Goal: Information Seeking & Learning: Compare options

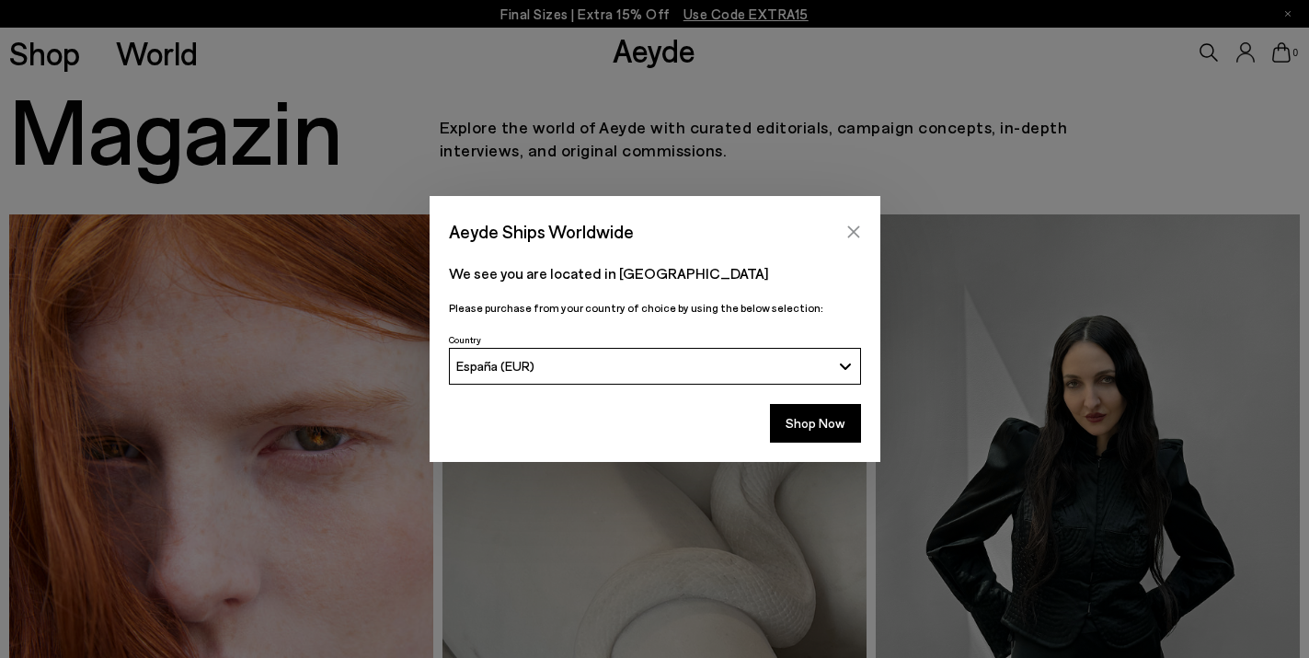
click at [853, 227] on icon "Close" at bounding box center [853, 231] width 15 height 15
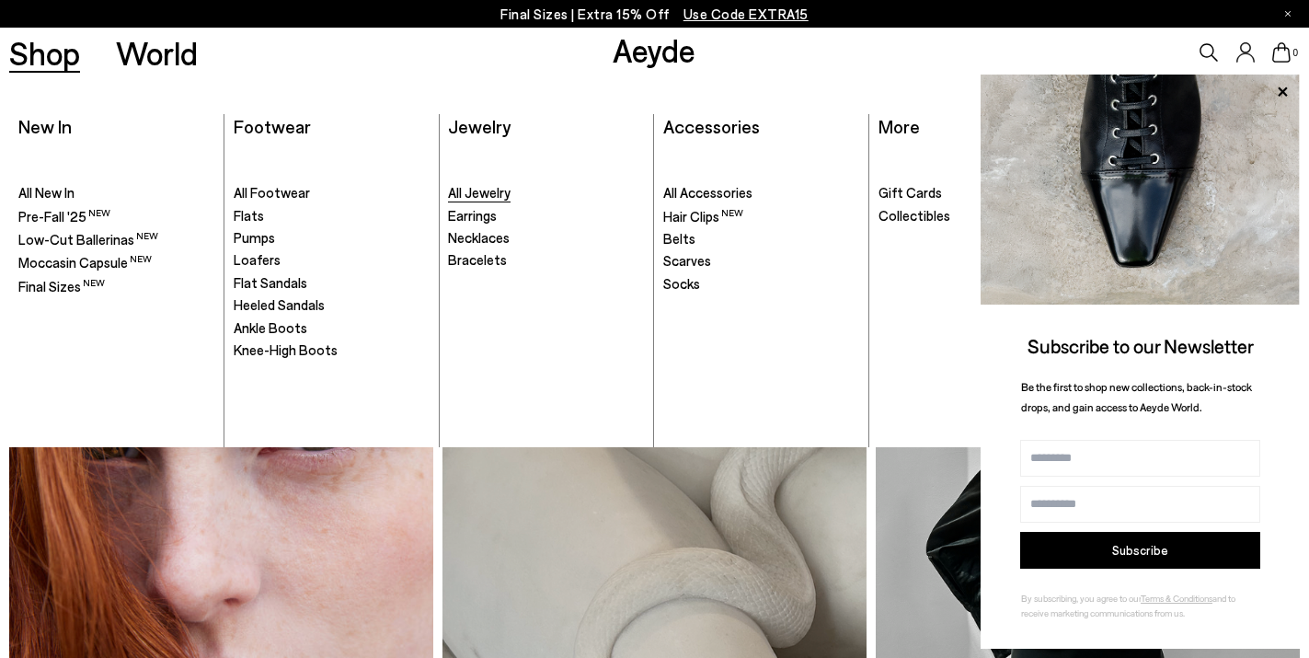
click at [491, 196] on span "All Jewelry" at bounding box center [479, 192] width 63 height 17
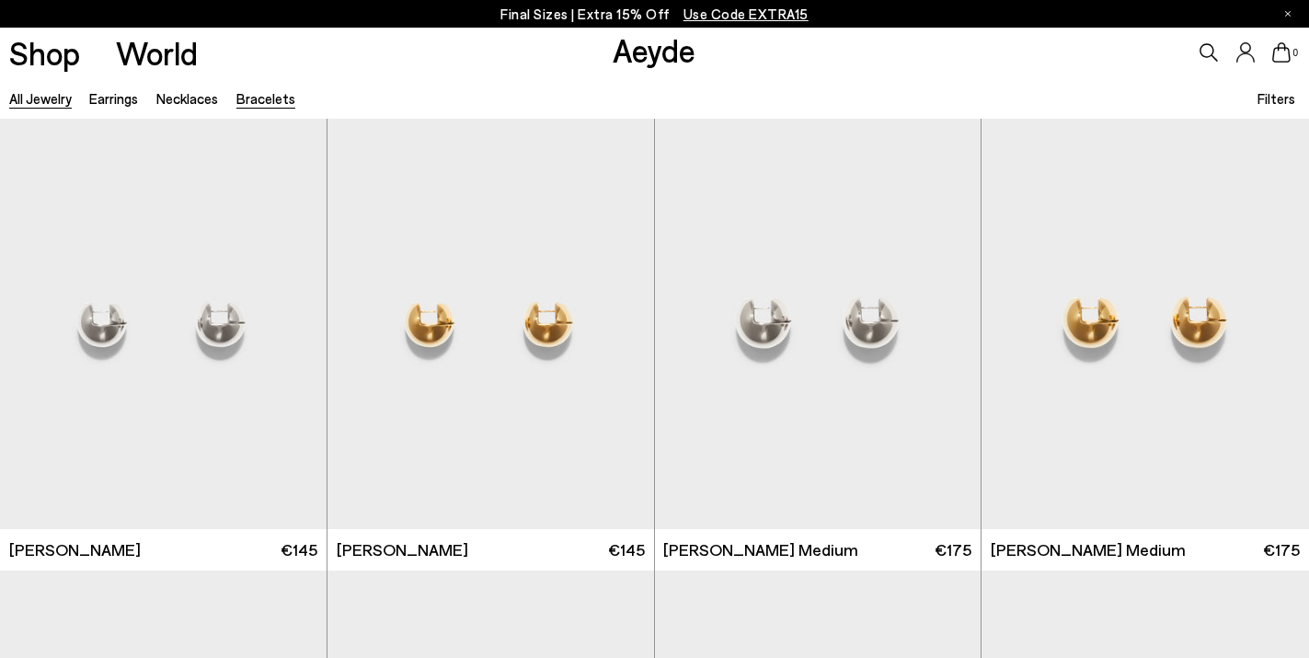
click at [278, 106] on link "Bracelets" at bounding box center [265, 98] width 59 height 17
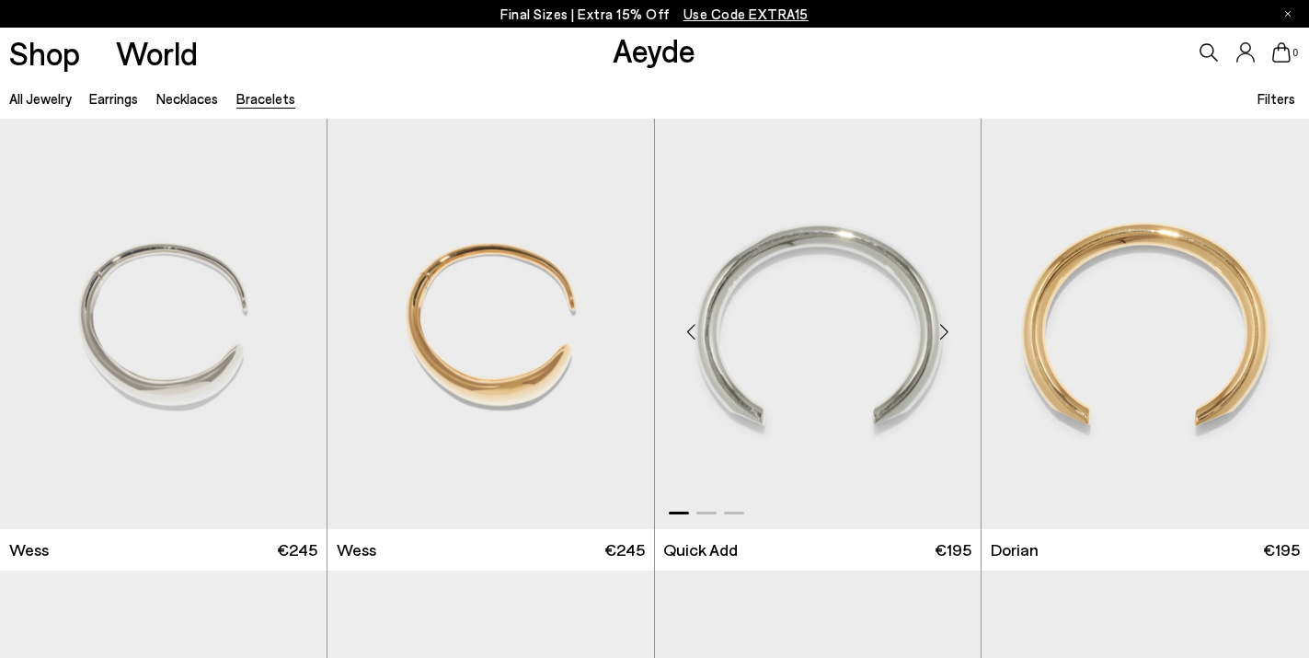
click at [817, 383] on img "1 / 3" at bounding box center [818, 324] width 327 height 410
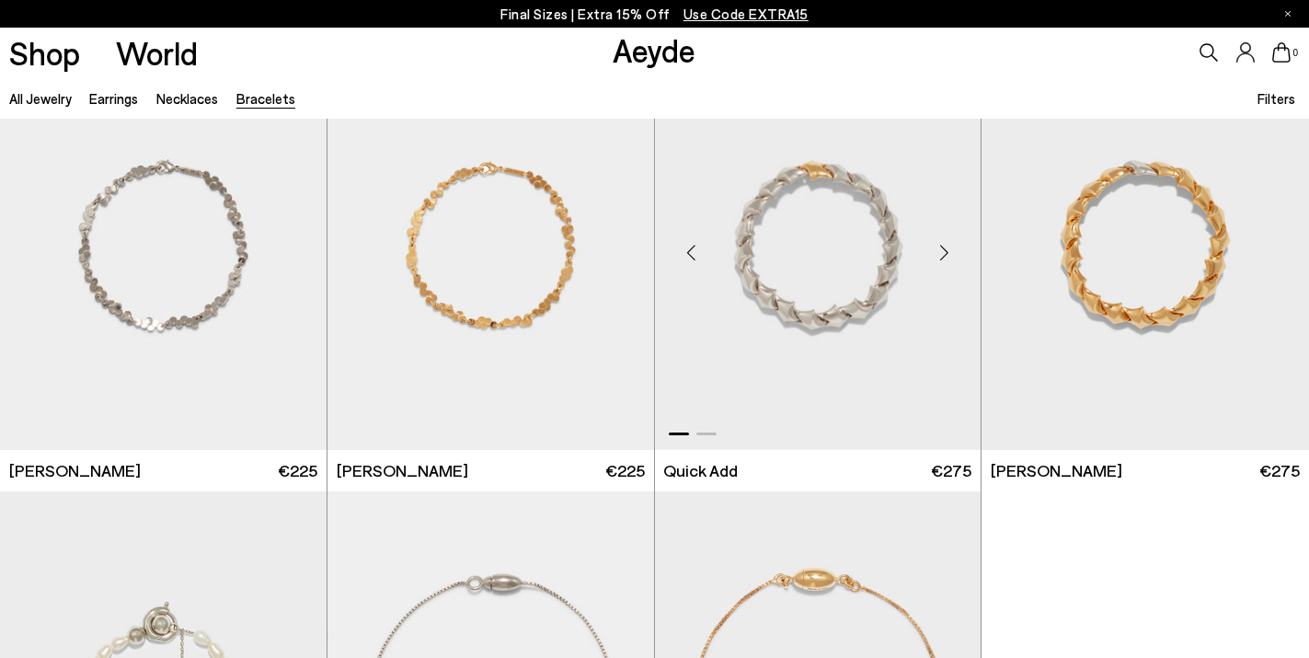
scroll to position [534, 0]
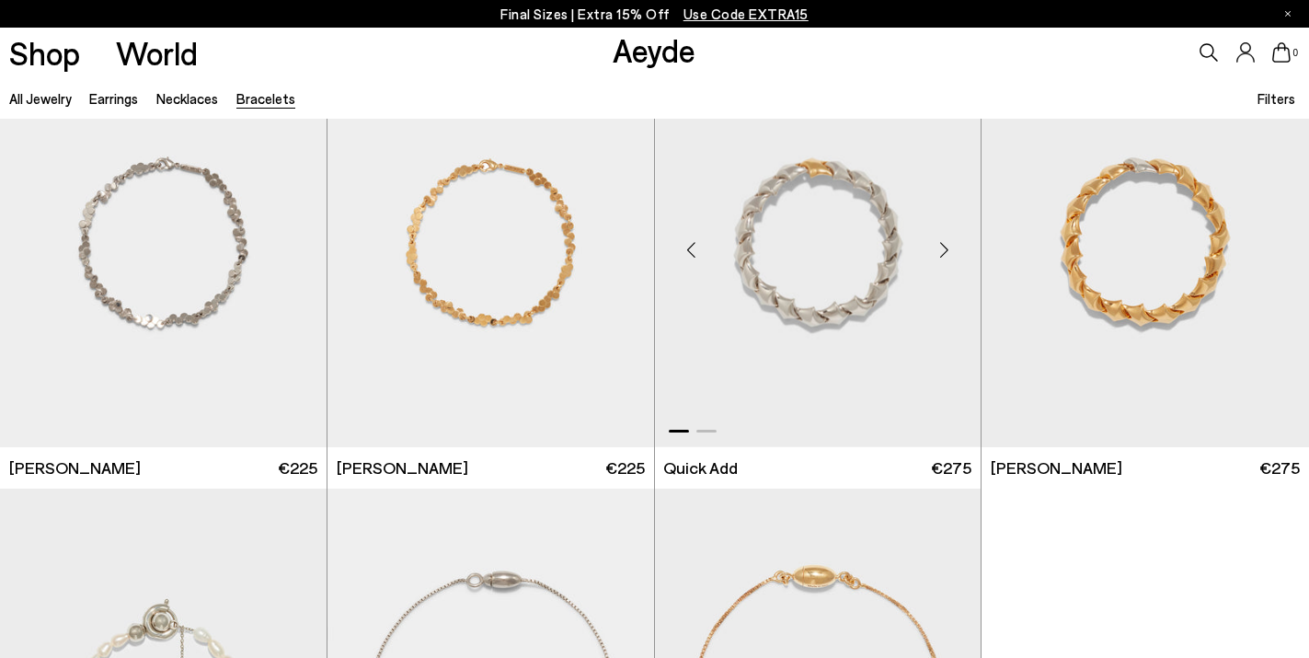
click at [944, 245] on div "Next slide" at bounding box center [943, 249] width 55 height 55
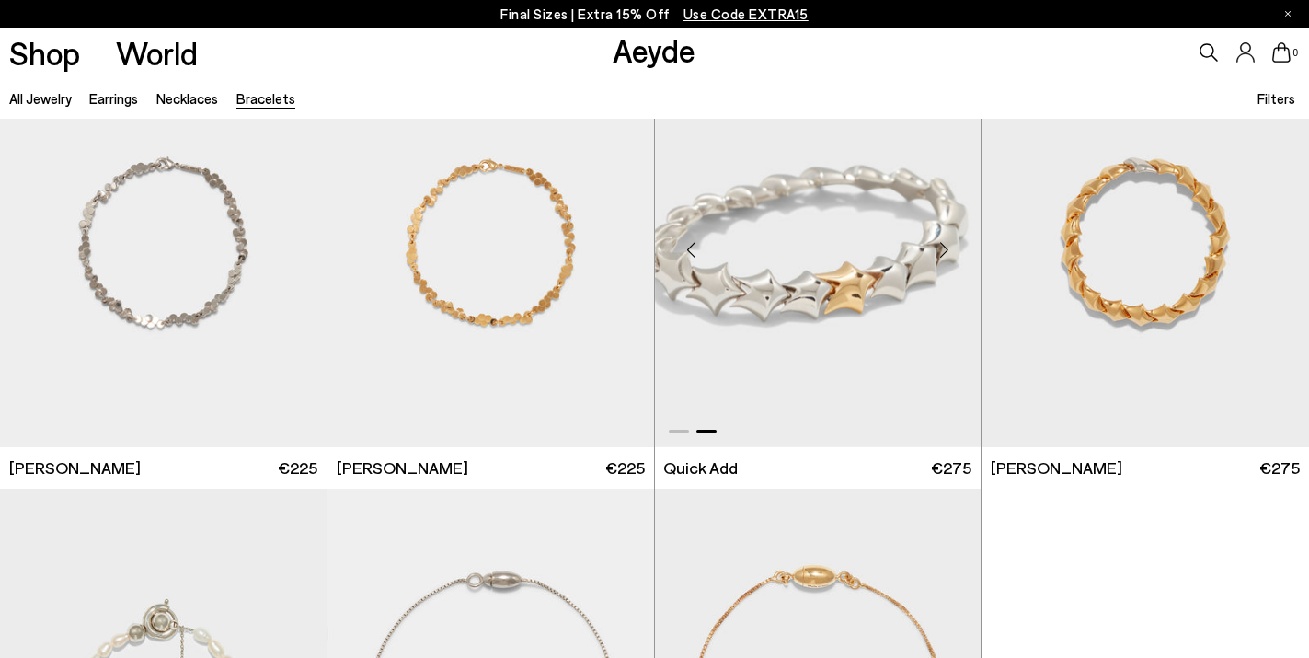
click at [944, 245] on div "Next slide" at bounding box center [943, 249] width 55 height 55
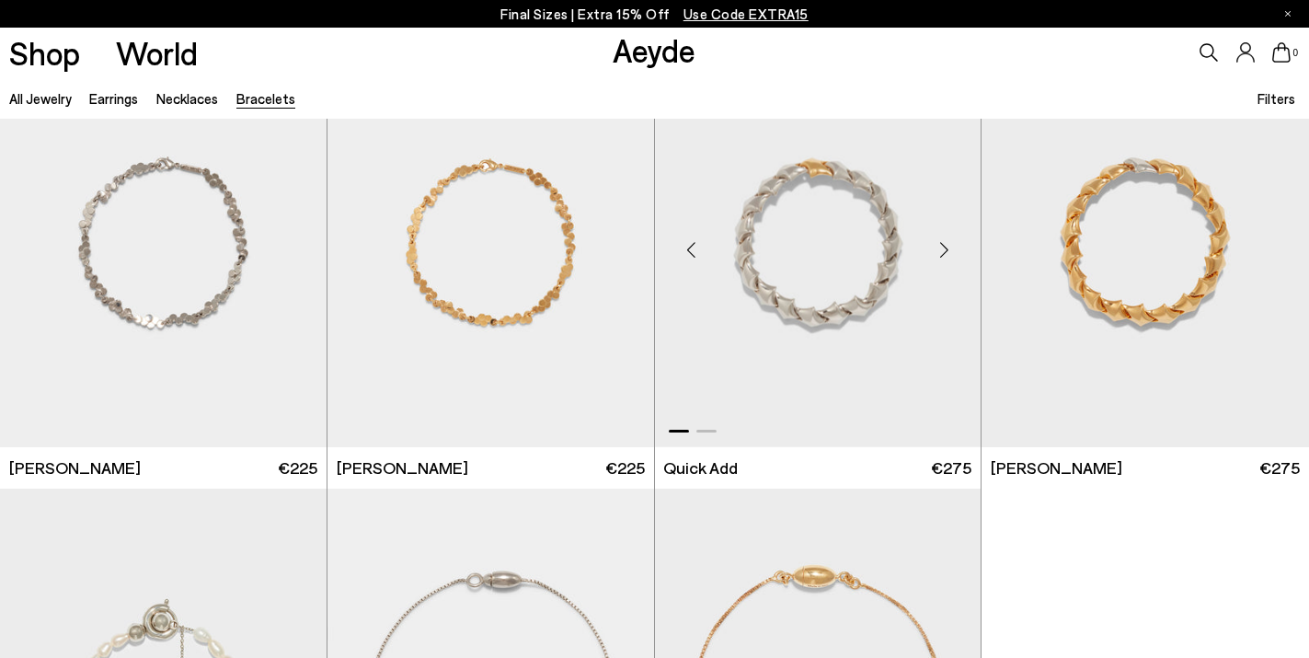
click at [944, 245] on div "Next slide" at bounding box center [943, 249] width 55 height 55
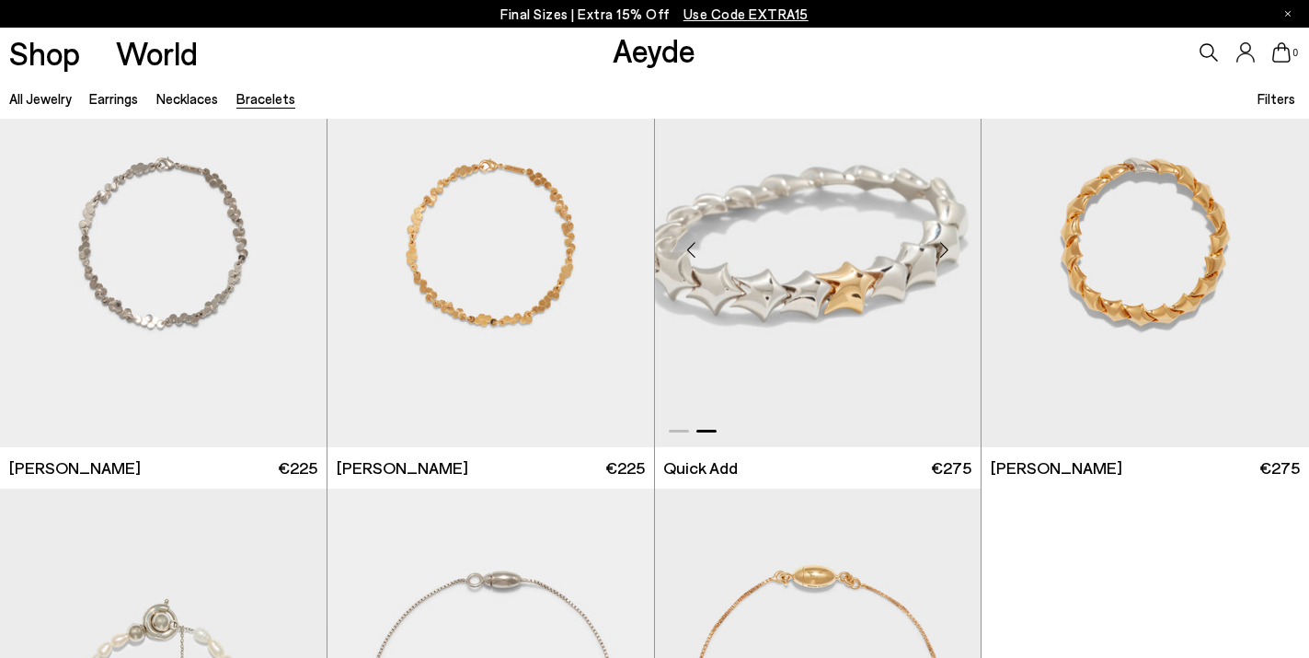
click at [944, 245] on div "Next slide" at bounding box center [943, 249] width 55 height 55
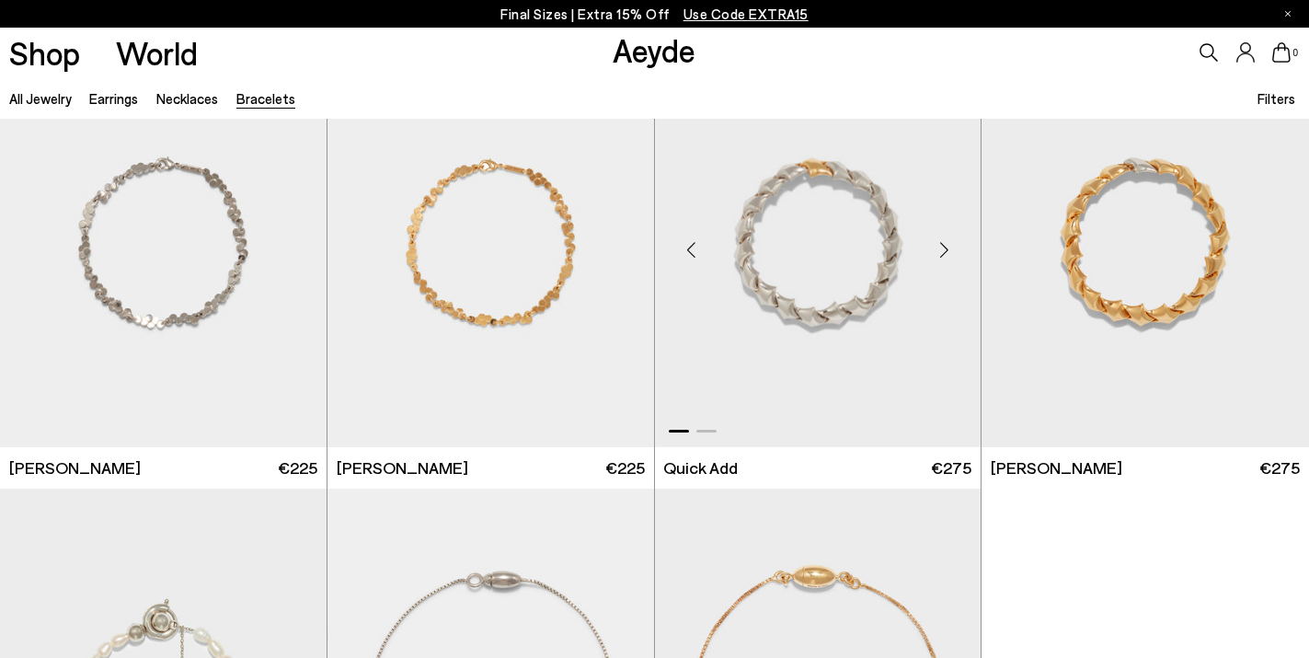
click at [944, 245] on div "Next slide" at bounding box center [943, 249] width 55 height 55
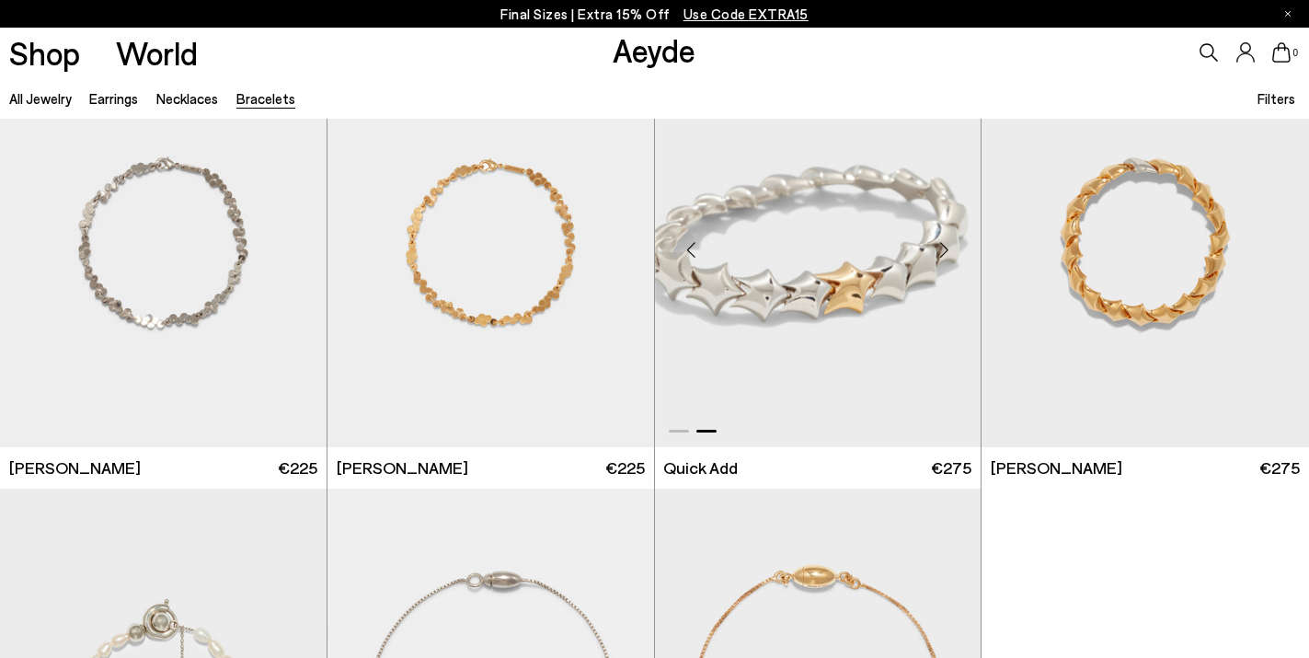
click at [944, 245] on div "Next slide" at bounding box center [943, 249] width 55 height 55
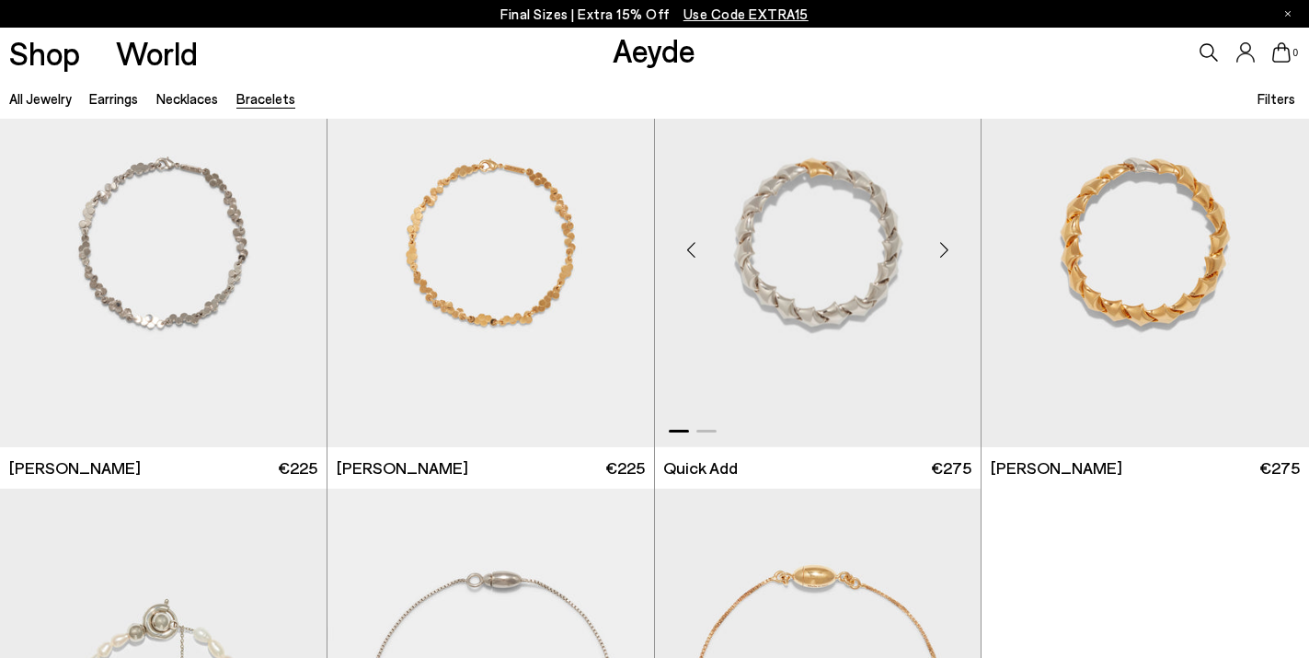
click at [944, 245] on div "Next slide" at bounding box center [943, 249] width 55 height 55
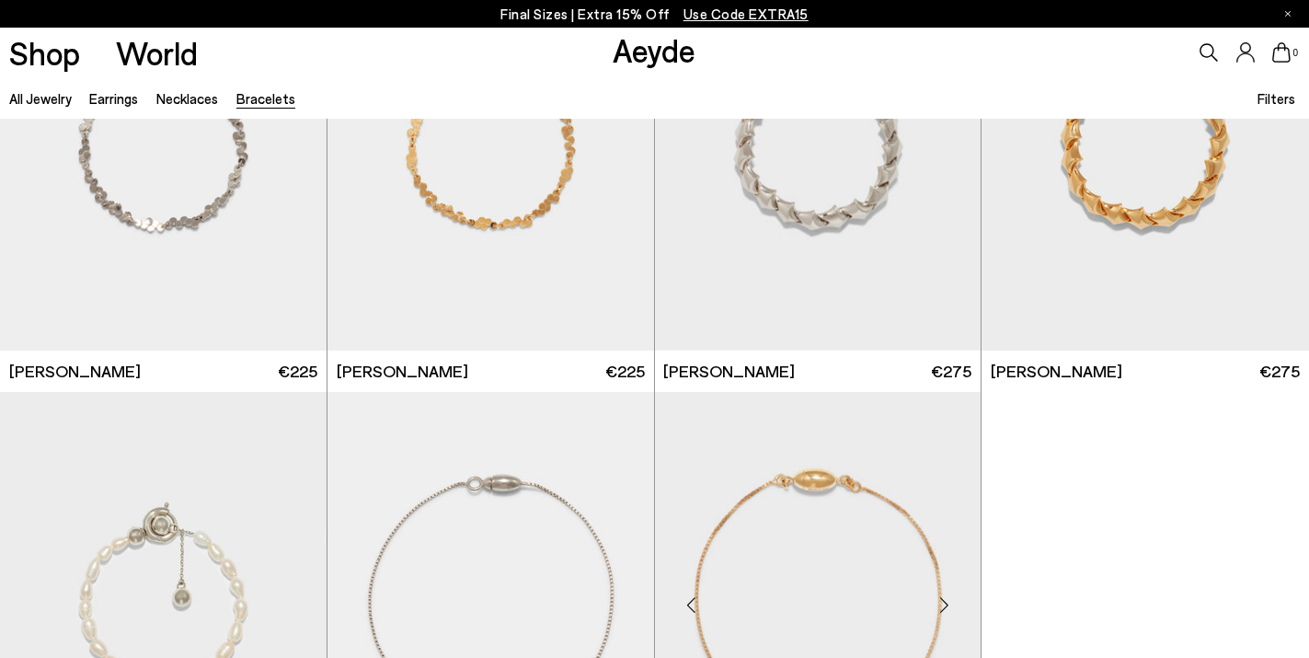
scroll to position [762, 0]
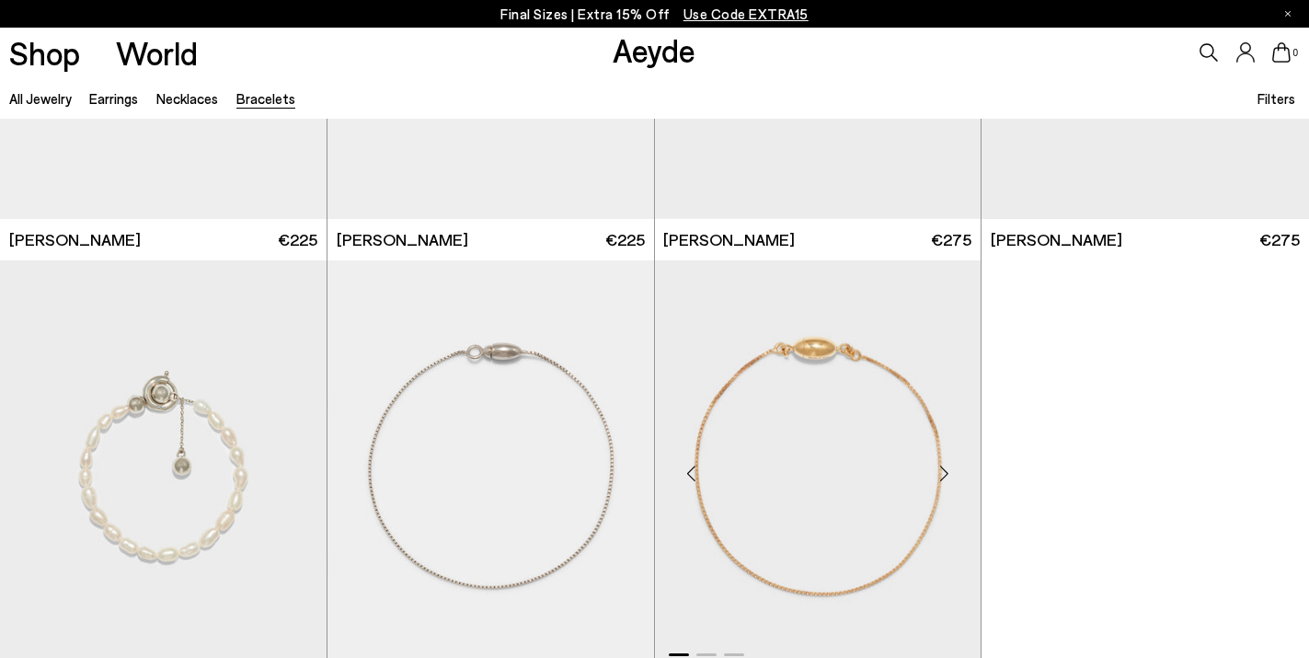
click at [943, 474] on div "Next slide" at bounding box center [943, 472] width 55 height 55
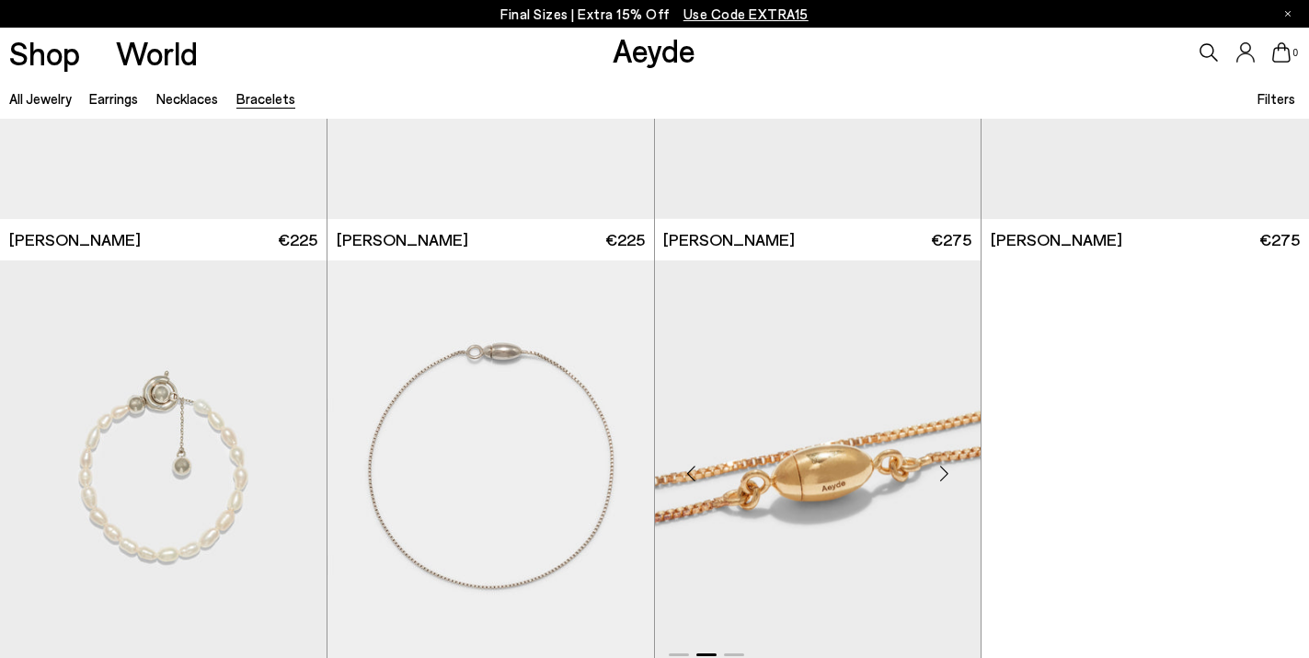
click at [943, 474] on div "Next slide" at bounding box center [943, 472] width 55 height 55
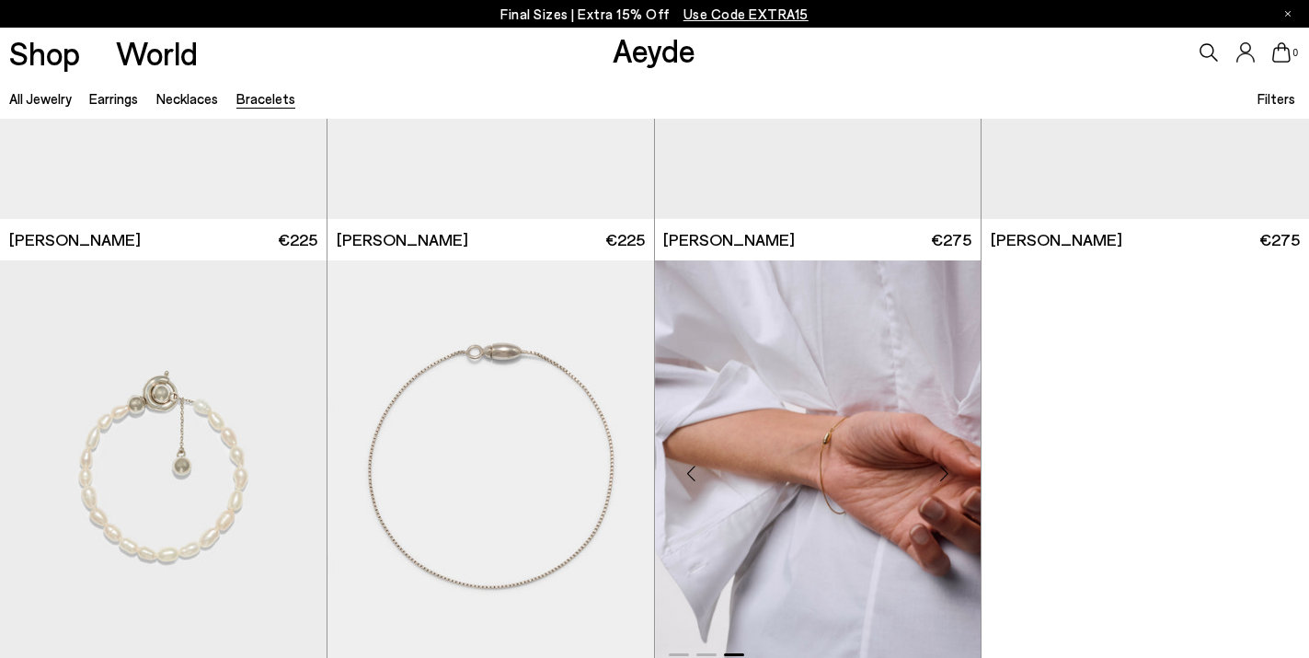
click at [943, 474] on div "Next slide" at bounding box center [943, 472] width 55 height 55
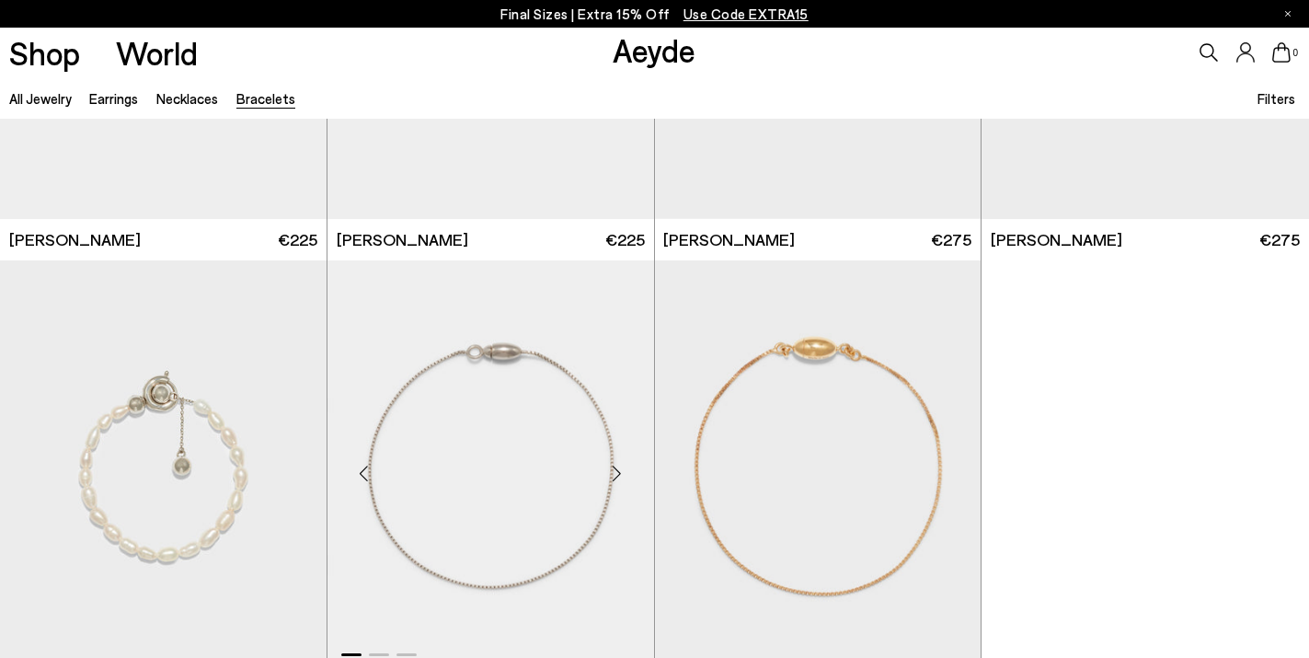
click at [614, 474] on div "Next slide" at bounding box center [617, 472] width 55 height 55
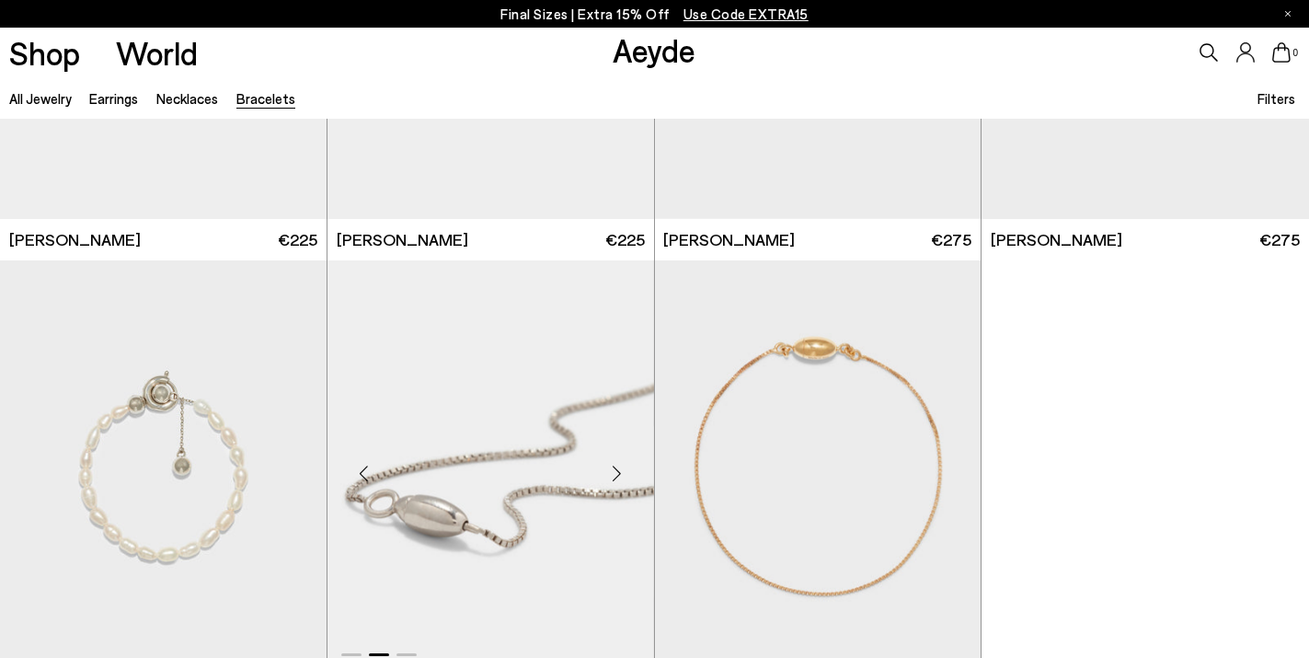
click at [614, 474] on div "Next slide" at bounding box center [617, 472] width 55 height 55
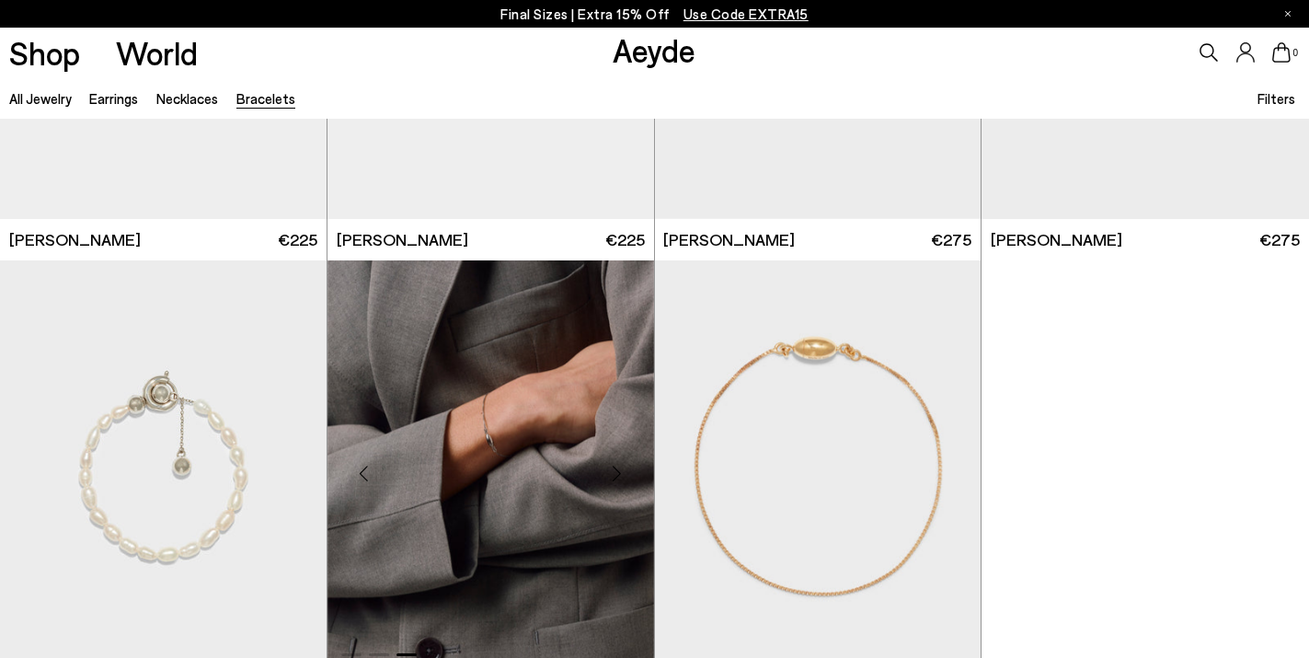
click at [614, 474] on div "Next slide" at bounding box center [617, 472] width 55 height 55
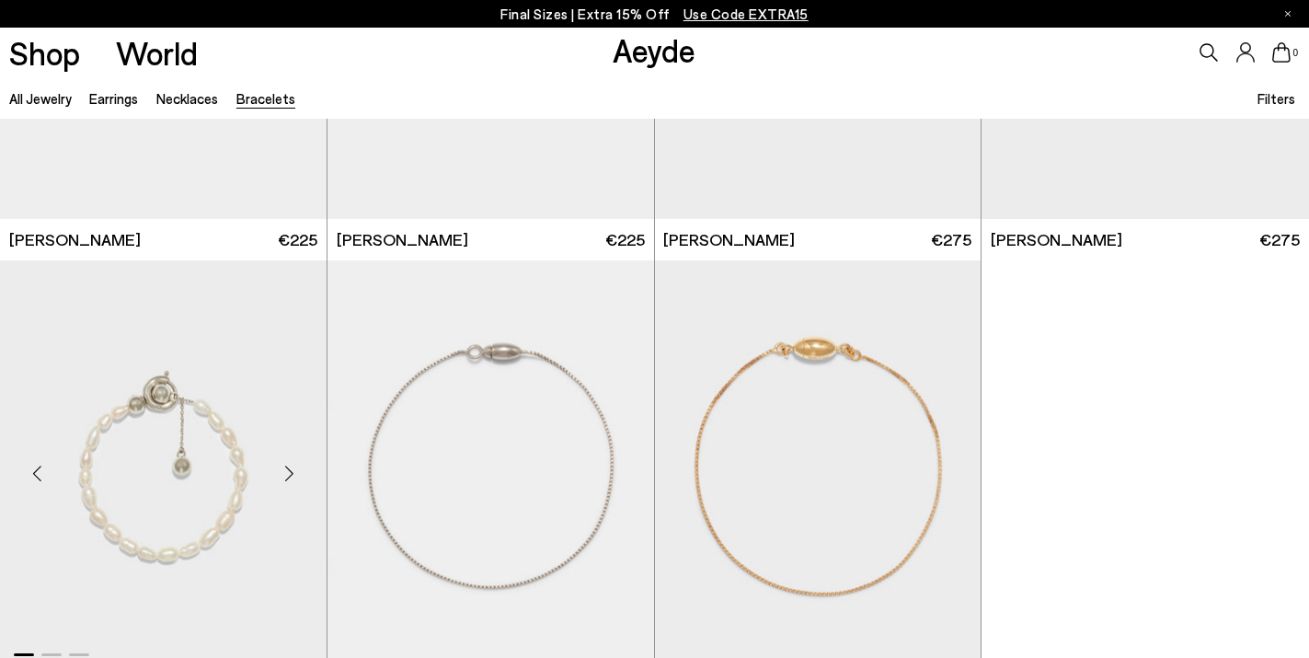
click at [282, 473] on div "Next slide" at bounding box center [289, 472] width 55 height 55
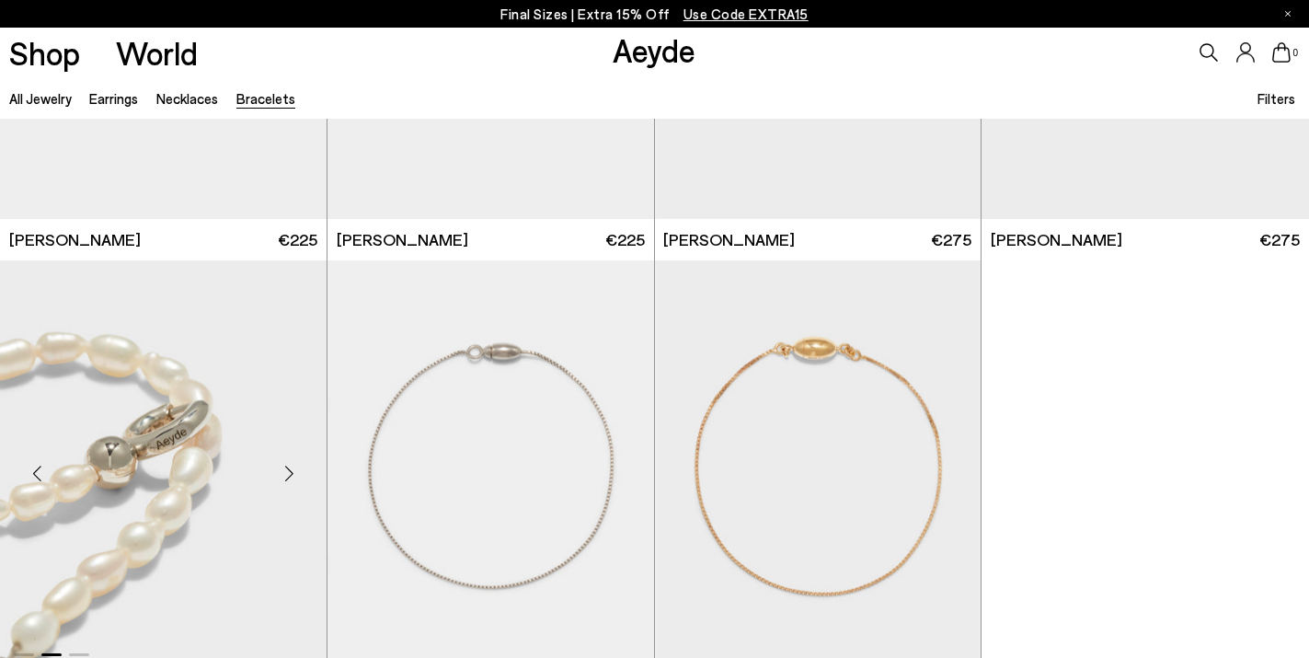
click at [282, 473] on div "Next slide" at bounding box center [289, 472] width 55 height 55
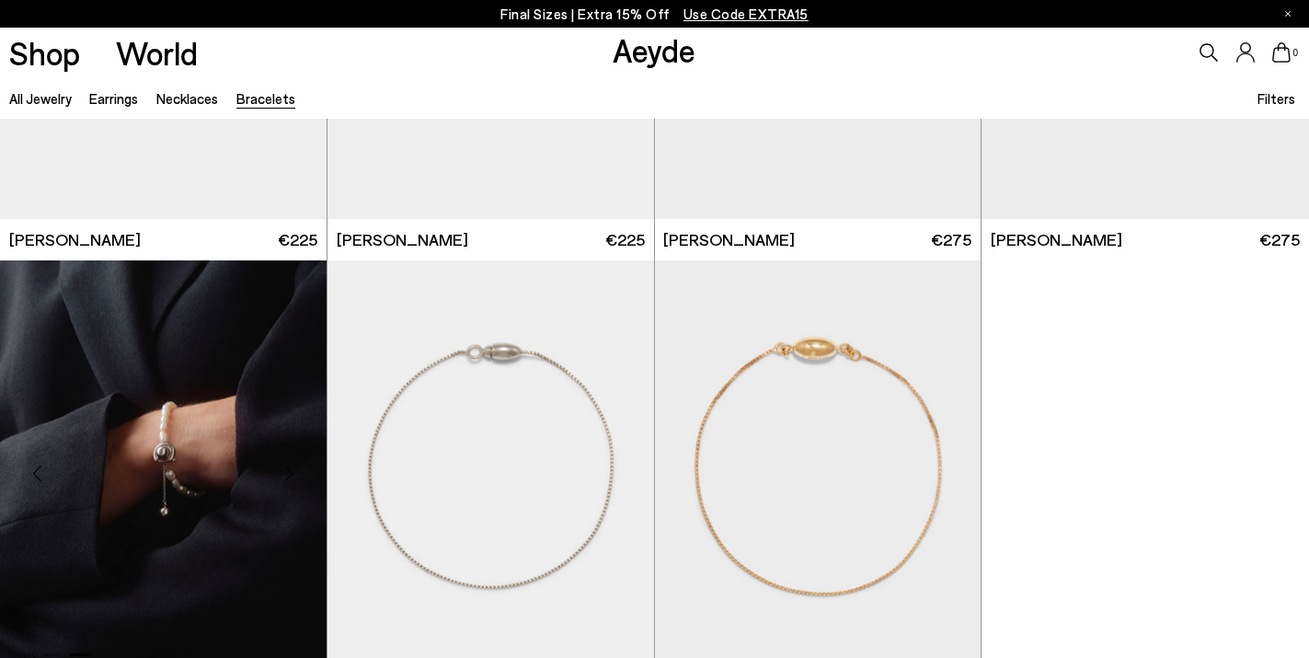
click at [189, 339] on img "3 / 3" at bounding box center [163, 465] width 327 height 410
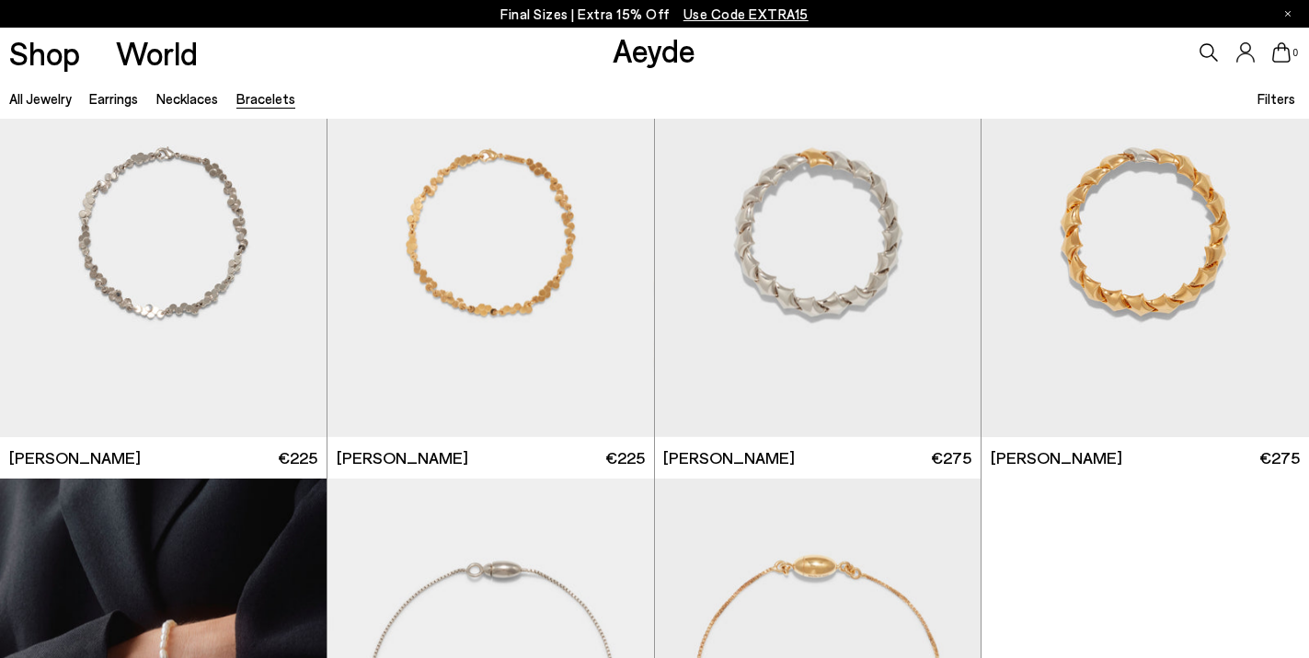
scroll to position [481, 0]
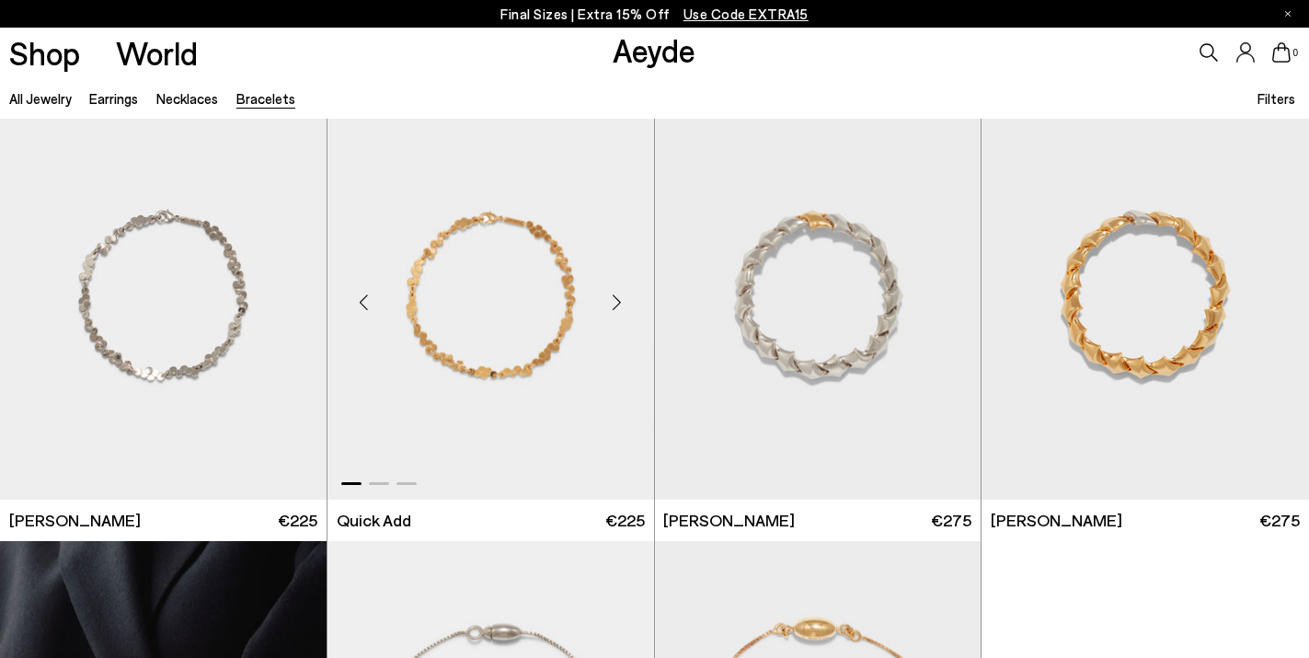
click at [616, 303] on div "Next slide" at bounding box center [617, 301] width 55 height 55
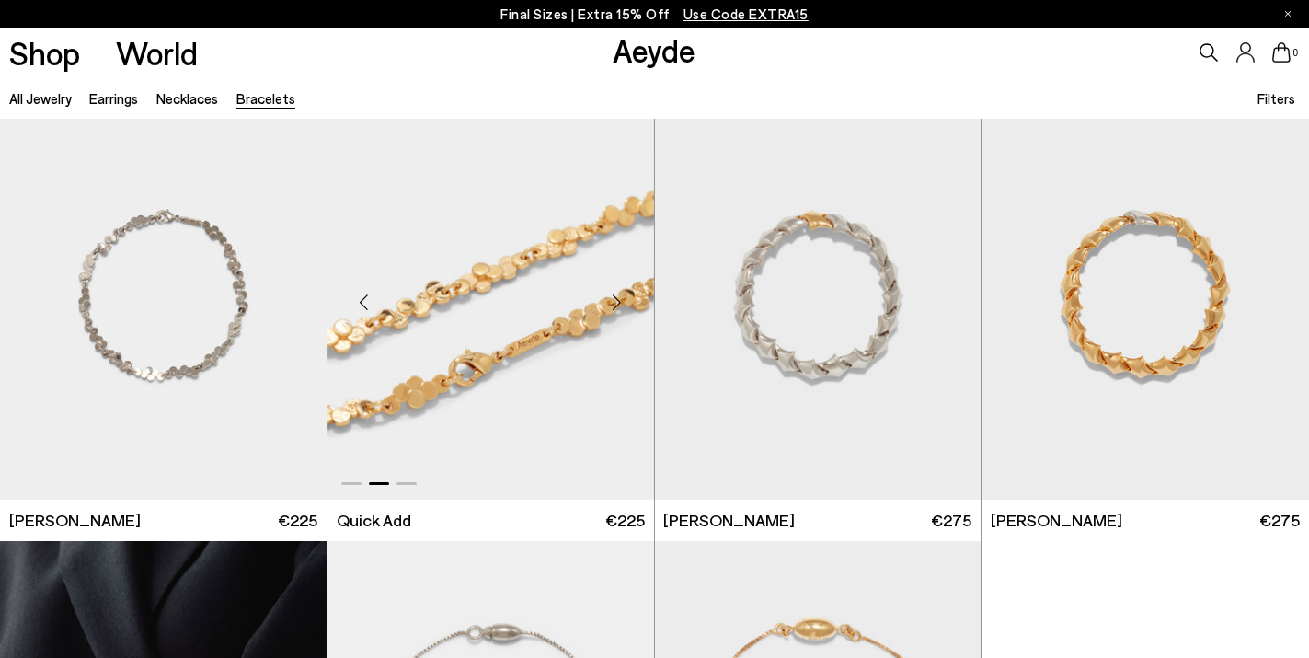
click at [616, 303] on div "Next slide" at bounding box center [617, 301] width 55 height 55
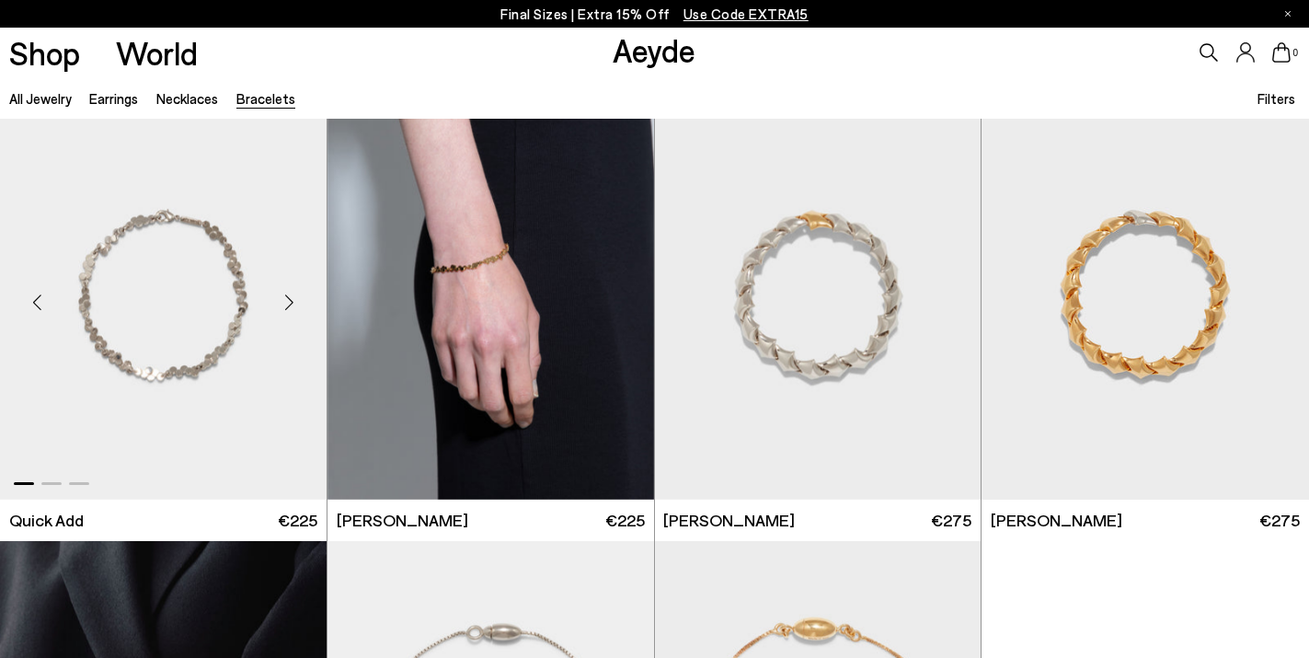
click at [286, 302] on div "Next slide" at bounding box center [289, 301] width 55 height 55
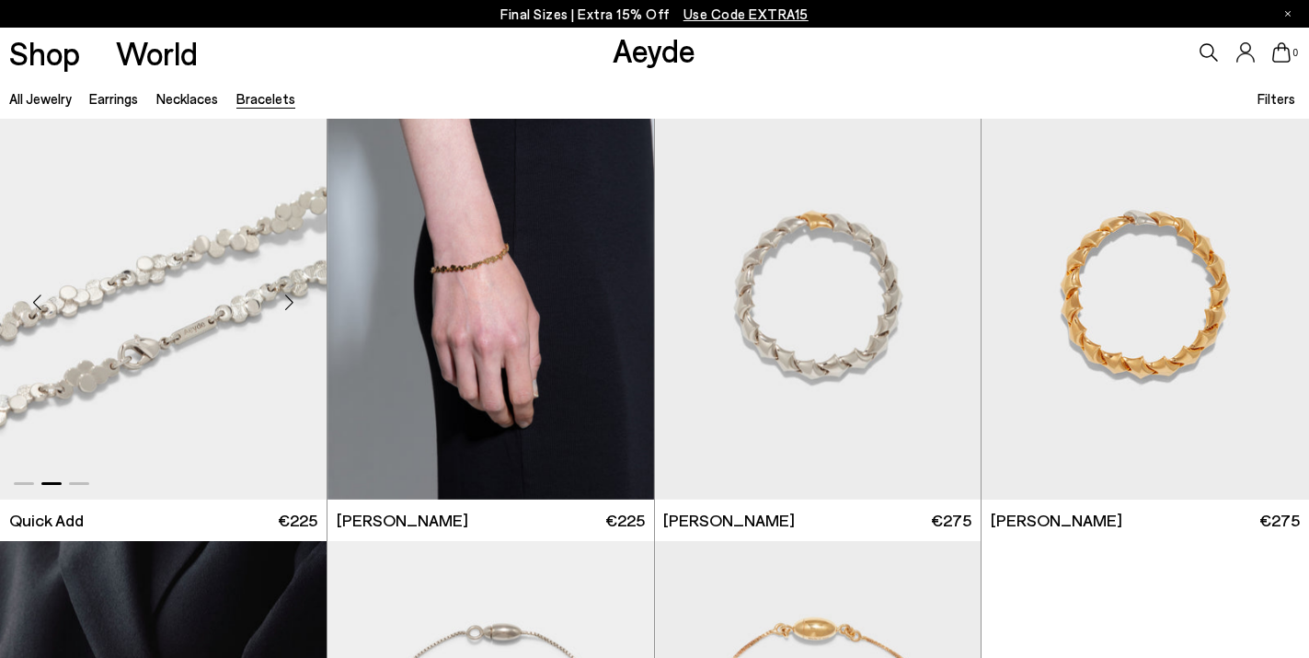
click at [286, 302] on div "Next slide" at bounding box center [289, 301] width 55 height 55
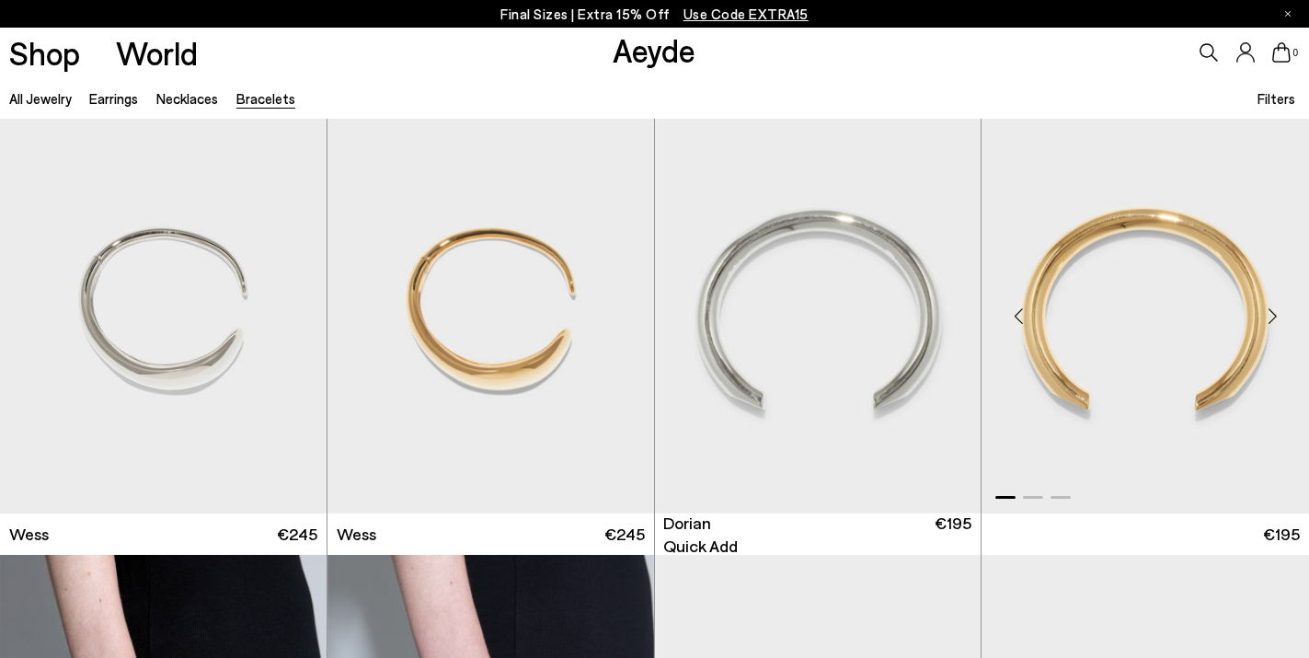
scroll to position [0, 0]
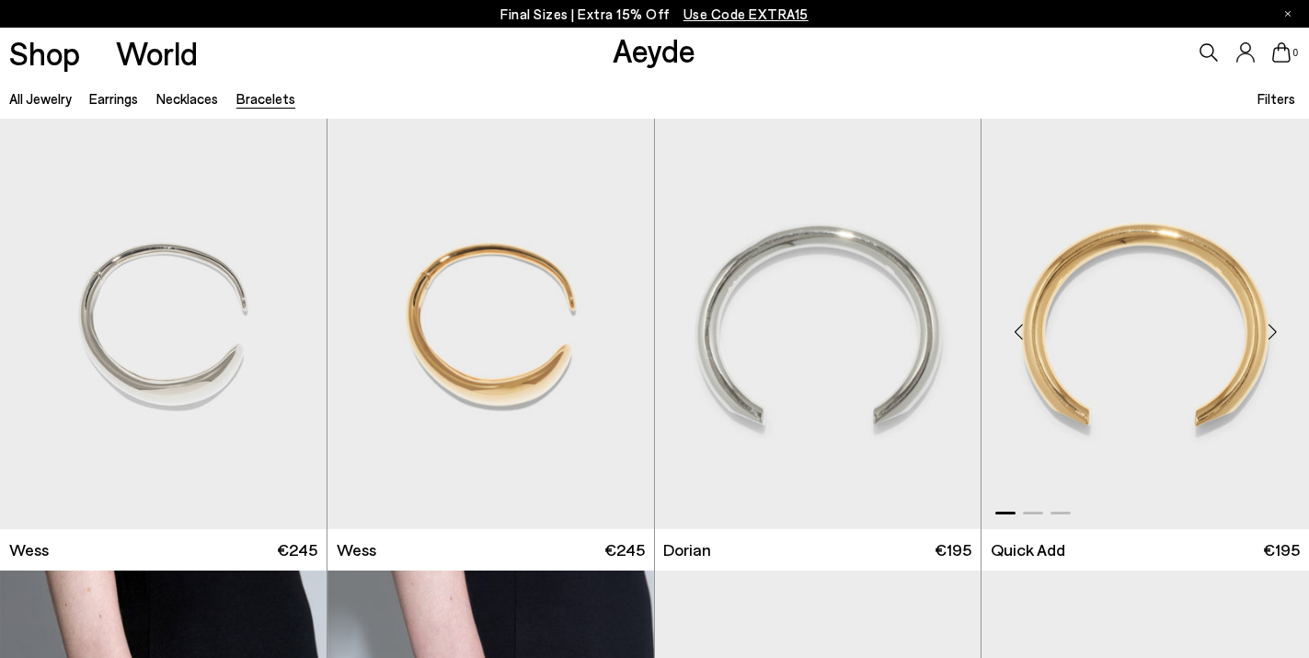
click at [1270, 335] on div "Next slide" at bounding box center [1272, 331] width 55 height 55
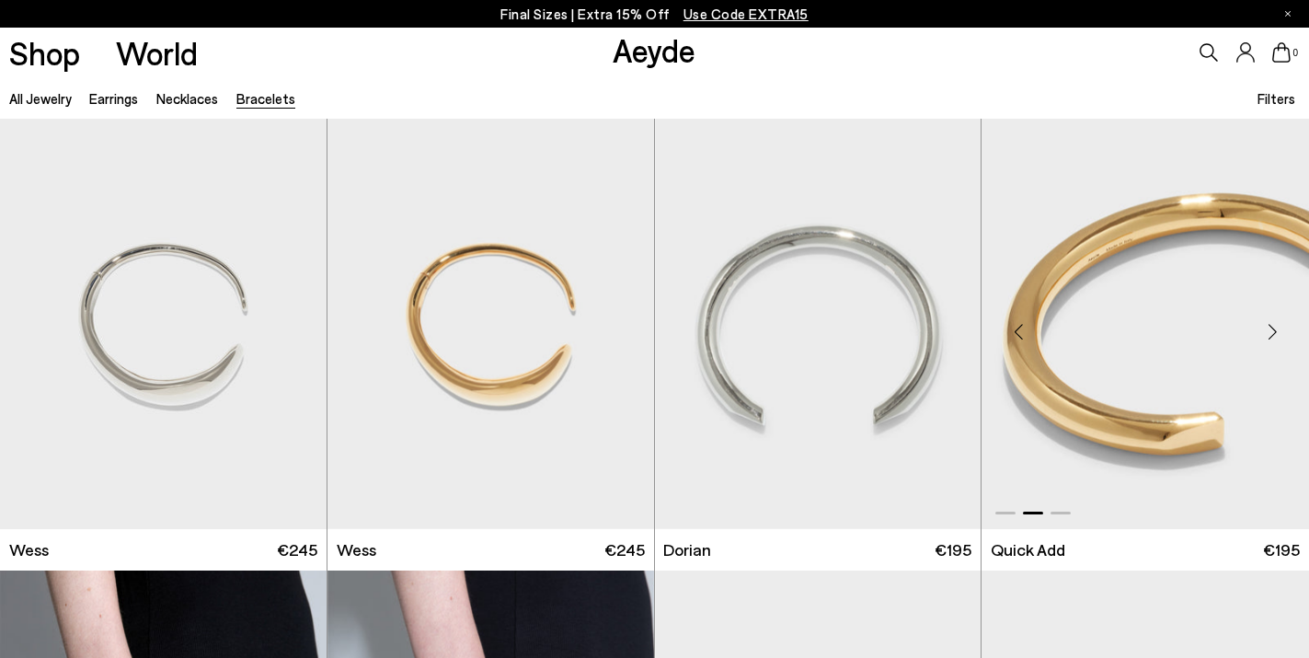
click at [1270, 335] on div "Next slide" at bounding box center [1272, 331] width 55 height 55
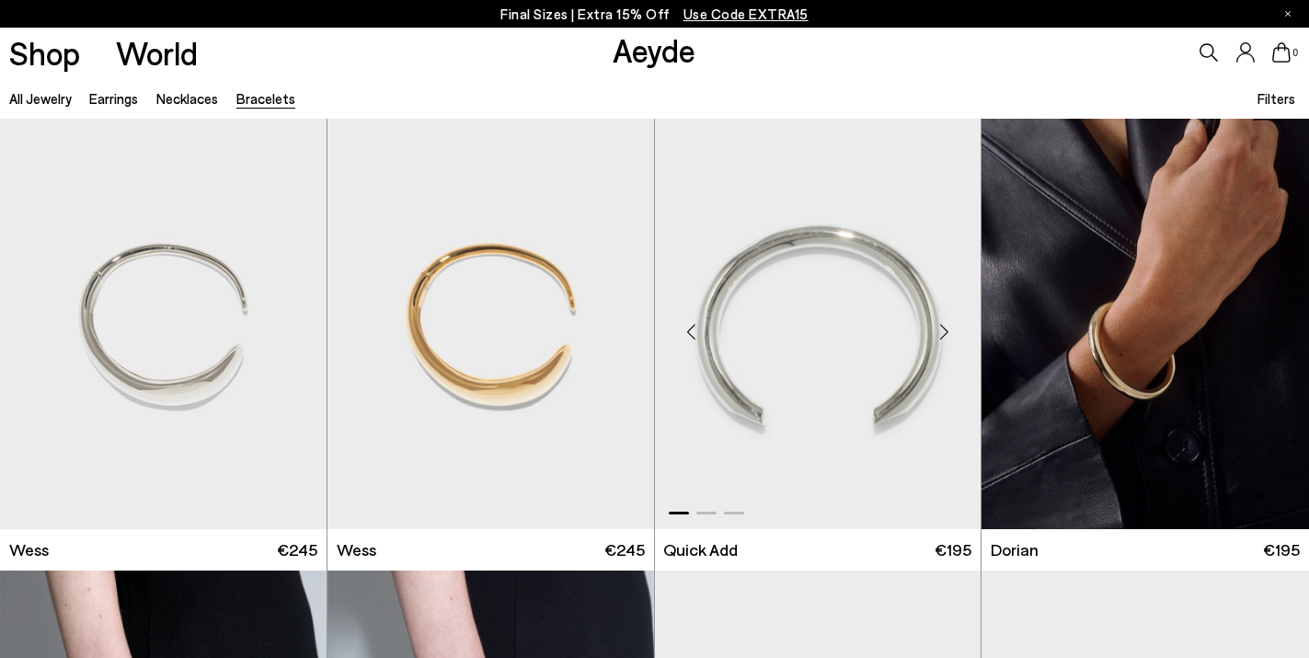
click at [933, 328] on div "Next slide" at bounding box center [943, 331] width 55 height 55
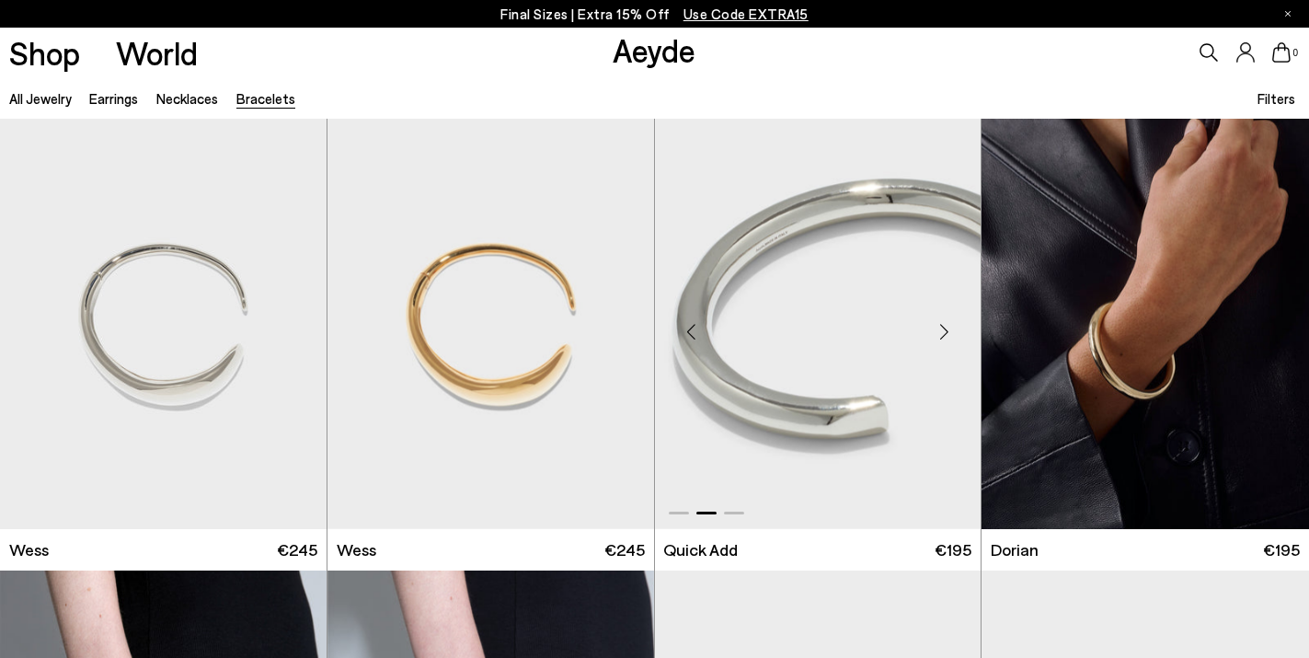
click at [933, 328] on div "Next slide" at bounding box center [943, 331] width 55 height 55
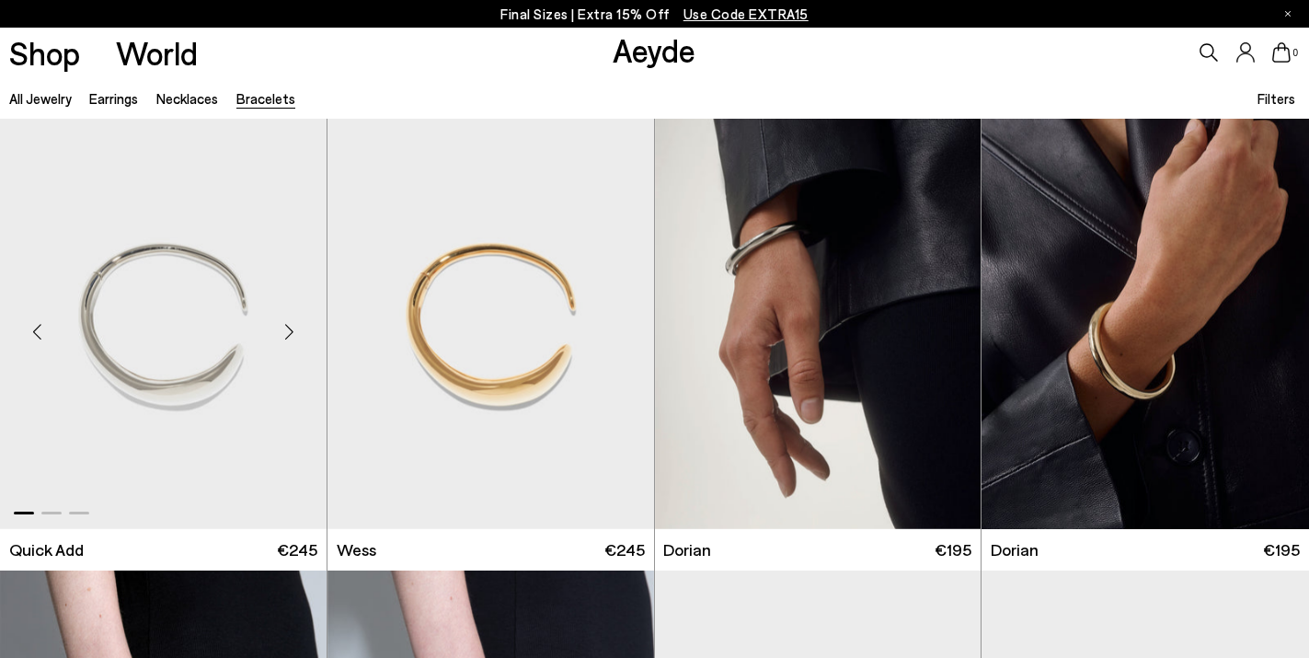
click at [296, 329] on div "Next slide" at bounding box center [289, 331] width 55 height 55
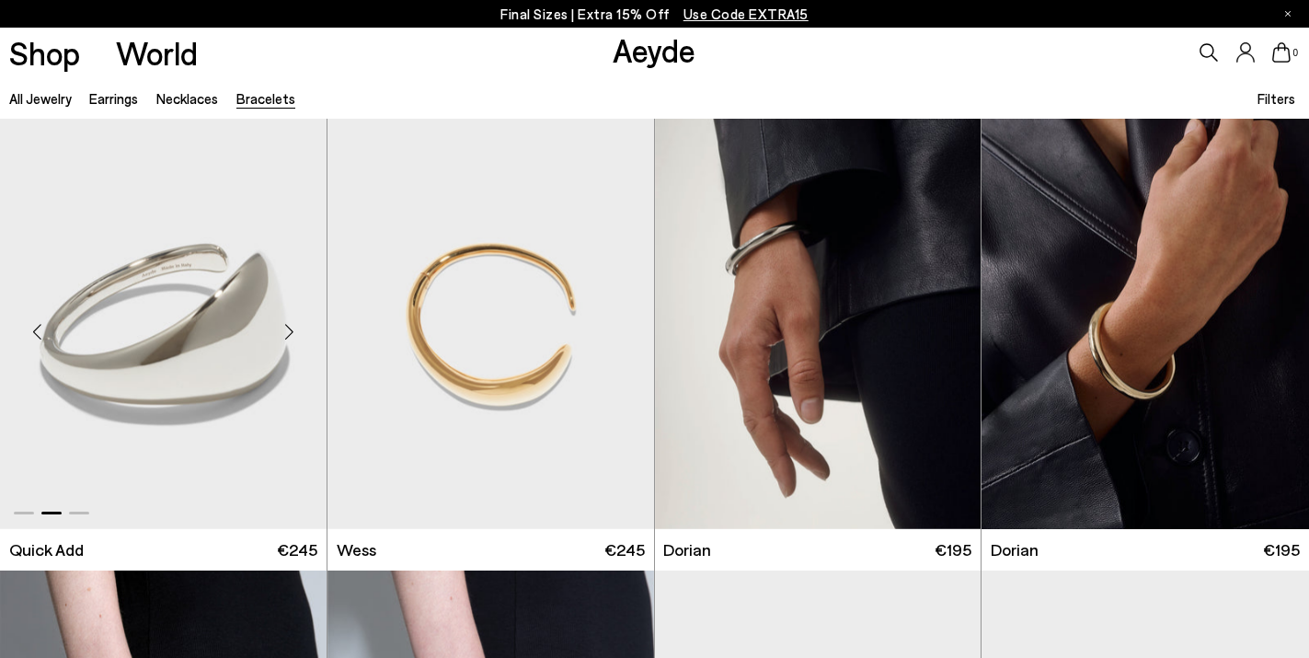
click at [296, 330] on div "Next slide" at bounding box center [289, 331] width 55 height 55
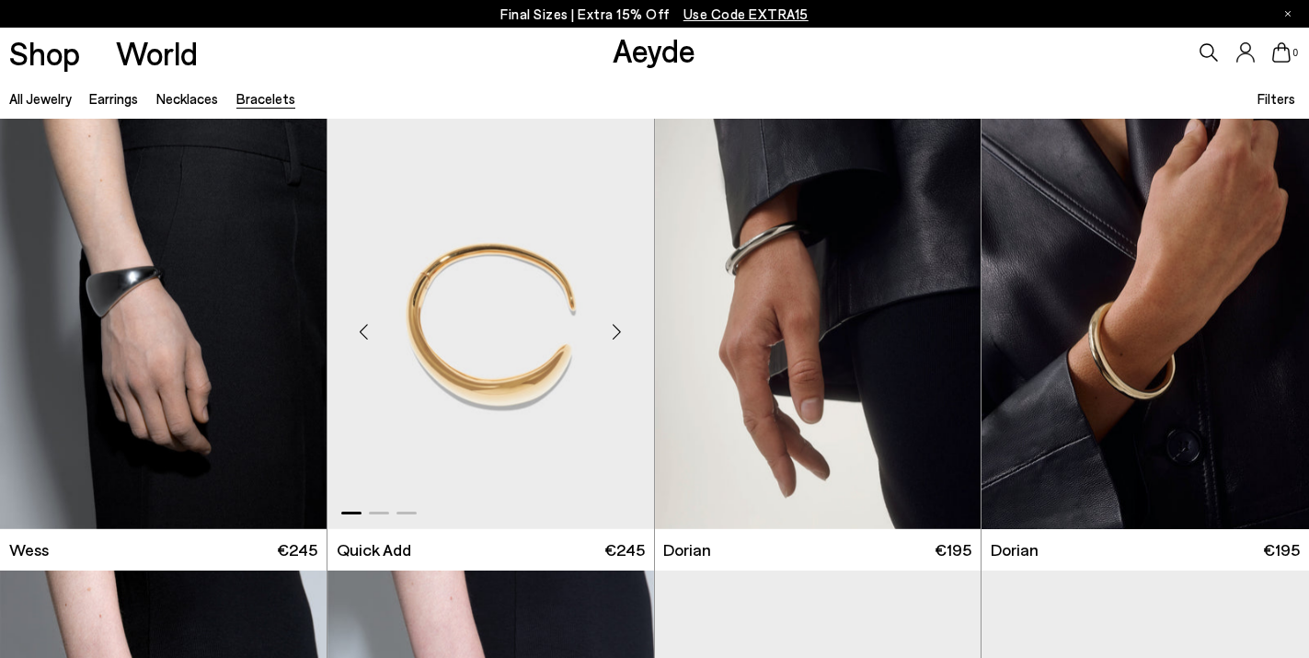
click at [616, 331] on div "Next slide" at bounding box center [617, 331] width 55 height 55
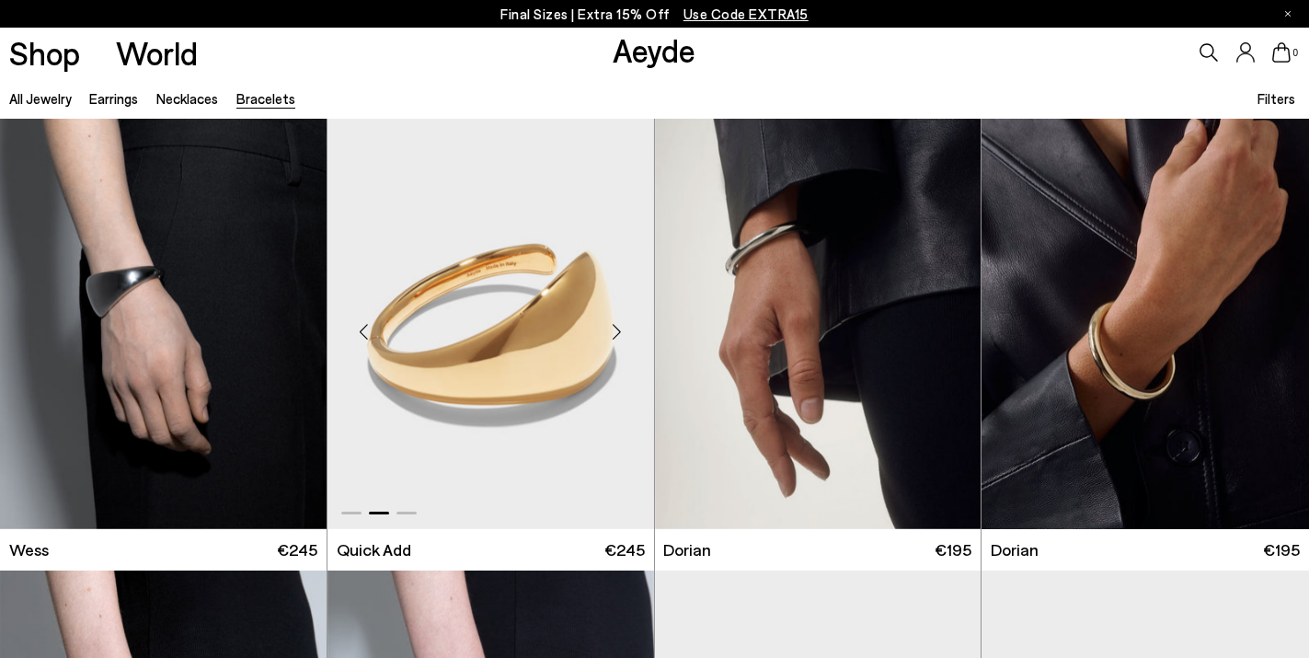
click at [616, 331] on div "Next slide" at bounding box center [617, 331] width 55 height 55
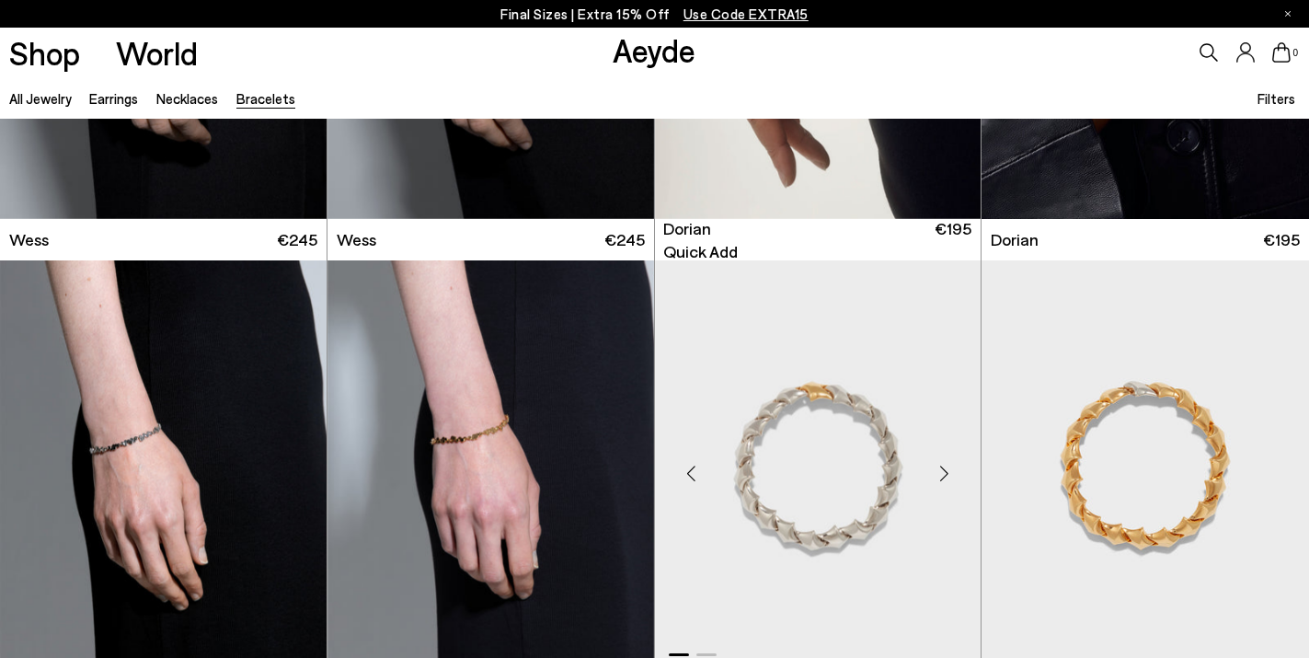
scroll to position [392, 0]
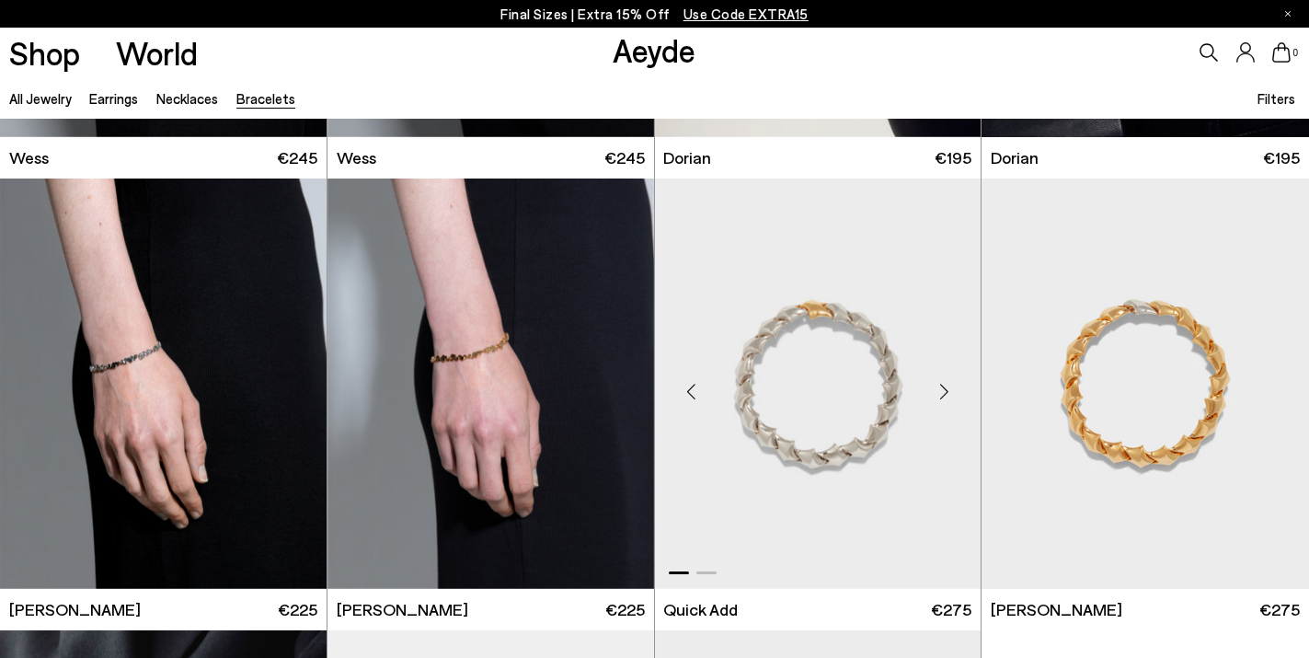
click at [943, 398] on div "Next slide" at bounding box center [943, 390] width 55 height 55
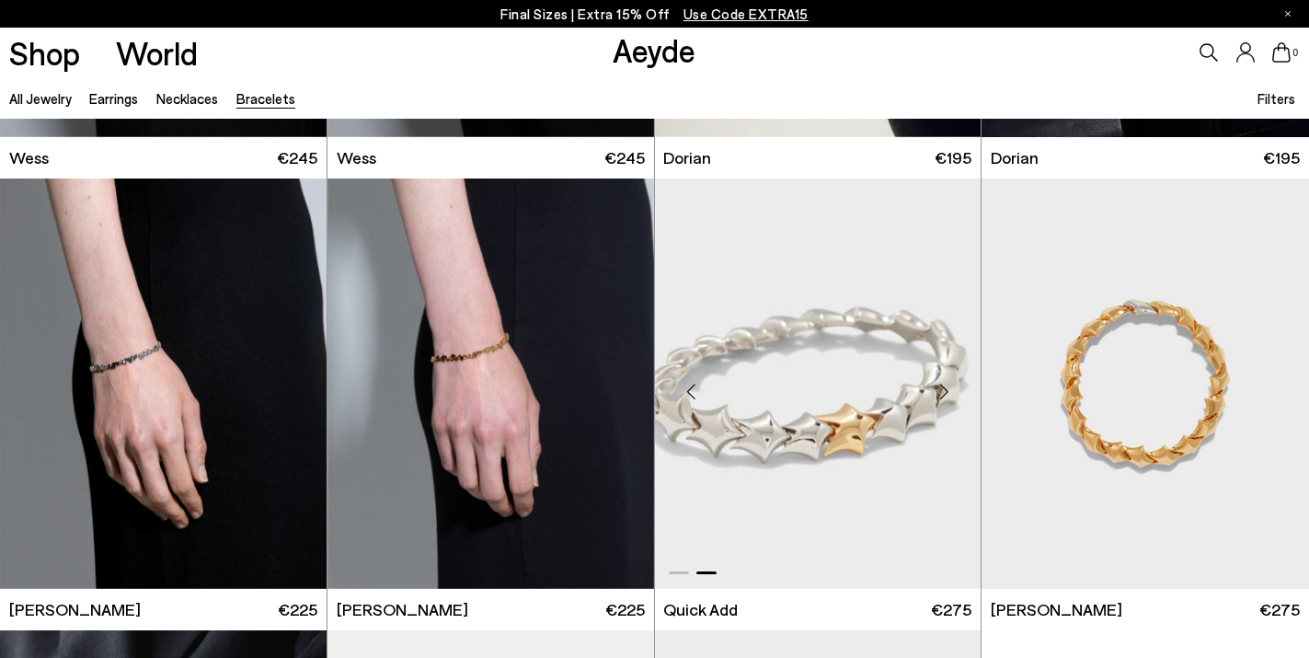
click at [943, 398] on div "Next slide" at bounding box center [943, 390] width 55 height 55
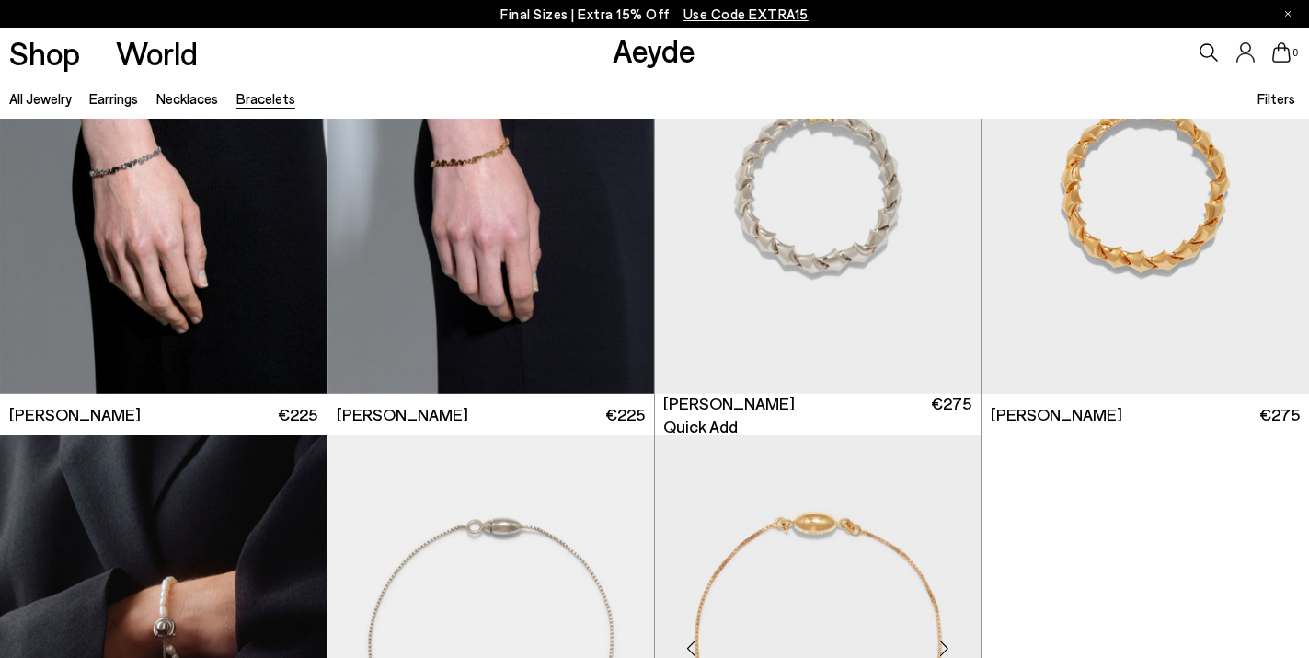
scroll to position [603, 0]
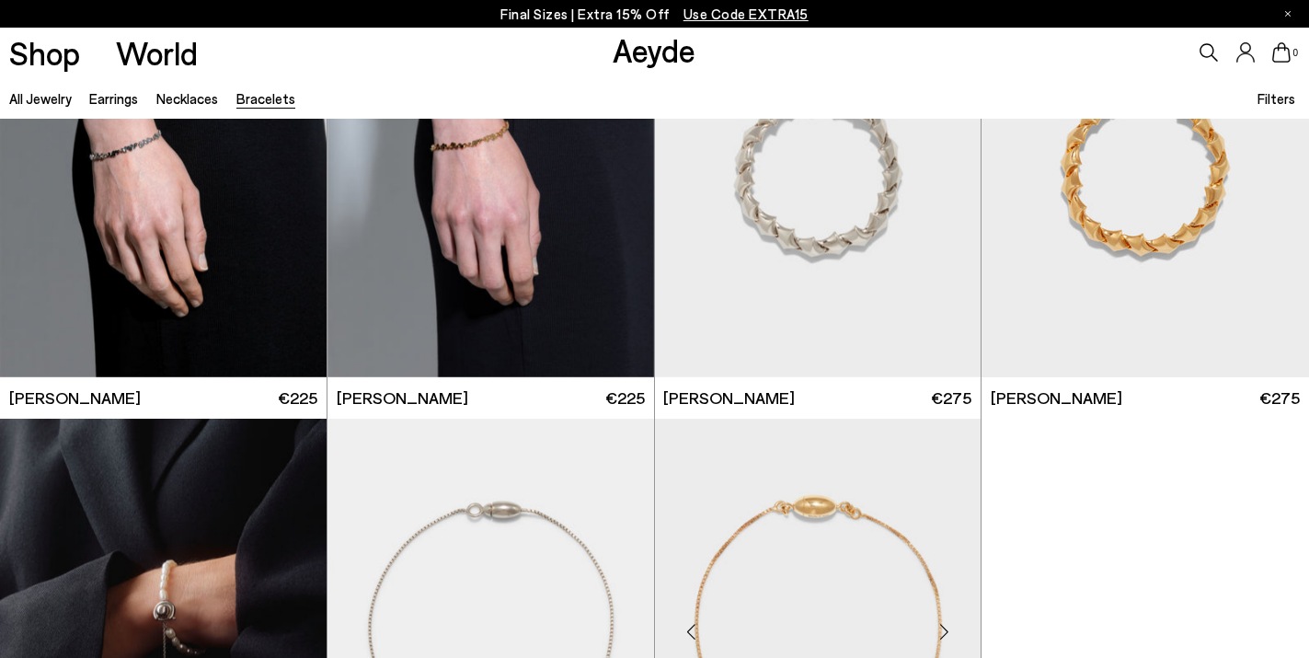
click at [959, 623] on div "Next slide" at bounding box center [943, 630] width 55 height 55
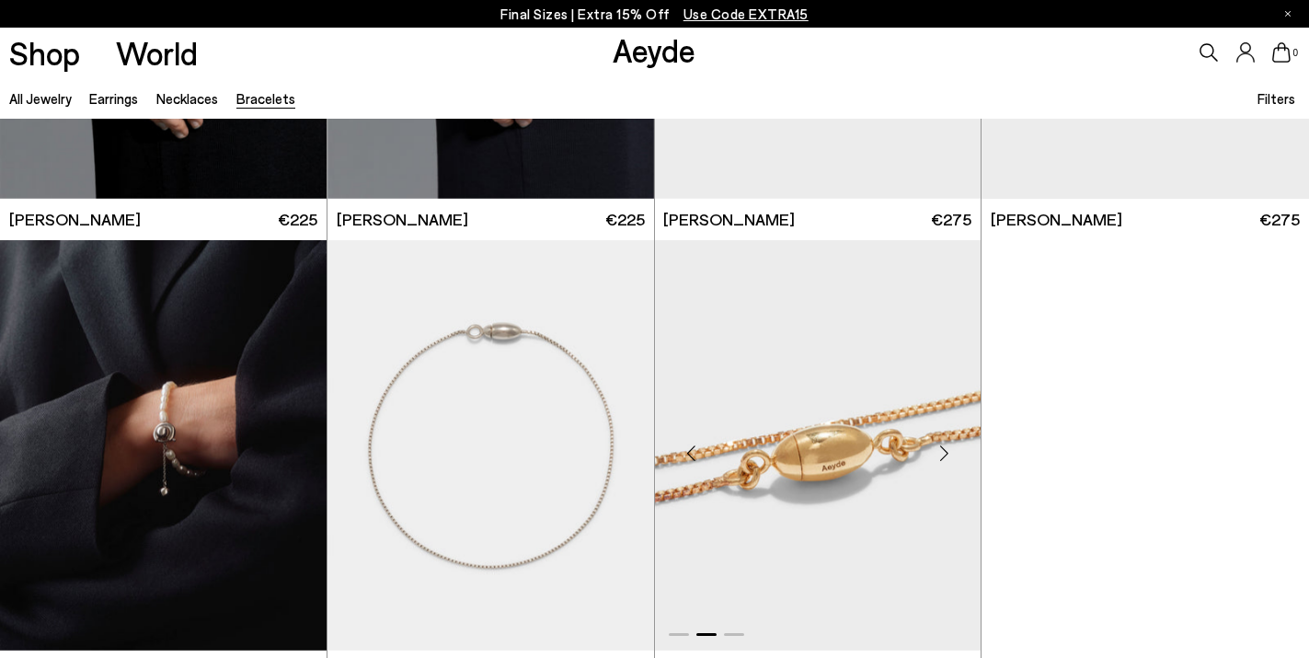
scroll to position [825, 0]
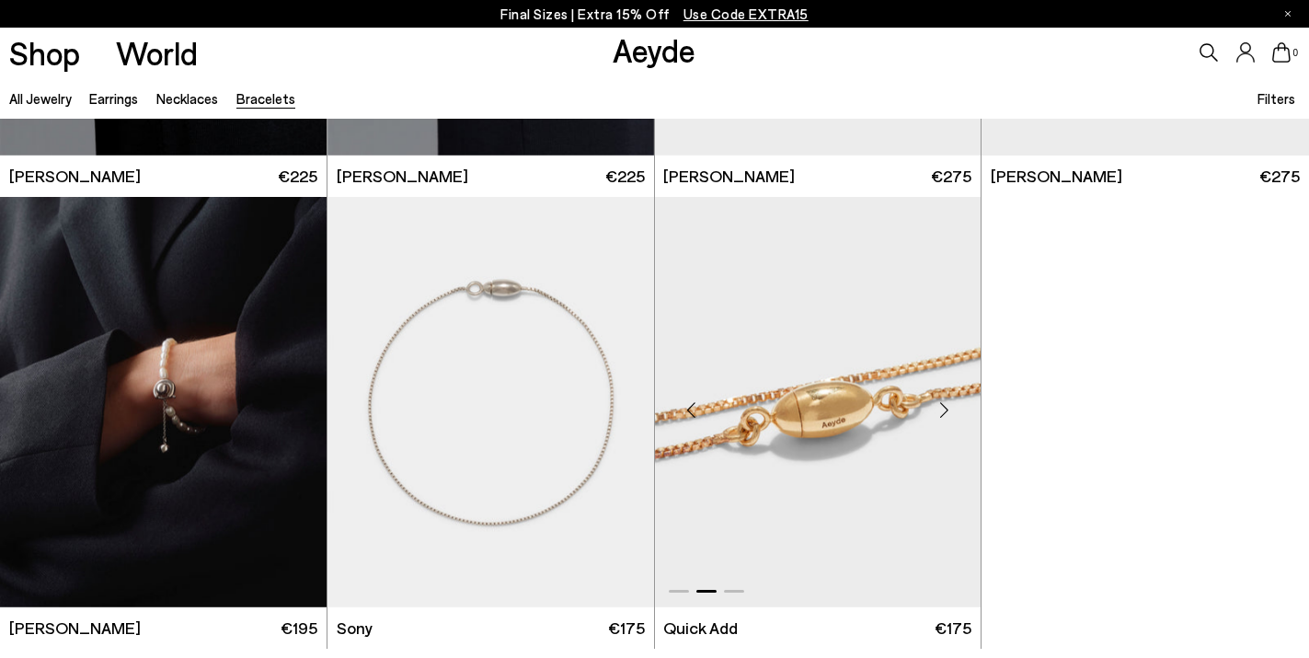
click at [942, 414] on div "Next slide" at bounding box center [943, 409] width 55 height 55
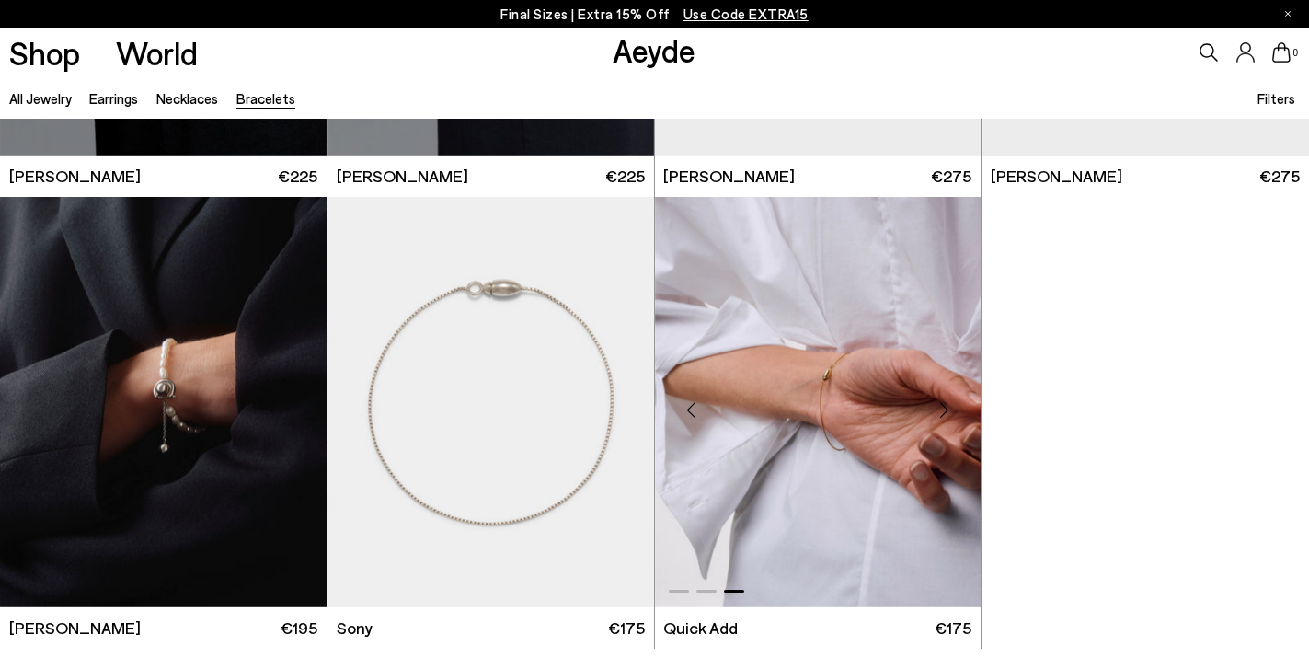
click at [801, 328] on img "3 / 3" at bounding box center [818, 402] width 327 height 410
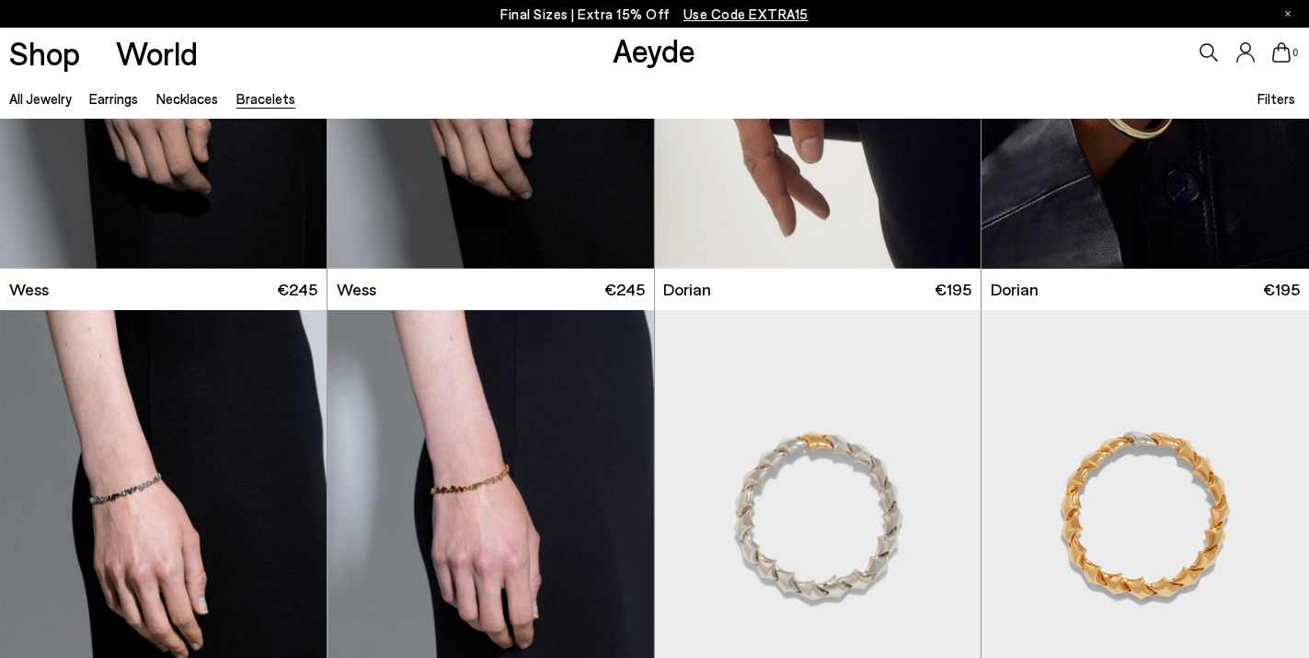
scroll to position [0, 0]
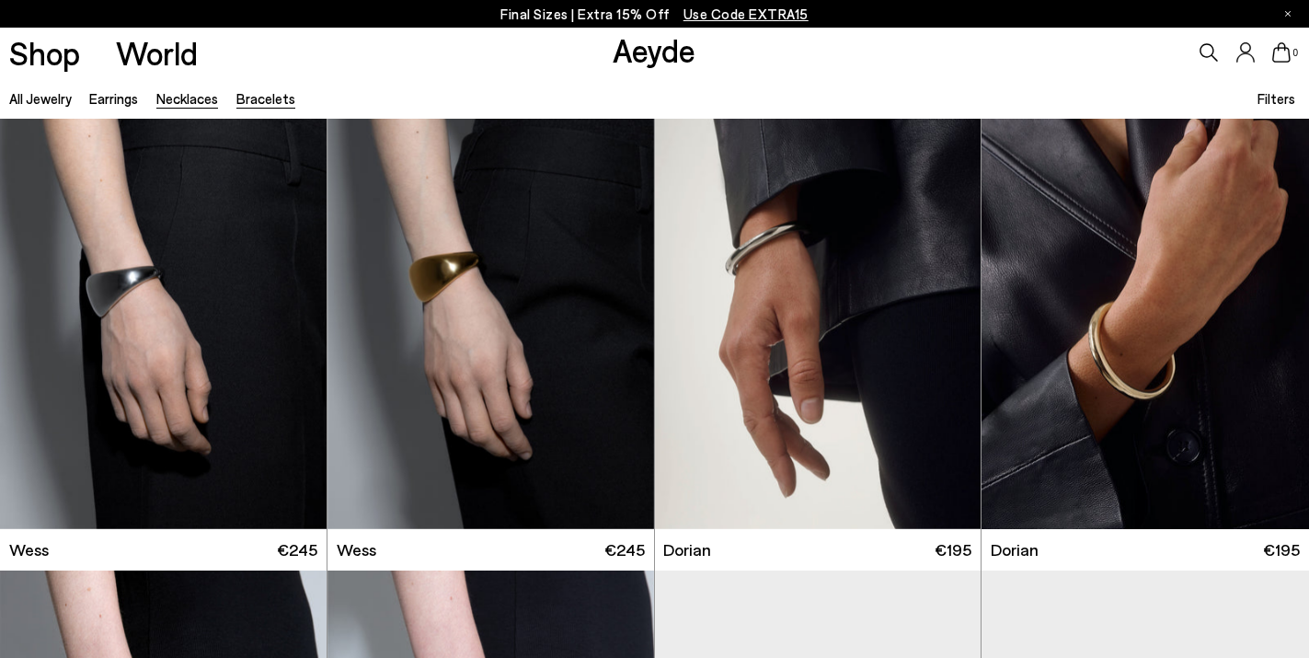
click at [192, 102] on link "Necklaces" at bounding box center [187, 98] width 62 height 17
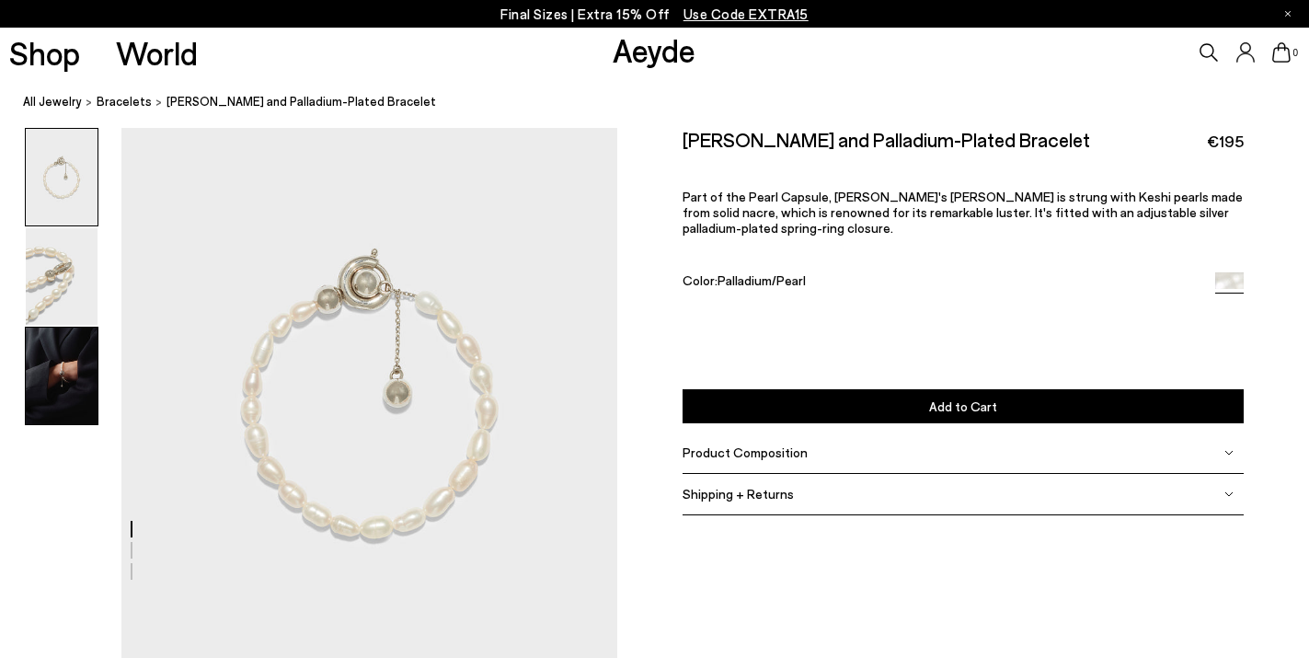
click at [86, 361] on img at bounding box center [62, 376] width 72 height 97
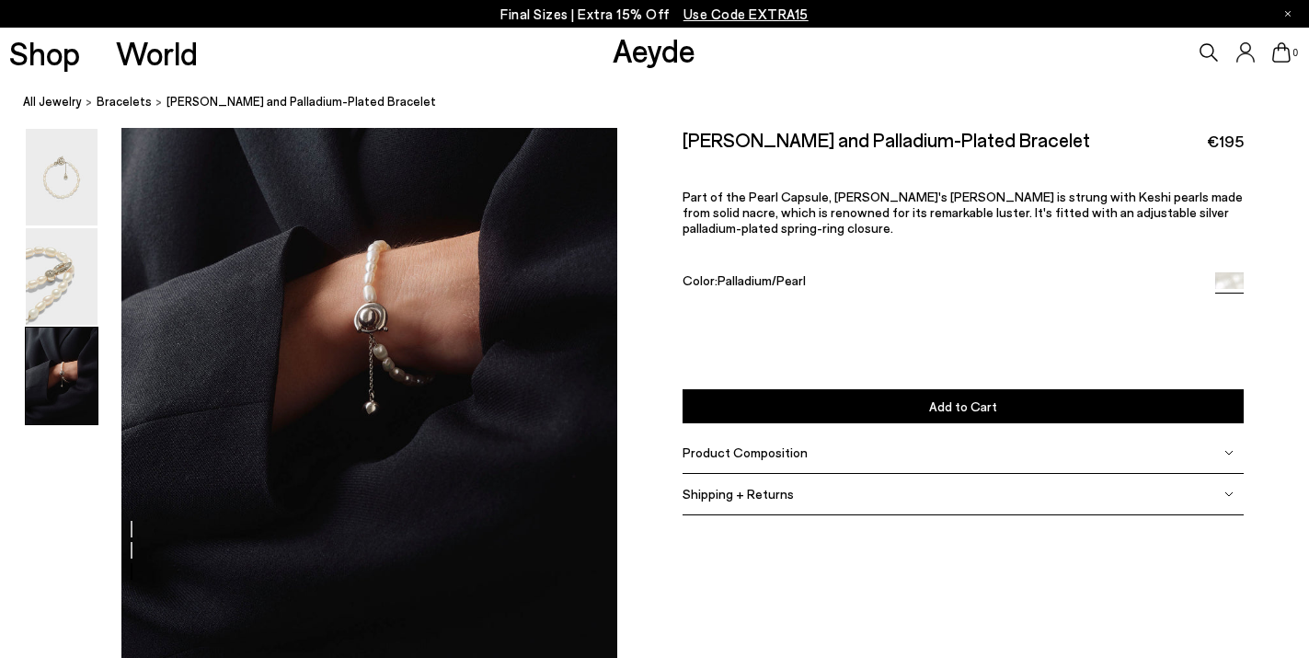
scroll to position [1325, 0]
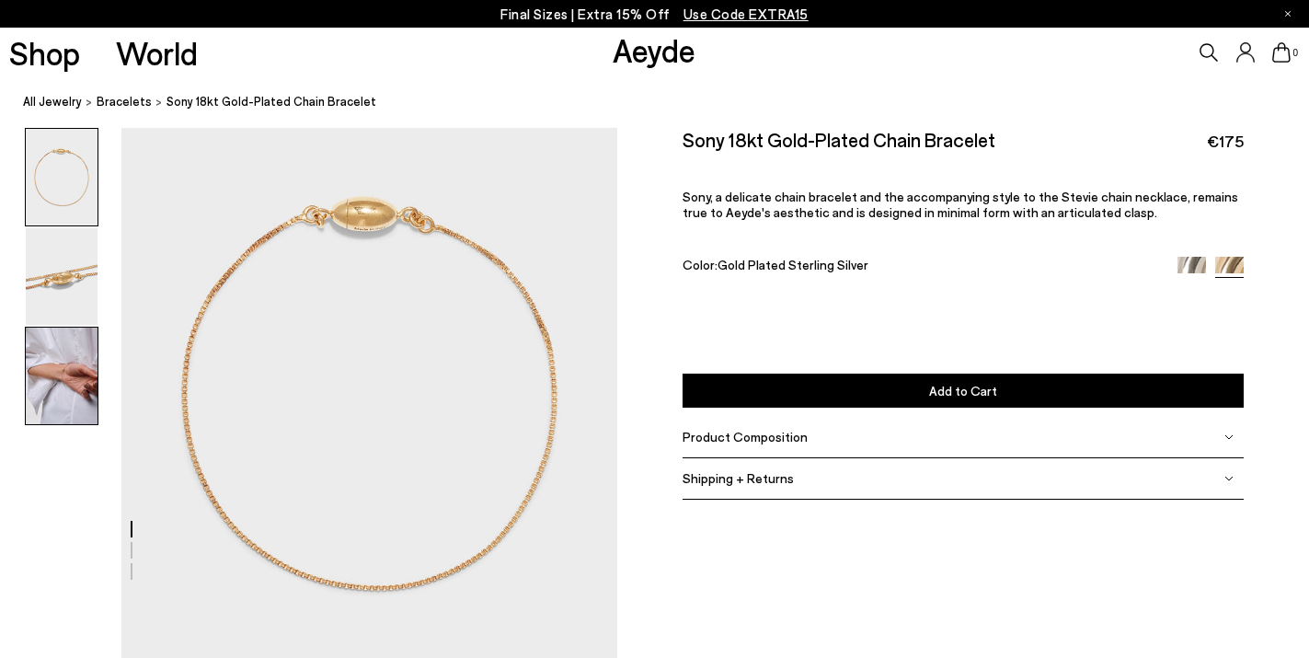
click at [67, 366] on img at bounding box center [62, 376] width 72 height 97
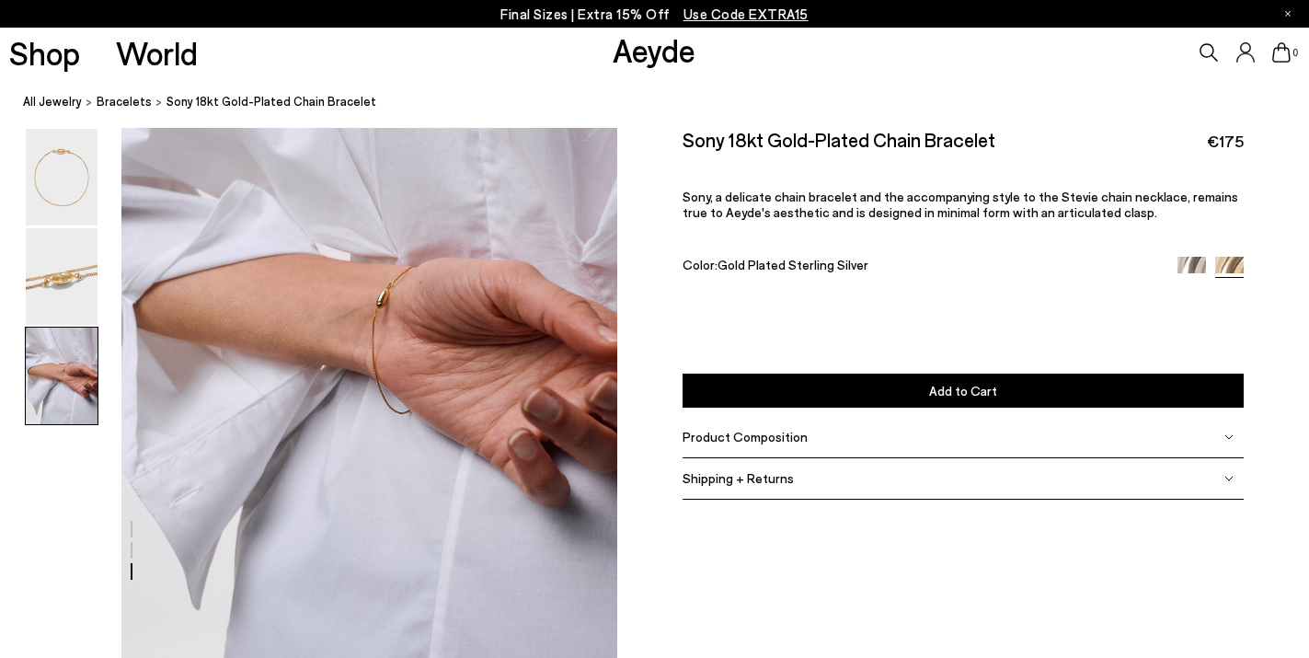
scroll to position [1325, 0]
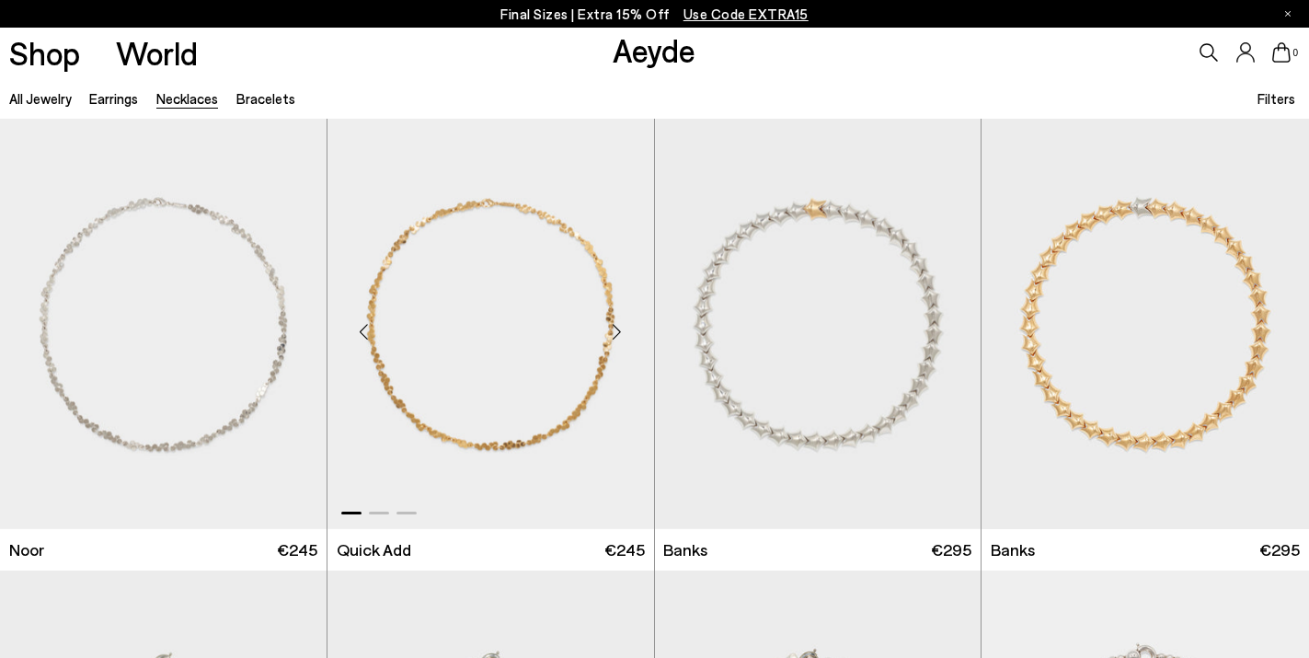
click at [623, 332] on div "Next slide" at bounding box center [617, 331] width 55 height 55
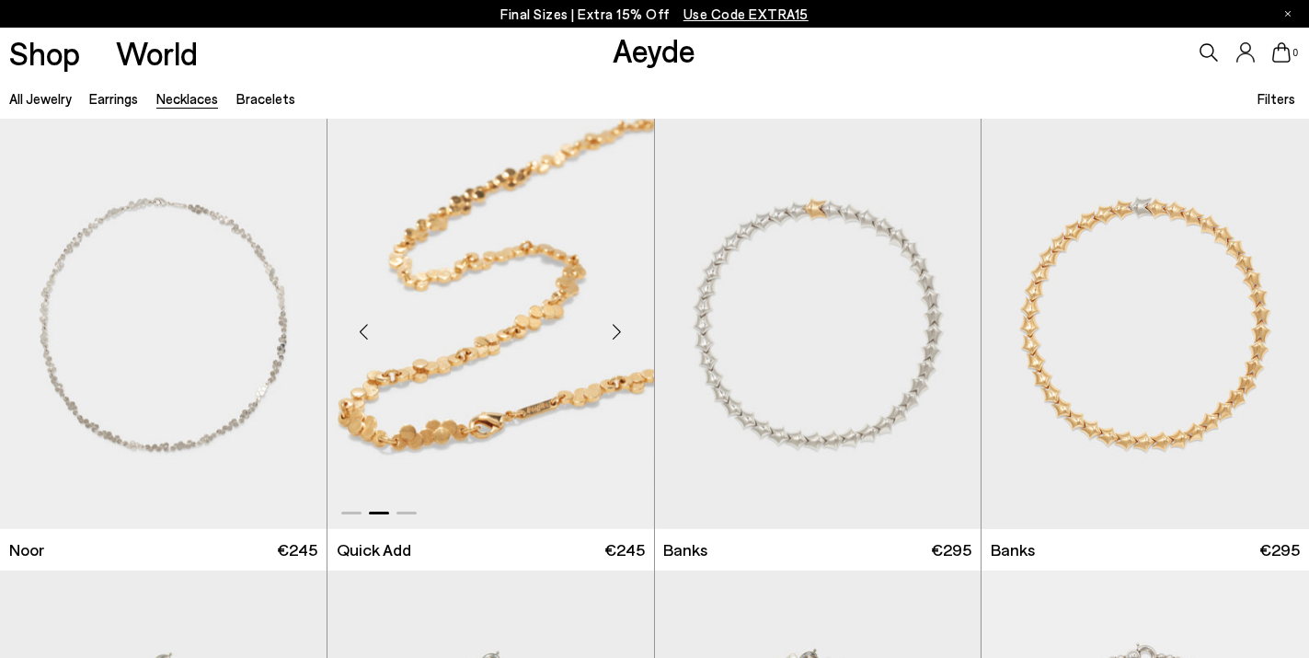
click at [623, 332] on div "Next slide" at bounding box center [617, 331] width 55 height 55
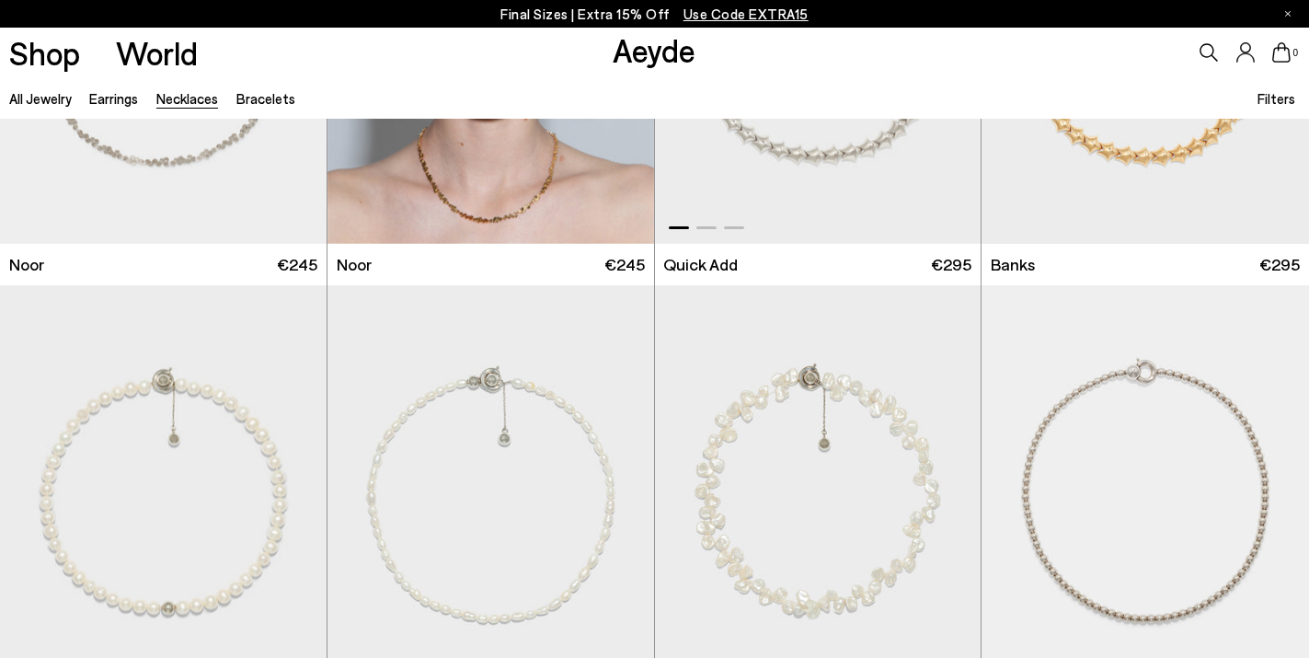
scroll to position [457, 0]
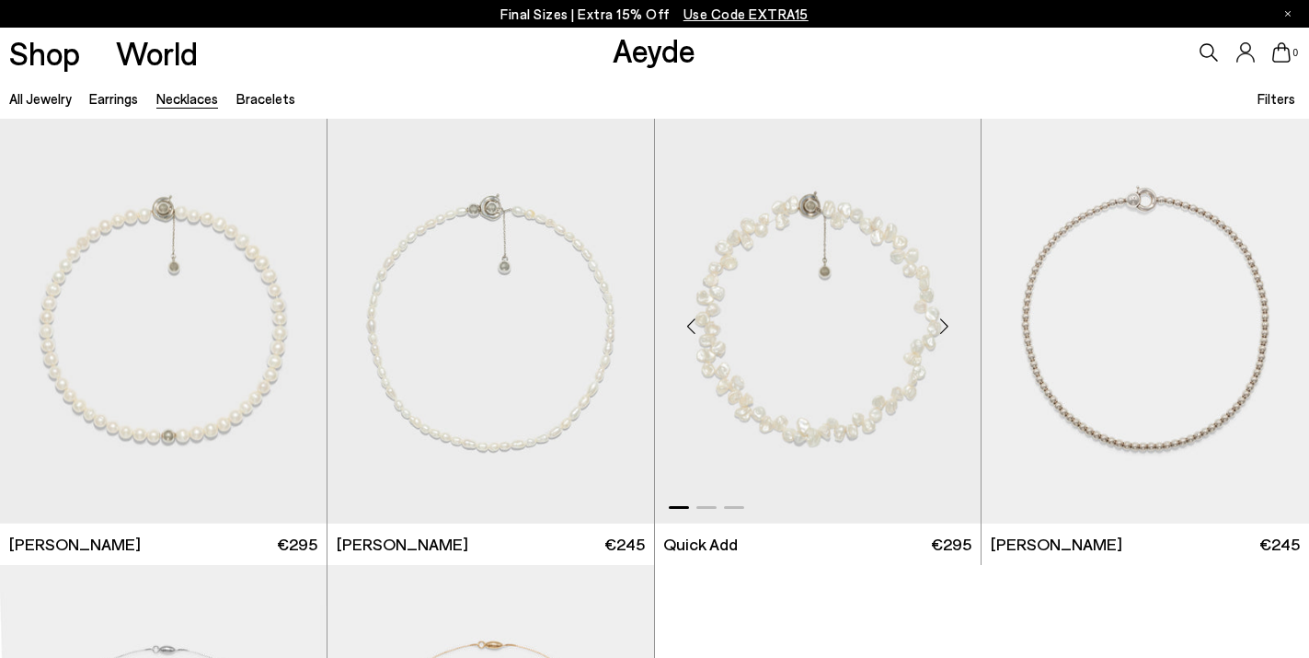
click at [949, 326] on div "Next slide" at bounding box center [943, 325] width 55 height 55
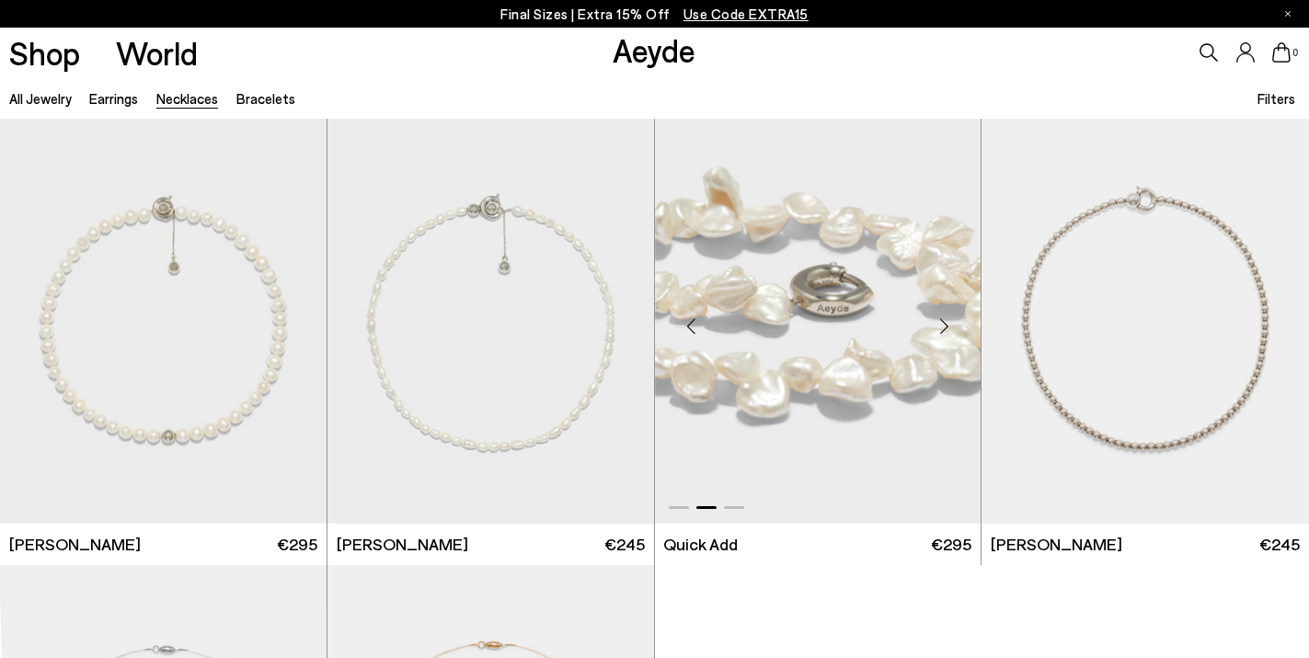
click at [949, 326] on div "Next slide" at bounding box center [943, 325] width 55 height 55
click at [943, 325] on div "Next slide" at bounding box center [943, 325] width 55 height 55
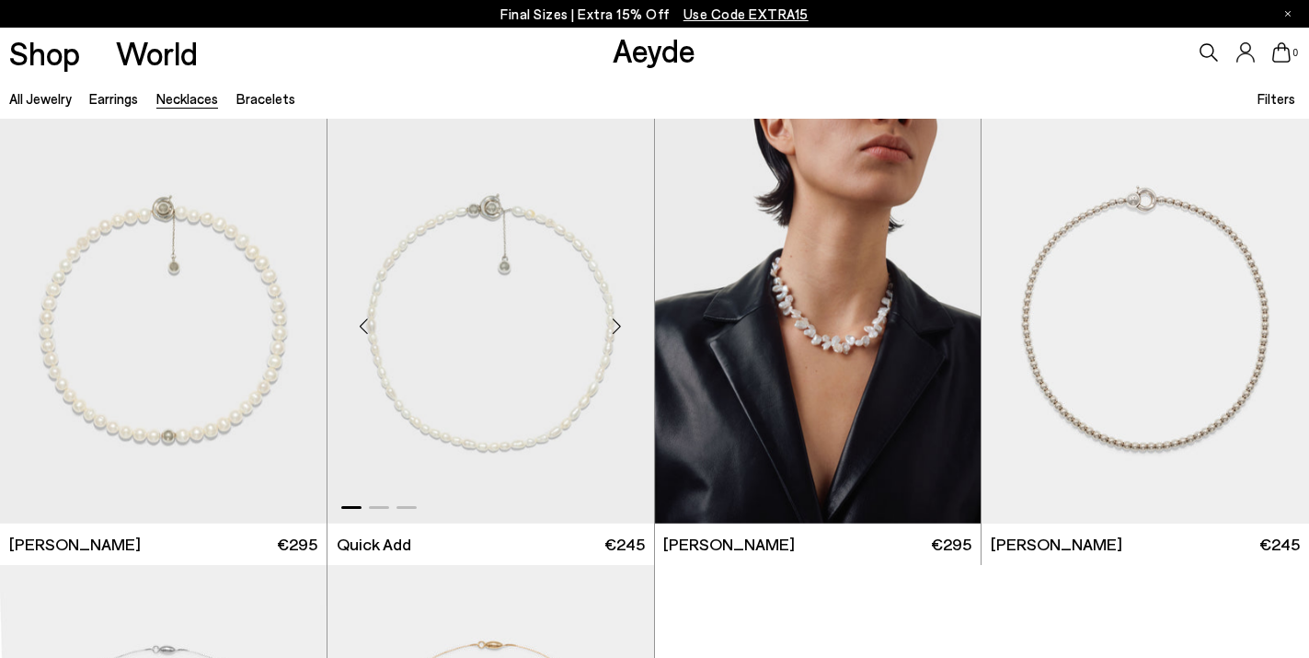
click at [619, 316] on div "Next slide" at bounding box center [617, 325] width 55 height 55
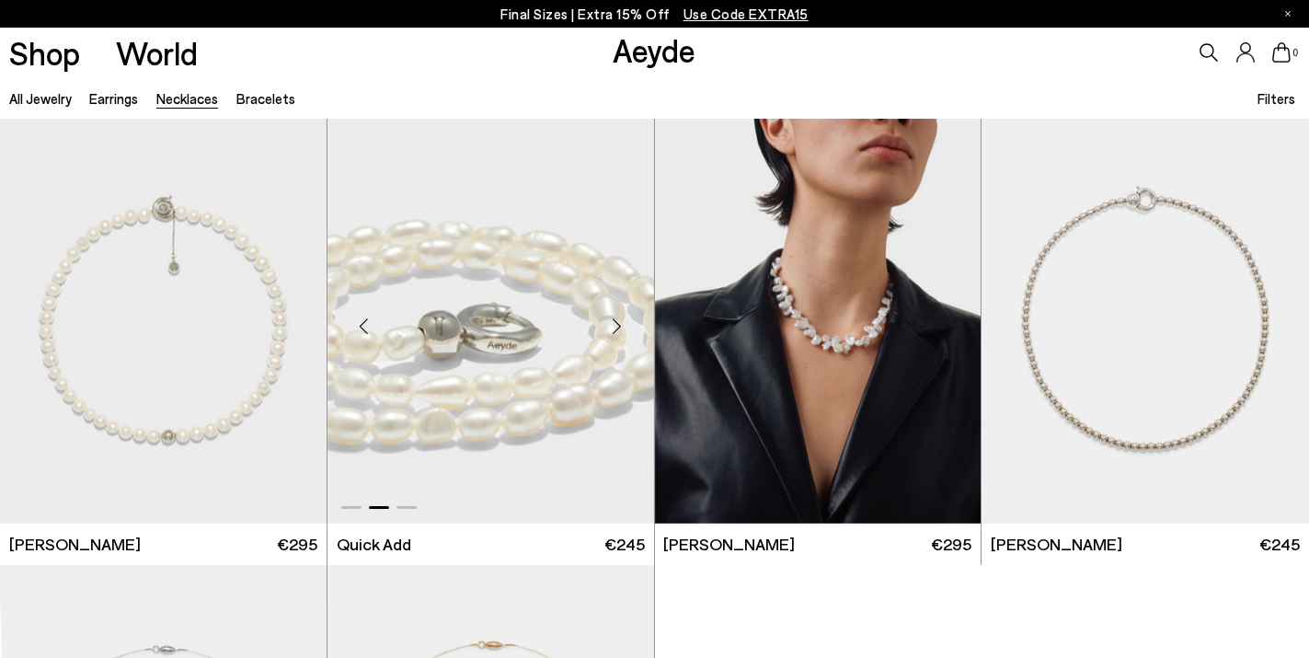
click at [619, 319] on div "Next slide" at bounding box center [617, 325] width 55 height 55
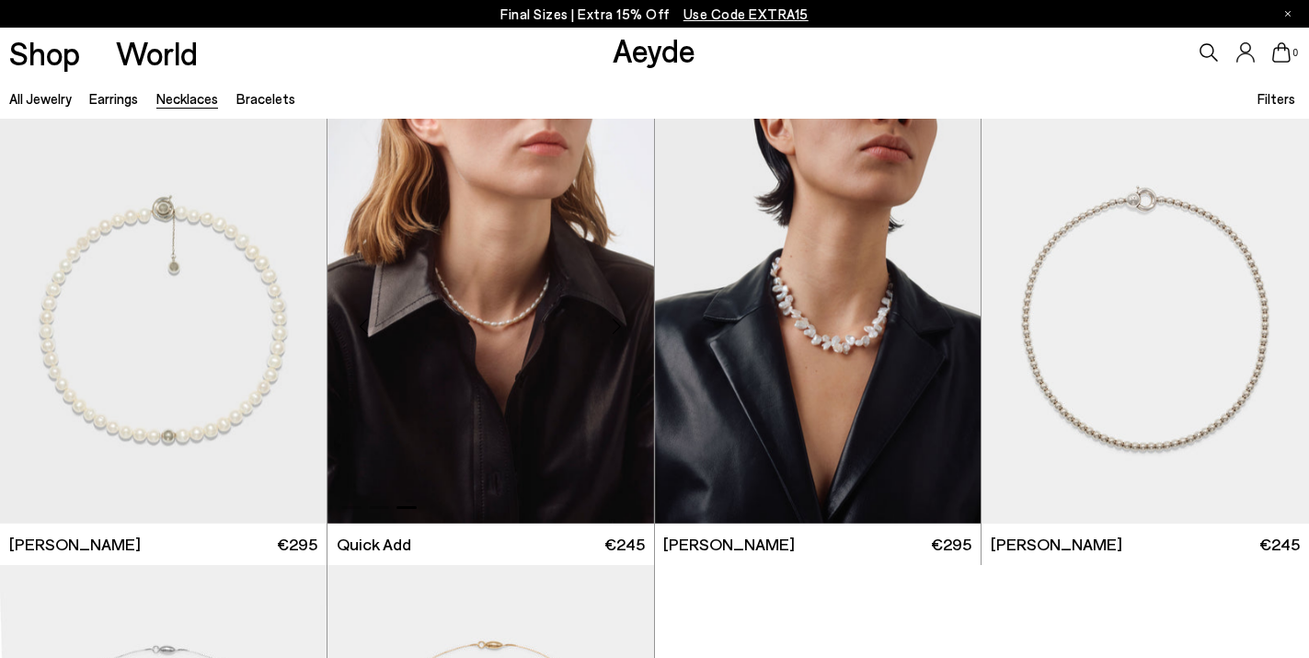
click at [615, 323] on div "Next slide" at bounding box center [617, 325] width 55 height 55
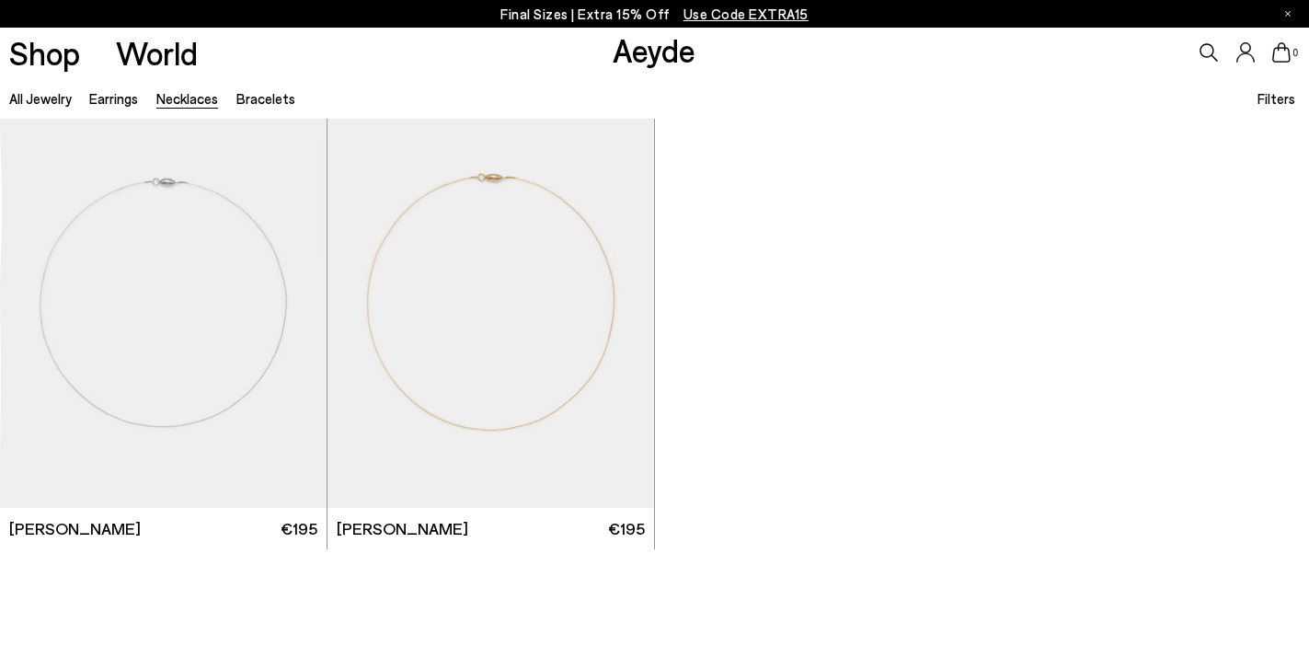
scroll to position [932, 0]
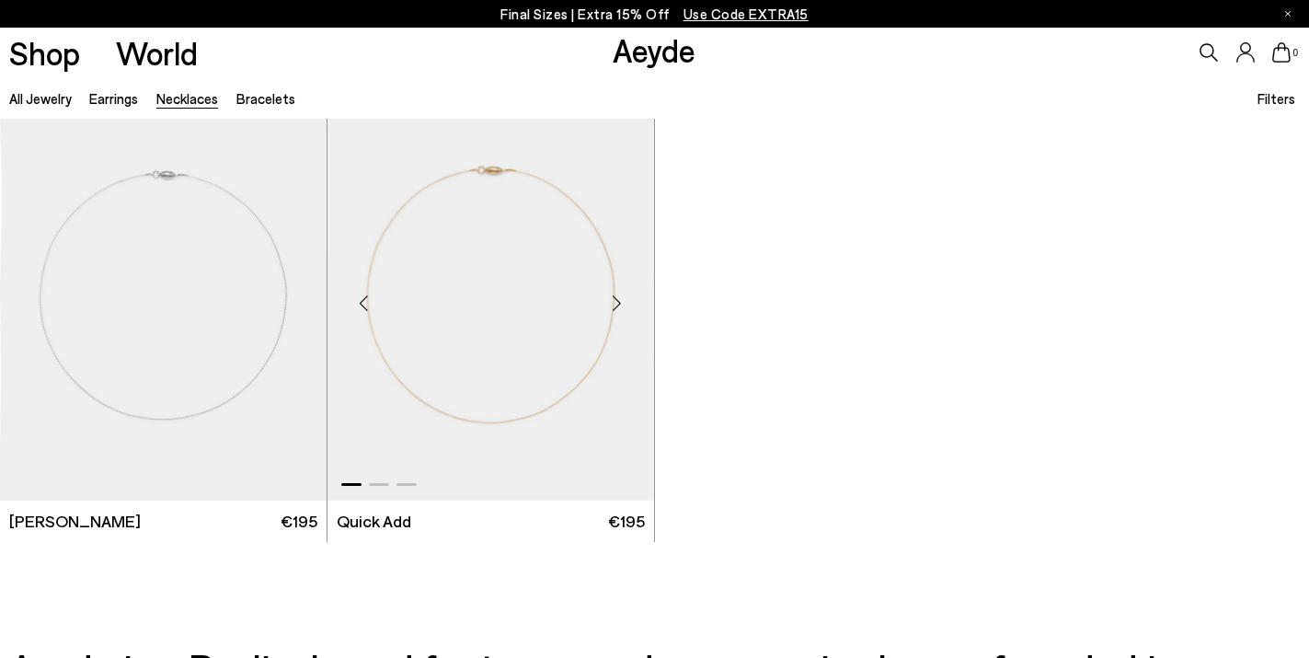
click at [617, 299] on div "Next slide" at bounding box center [617, 302] width 55 height 55
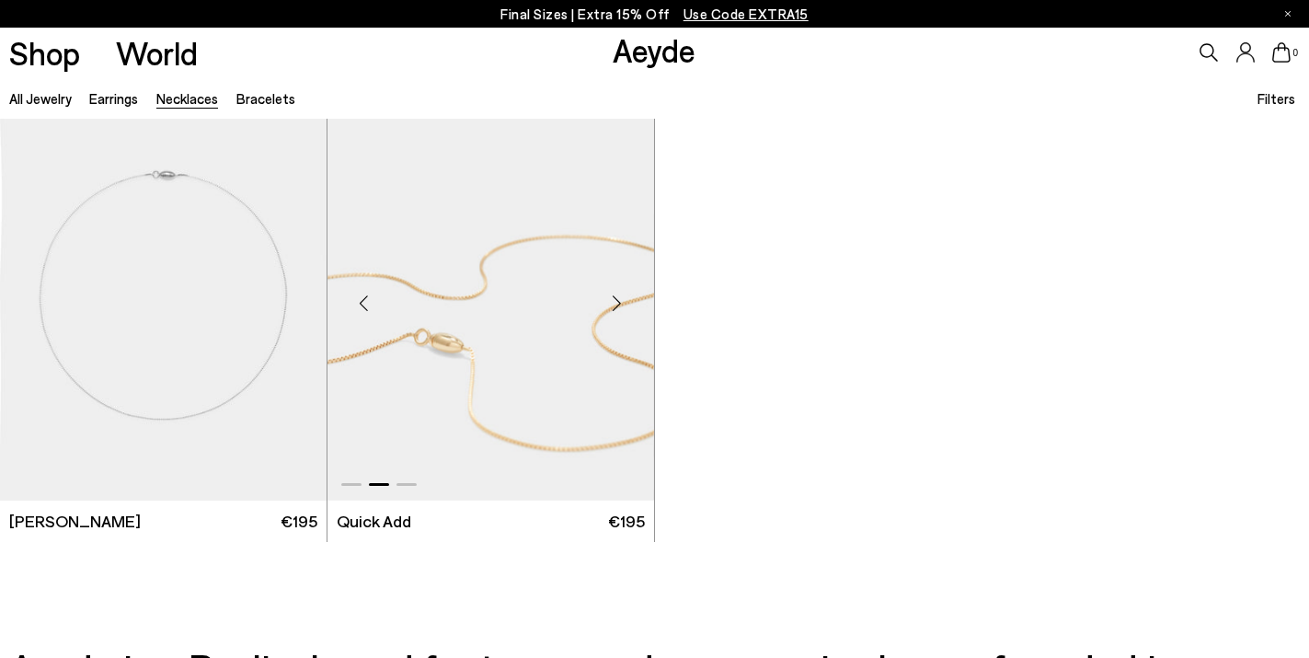
click at [617, 299] on div "Next slide" at bounding box center [617, 302] width 55 height 55
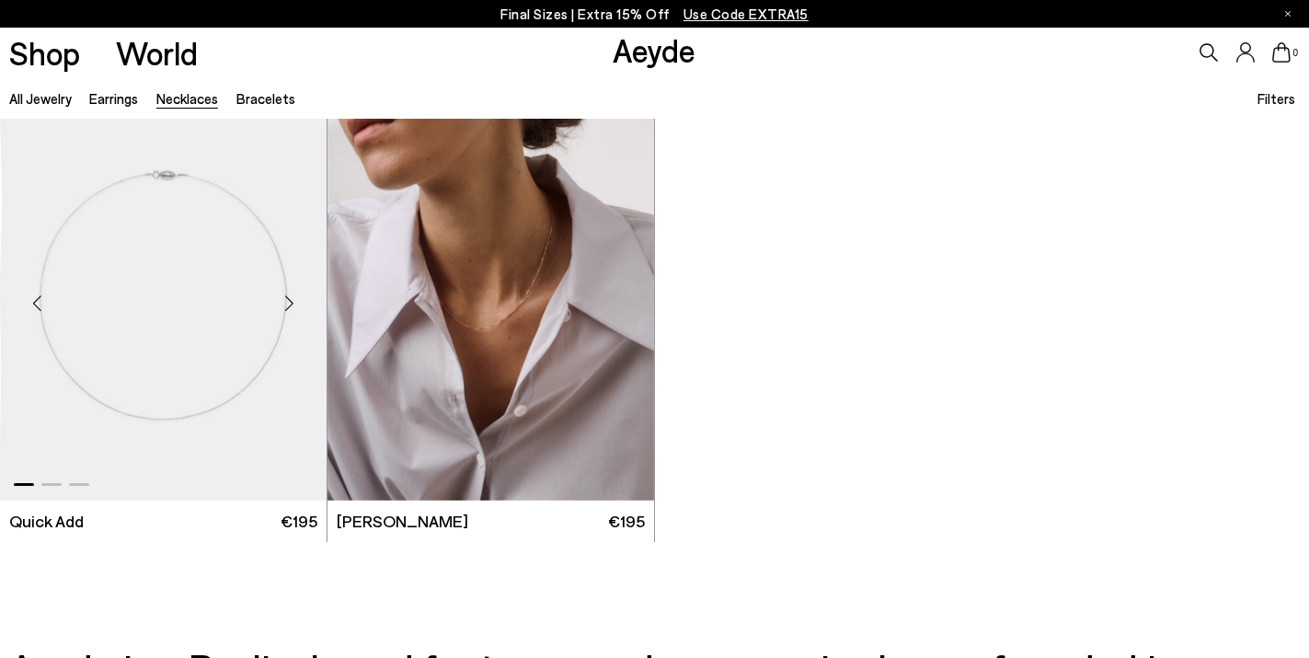
click at [295, 304] on div "Next slide" at bounding box center [289, 302] width 55 height 55
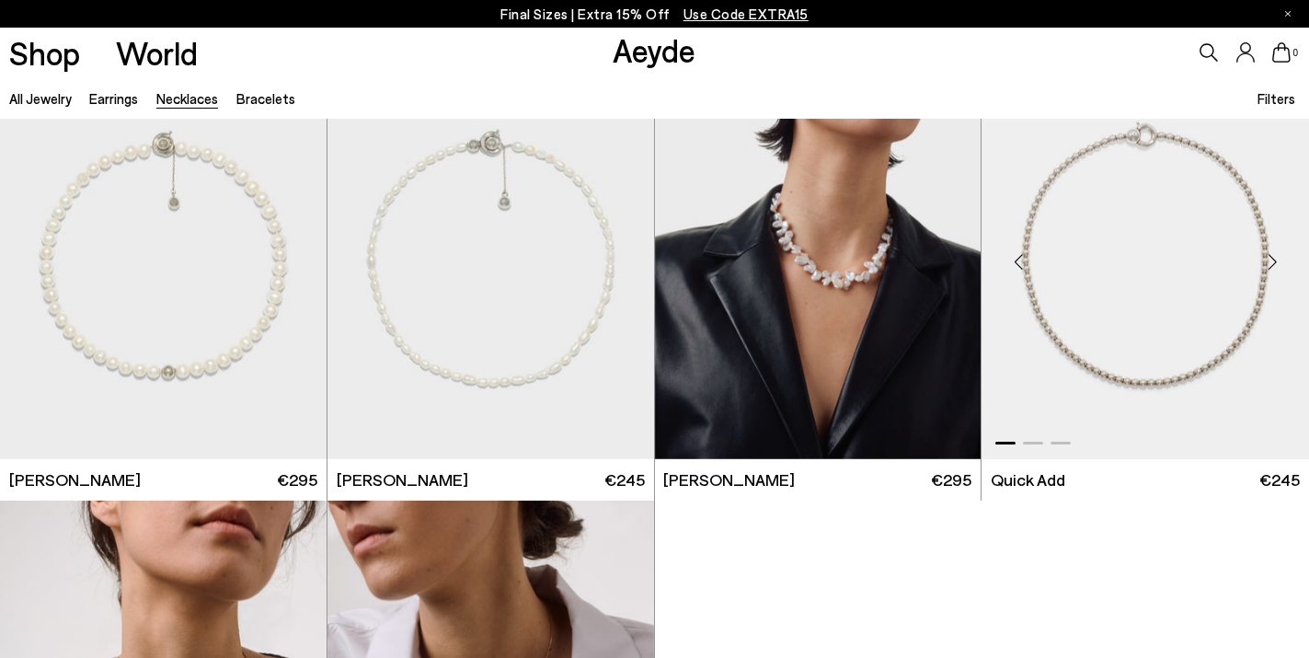
scroll to position [453, 0]
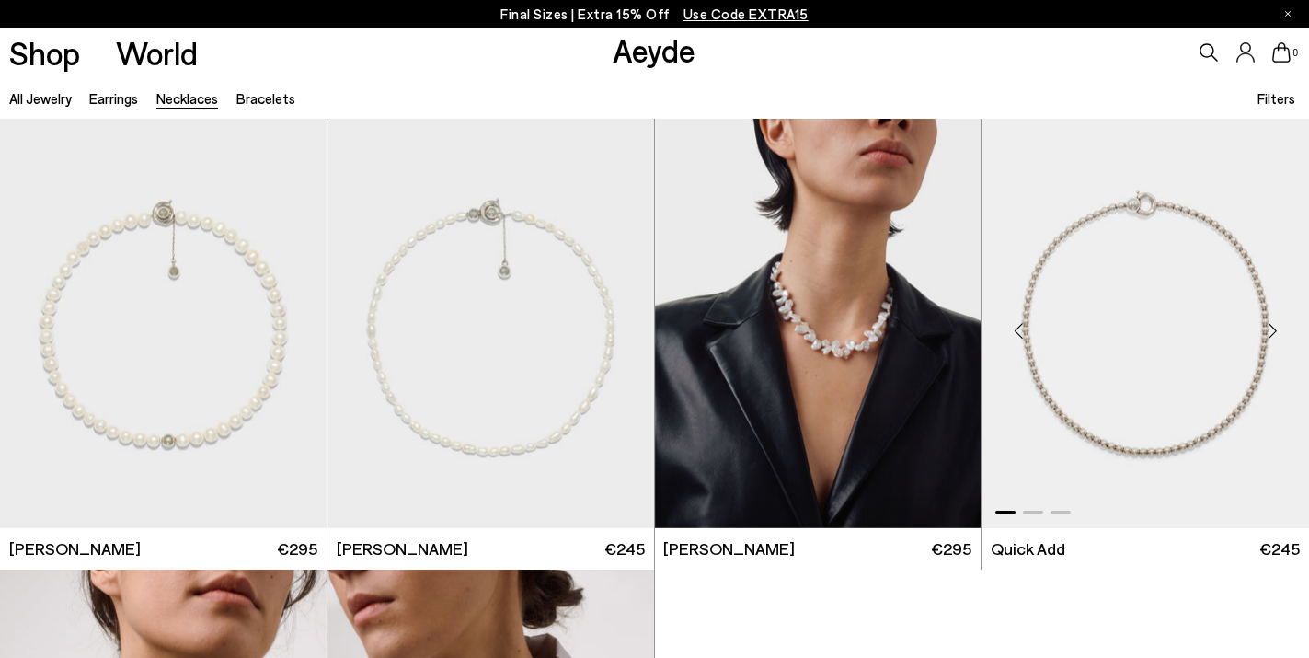
click at [1270, 321] on div "Next slide" at bounding box center [1272, 330] width 55 height 55
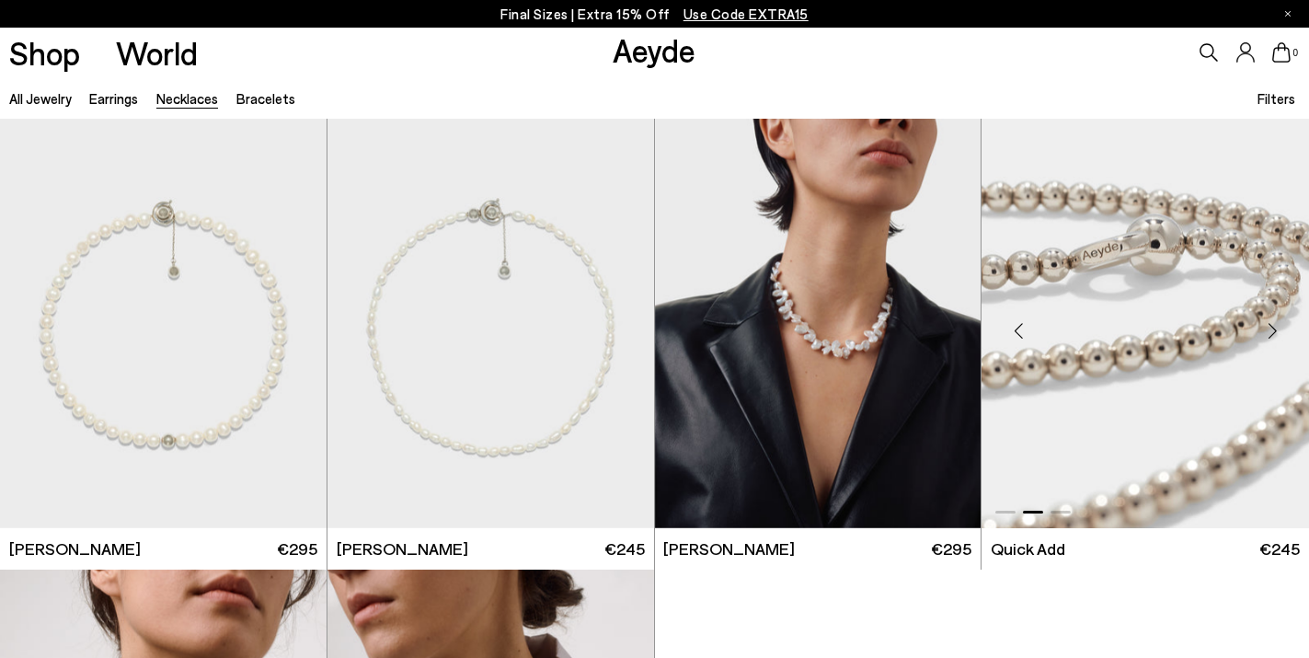
click at [1270, 321] on div "Next slide" at bounding box center [1272, 330] width 55 height 55
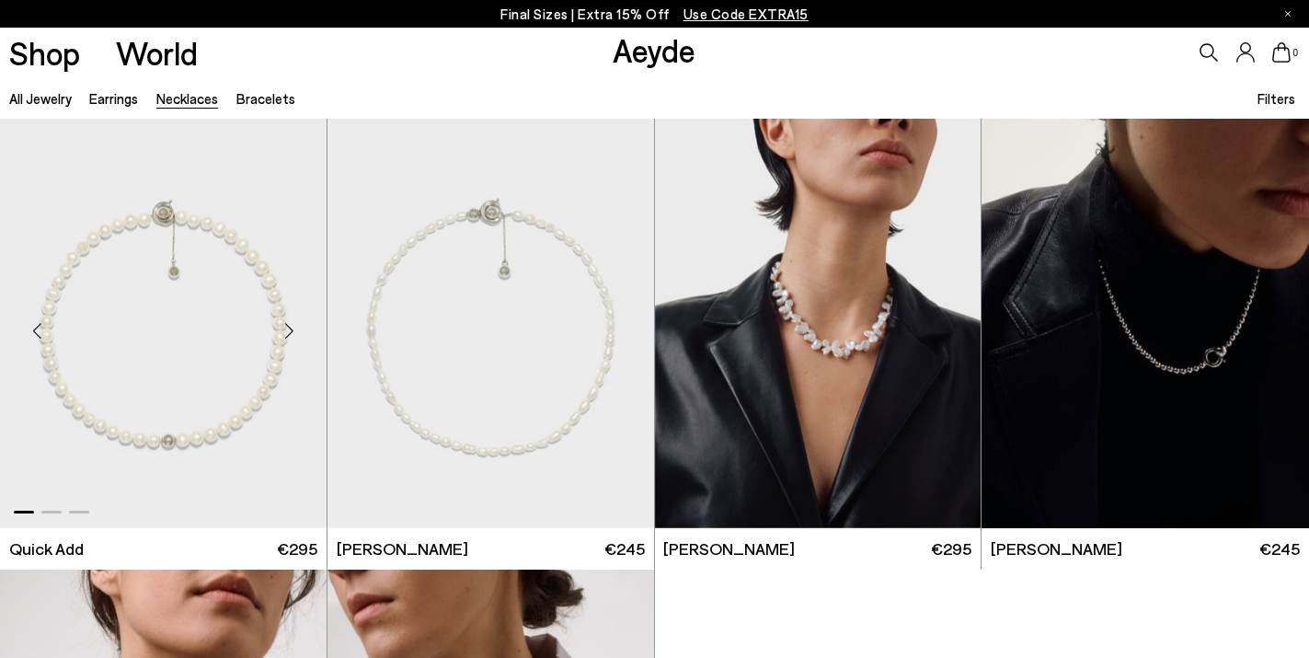
click at [290, 322] on div "Next slide" at bounding box center [289, 330] width 55 height 55
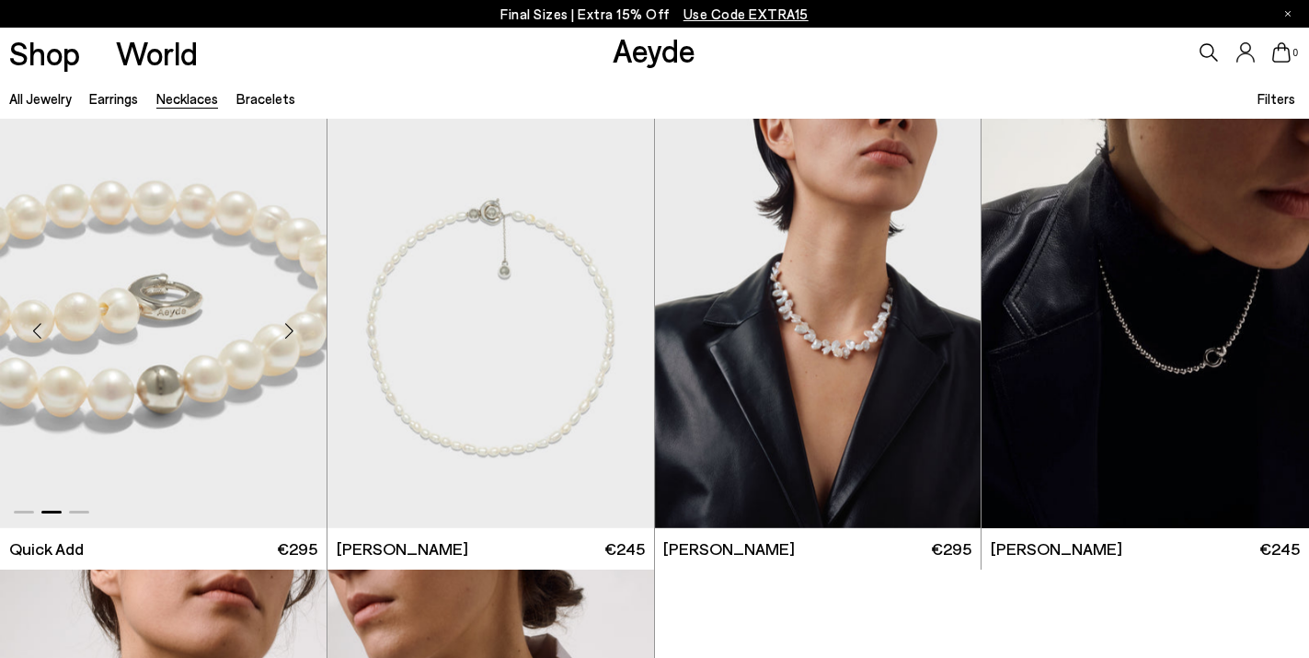
click at [290, 322] on div "Next slide" at bounding box center [289, 330] width 55 height 55
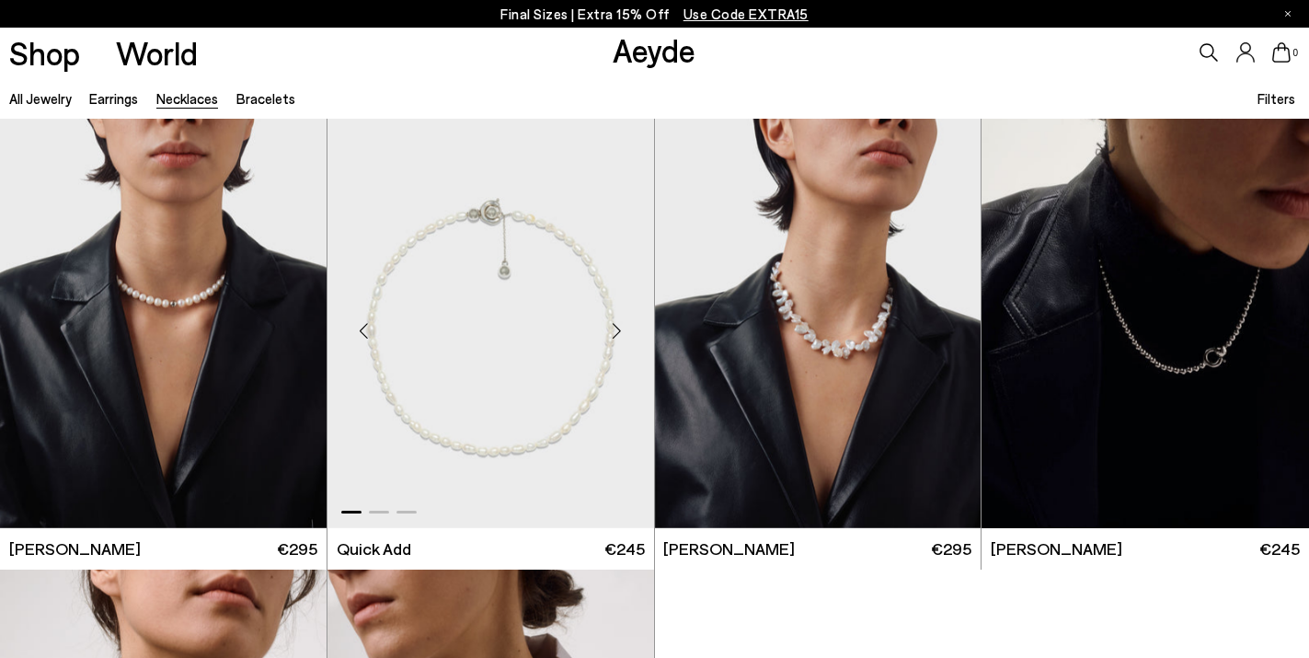
click at [617, 328] on div "Next slide" at bounding box center [617, 330] width 55 height 55
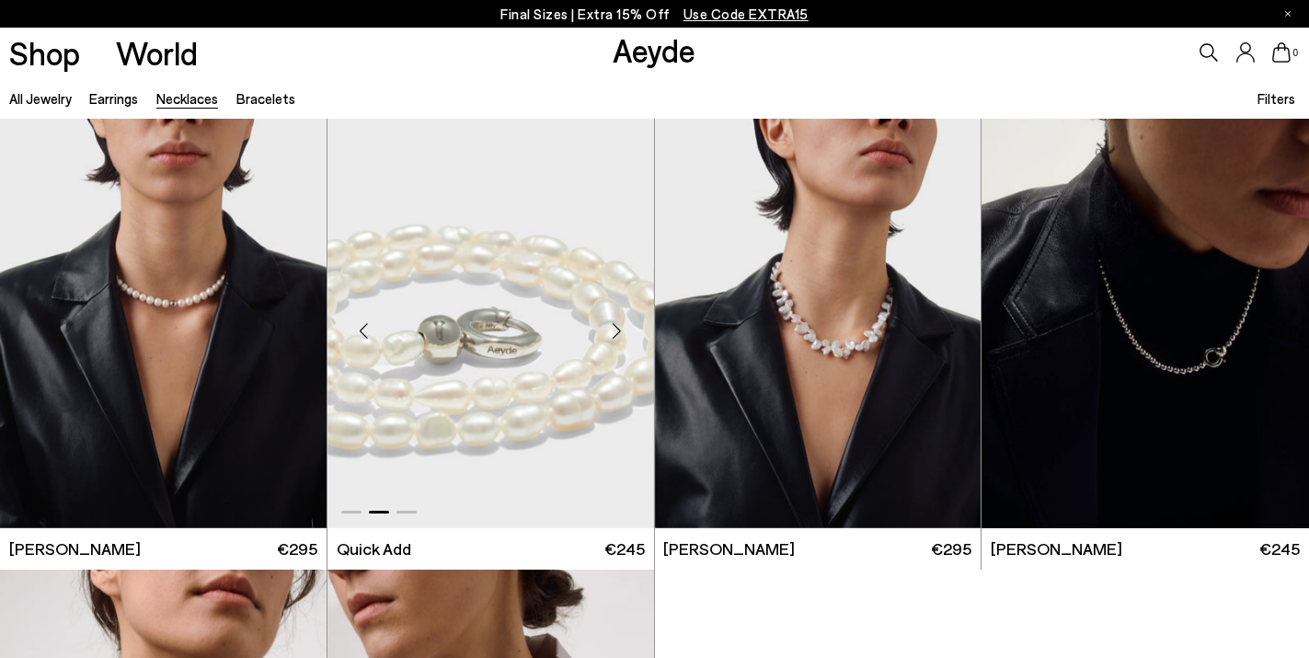
click at [616, 328] on div "Next slide" at bounding box center [617, 330] width 55 height 55
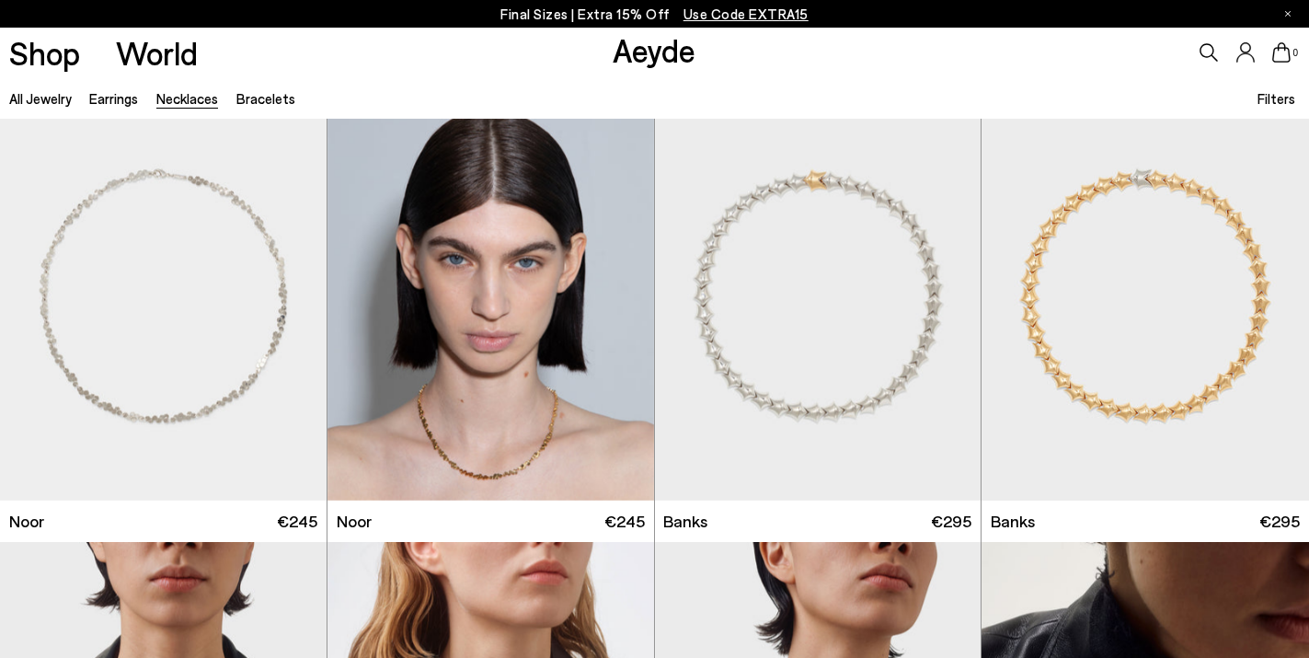
scroll to position [0, 0]
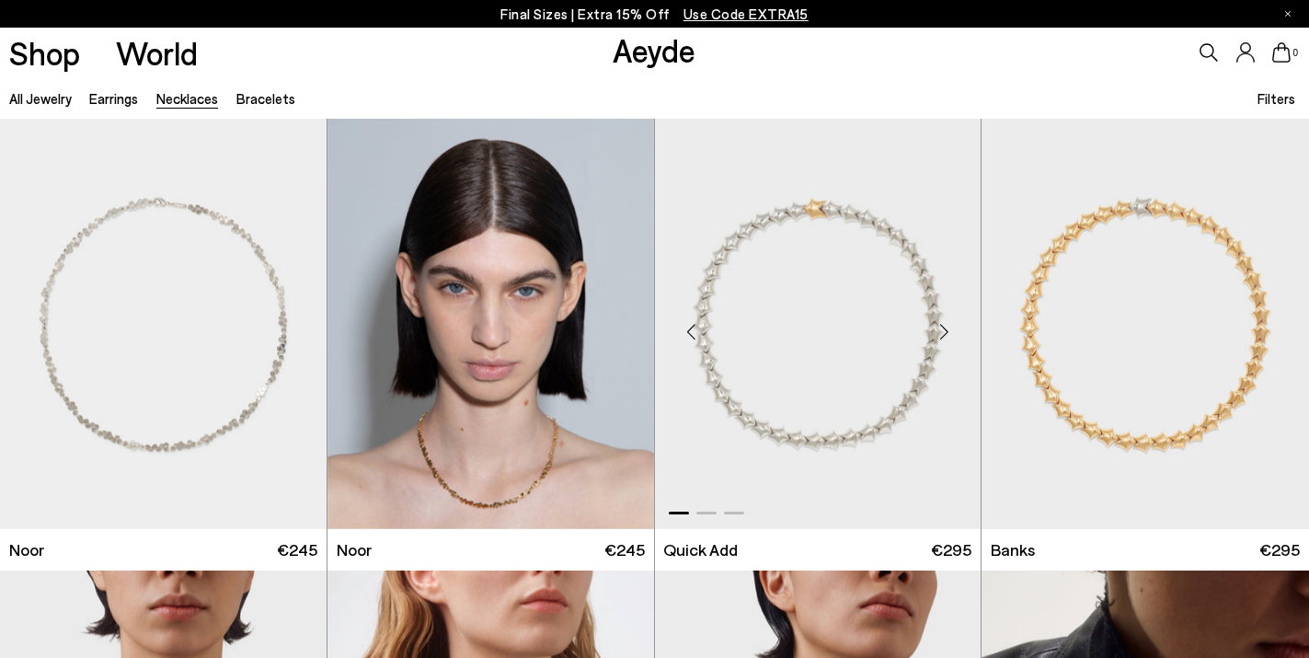
click at [945, 333] on div "Next slide" at bounding box center [943, 331] width 55 height 55
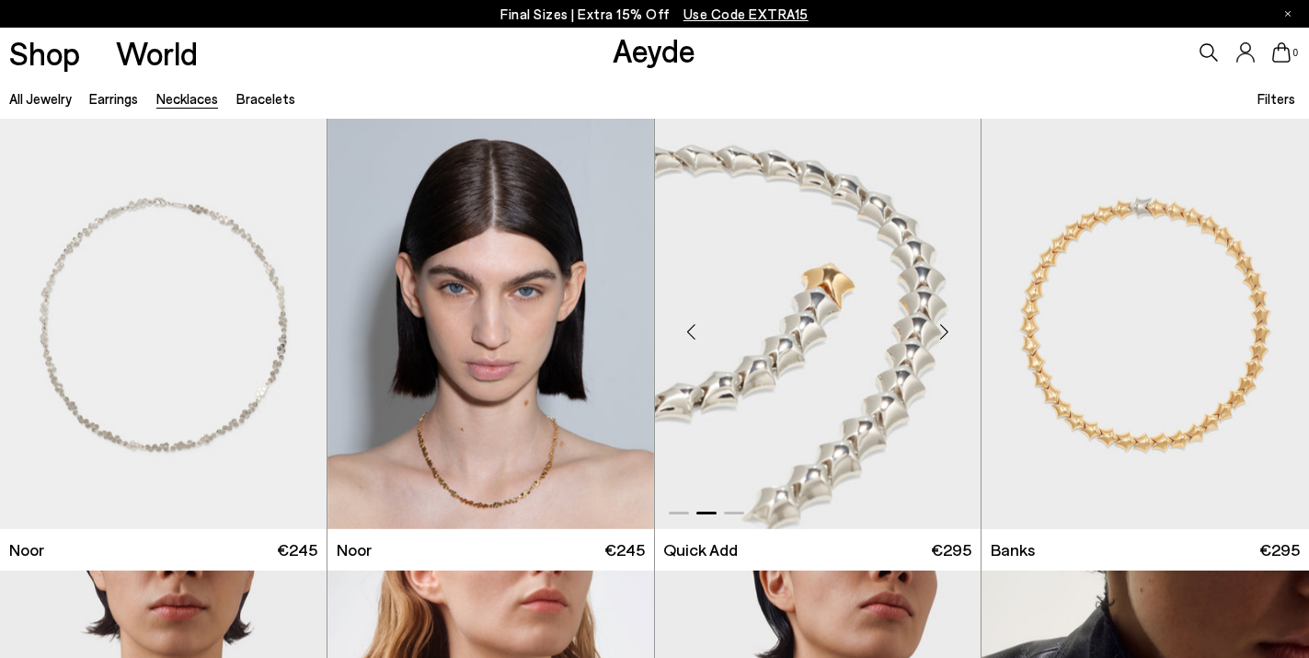
click at [944, 333] on div "Next slide" at bounding box center [943, 331] width 55 height 55
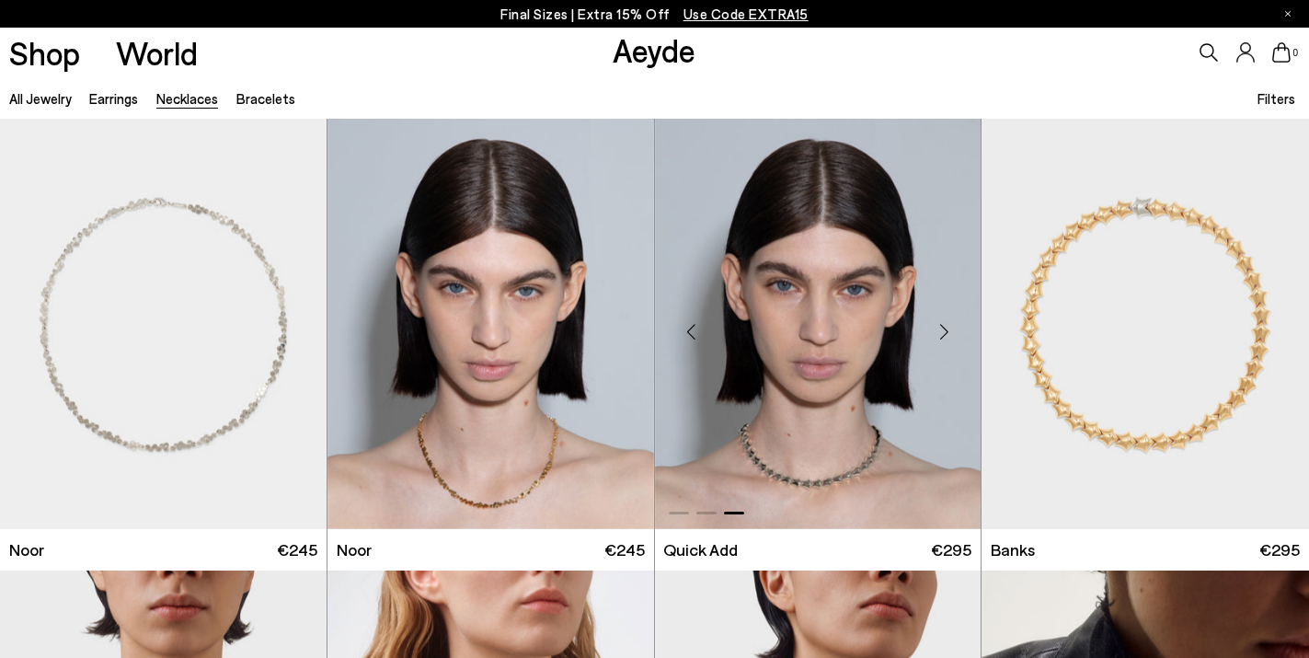
click at [944, 333] on div "Next slide" at bounding box center [943, 331] width 55 height 55
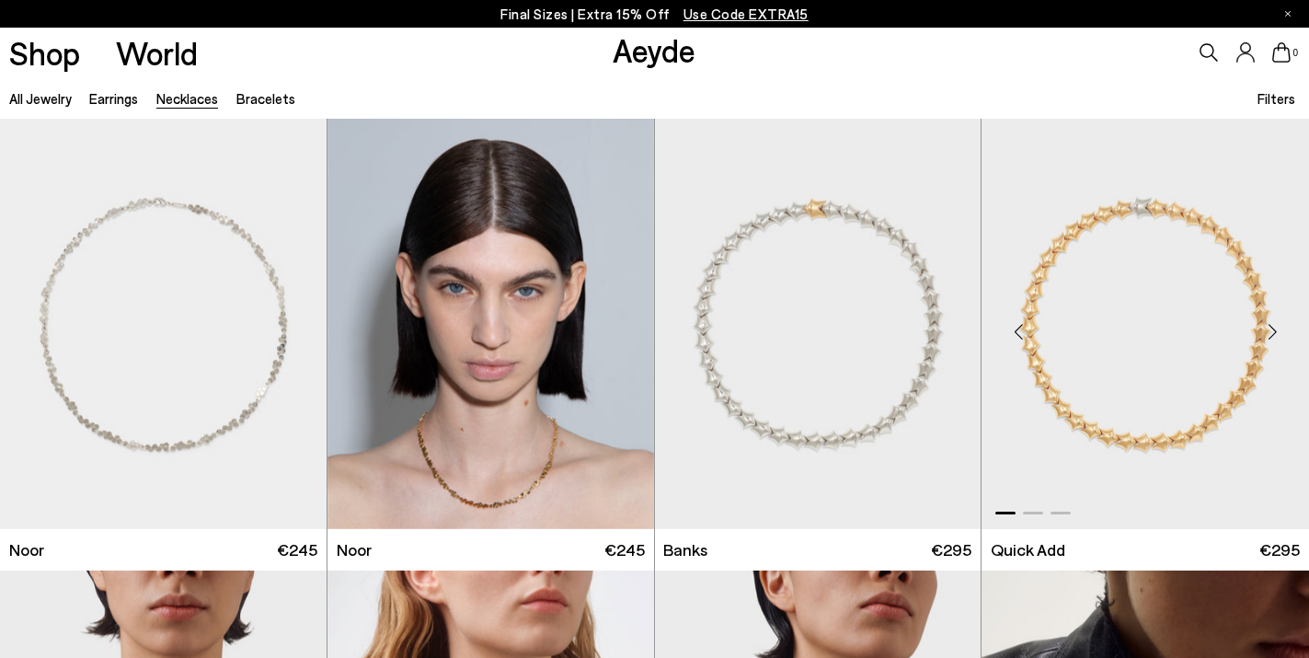
click at [1271, 333] on div "Next slide" at bounding box center [1272, 331] width 55 height 55
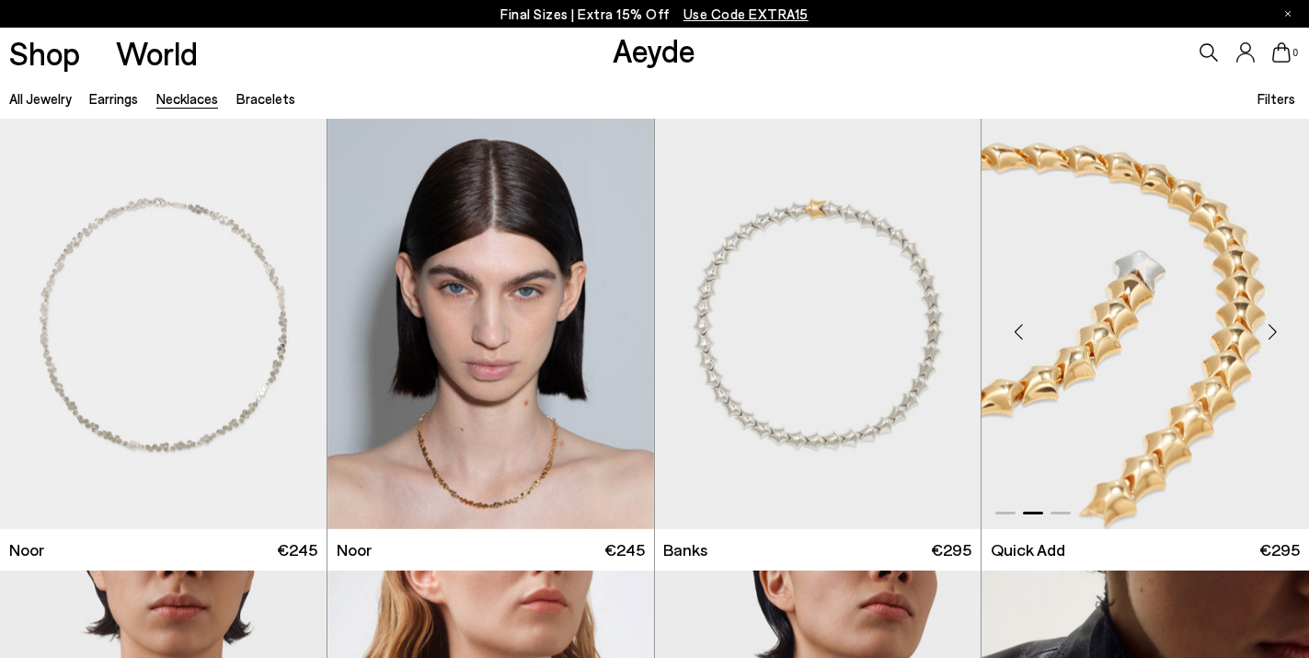
click at [1271, 333] on div "Next slide" at bounding box center [1272, 331] width 55 height 55
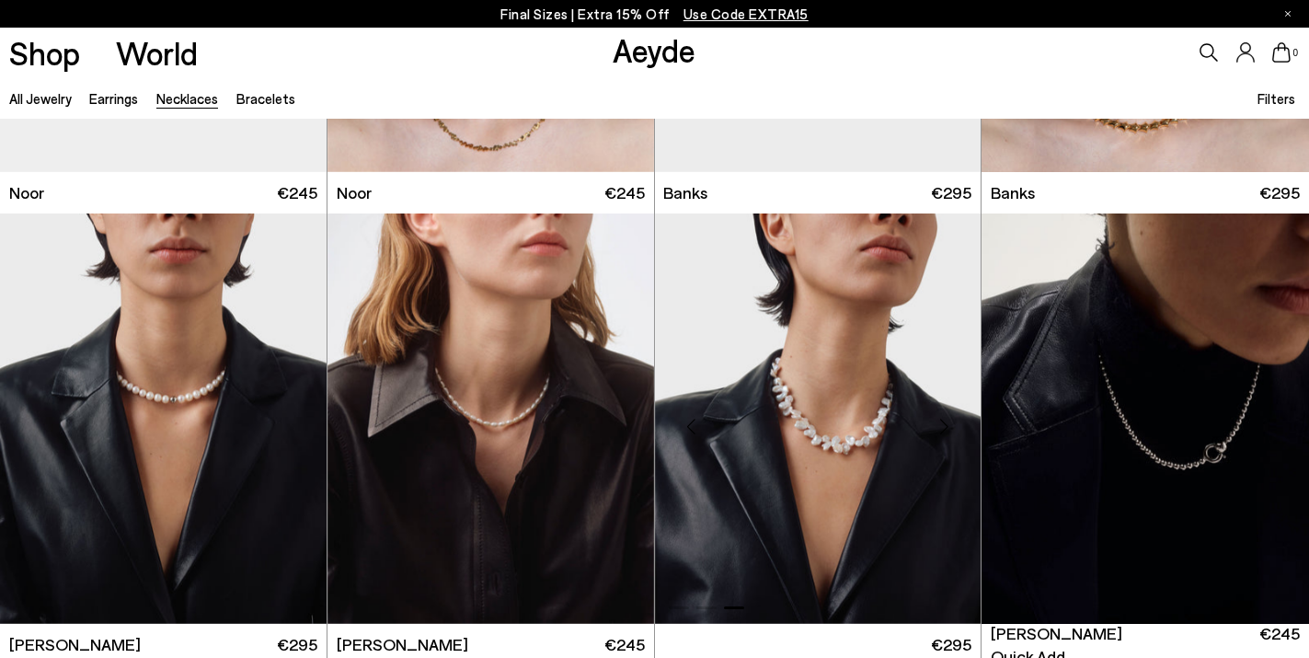
scroll to position [494, 0]
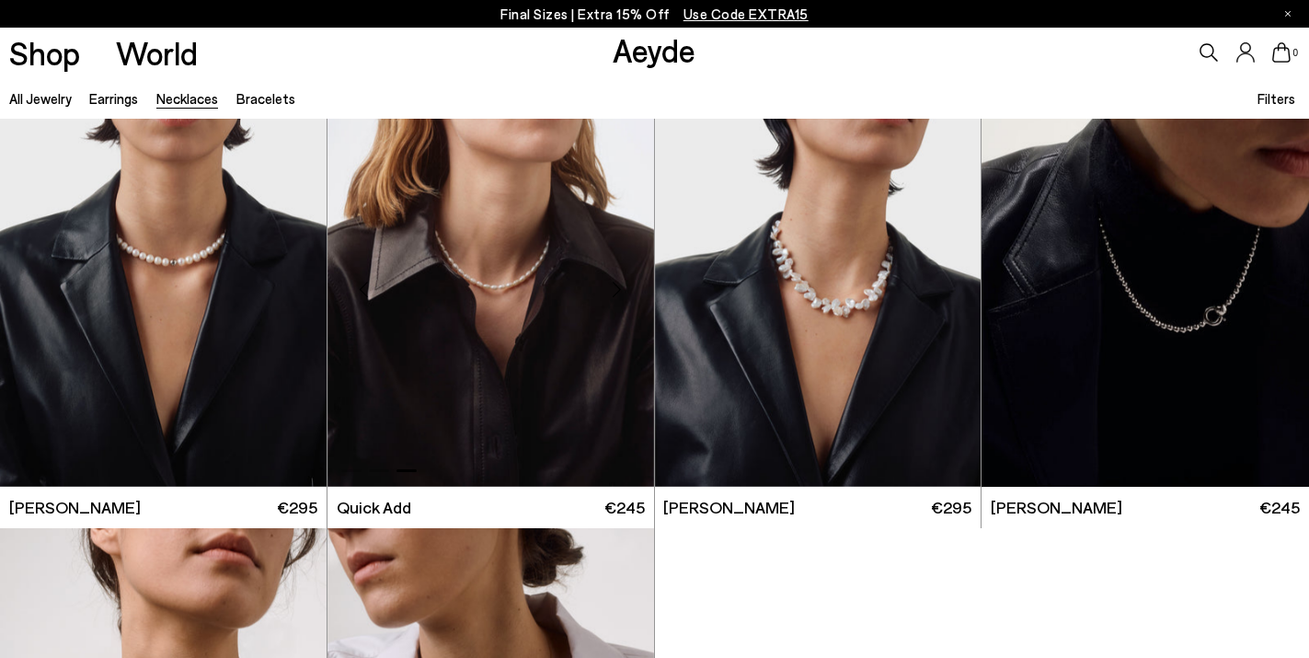
click at [463, 198] on img "3 / 3" at bounding box center [491, 281] width 327 height 410
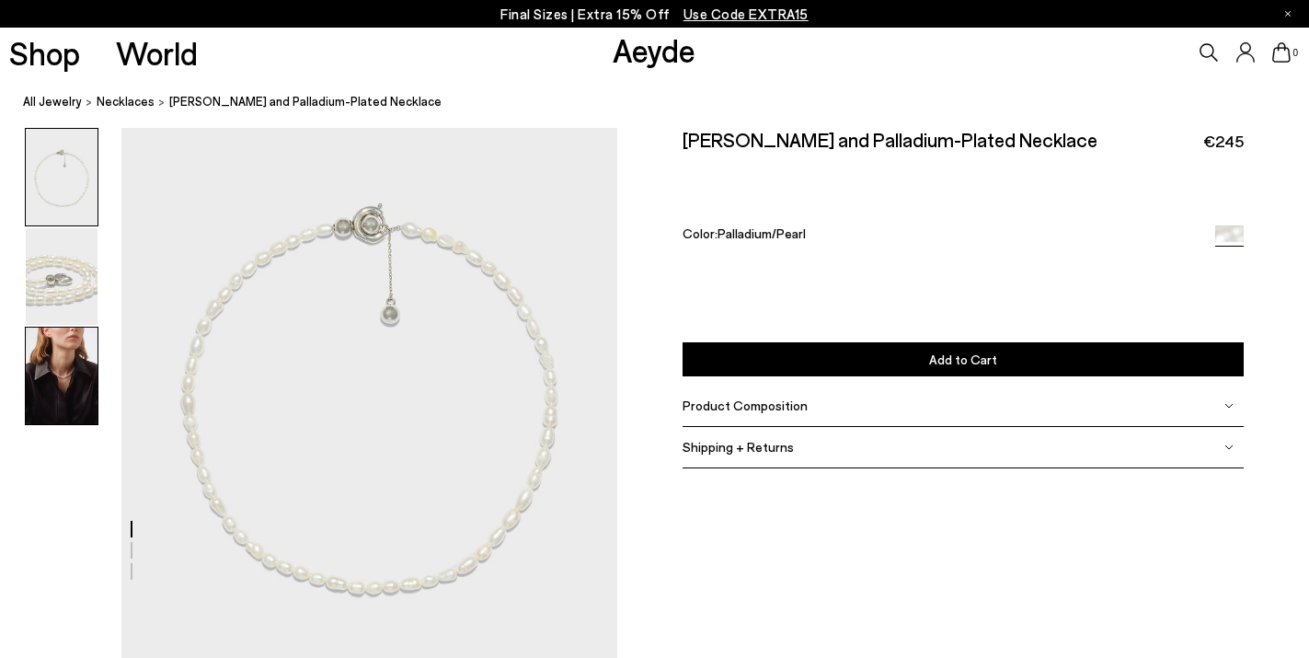
click at [84, 351] on img at bounding box center [62, 376] width 72 height 97
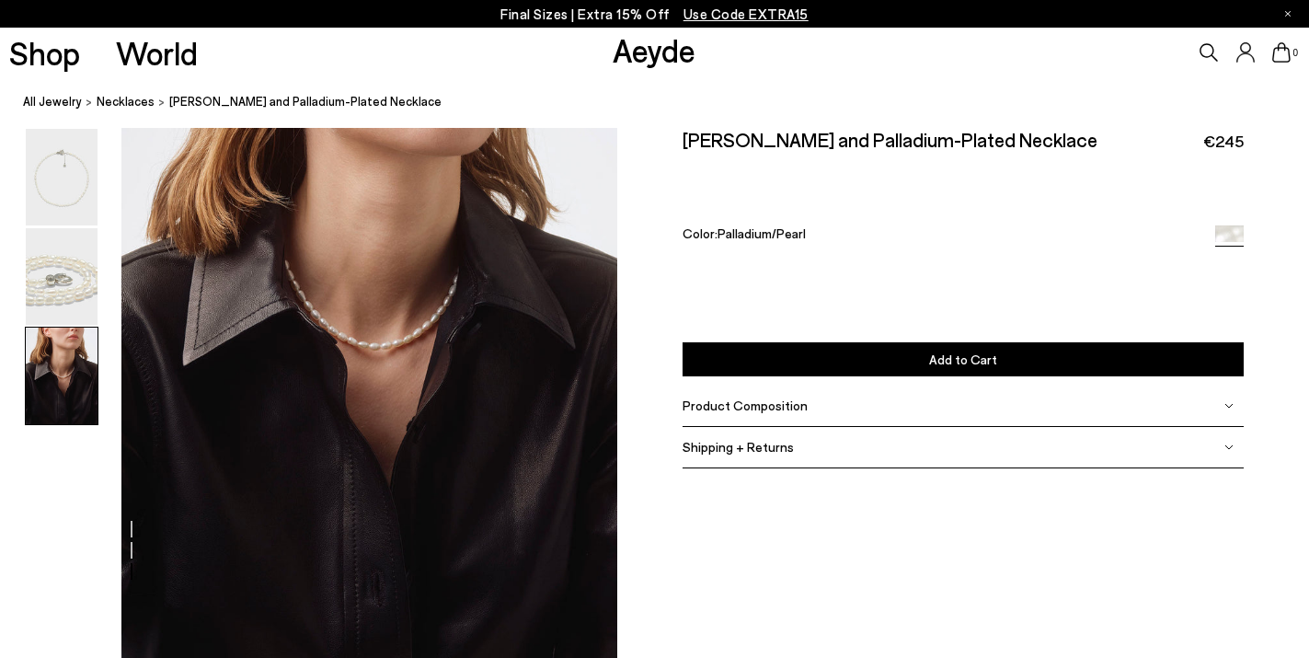
scroll to position [1325, 0]
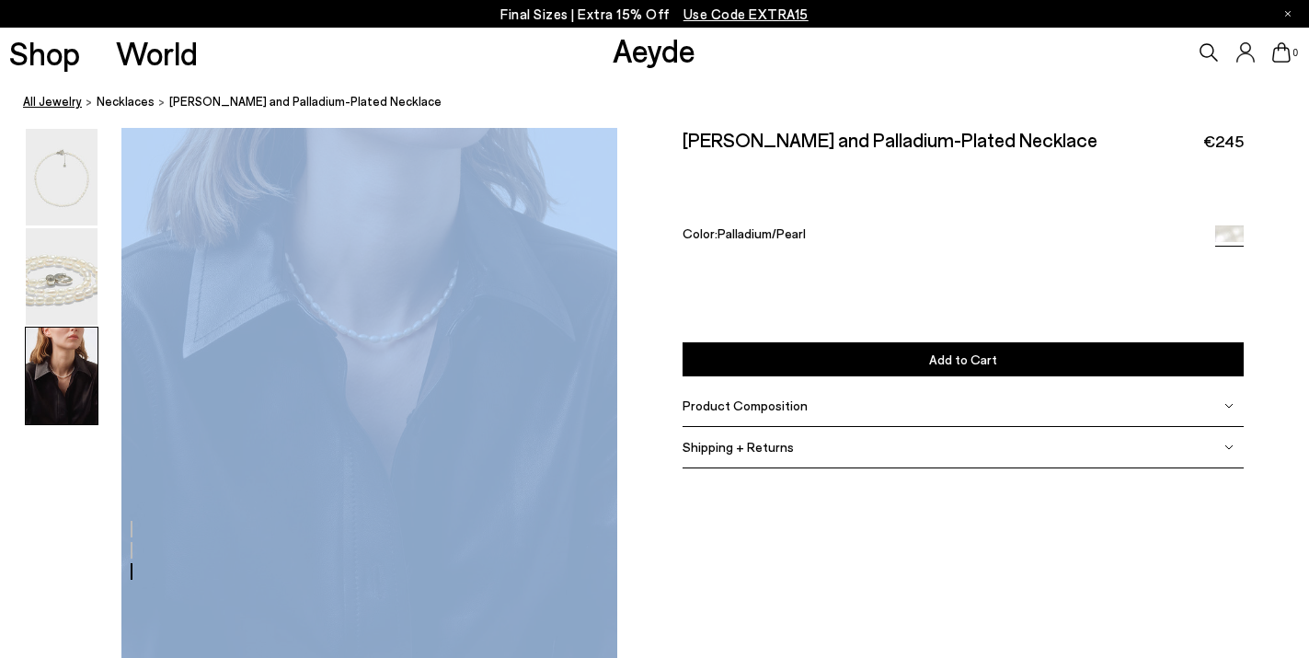
click at [63, 100] on link "All Jewelry" at bounding box center [52, 101] width 59 height 19
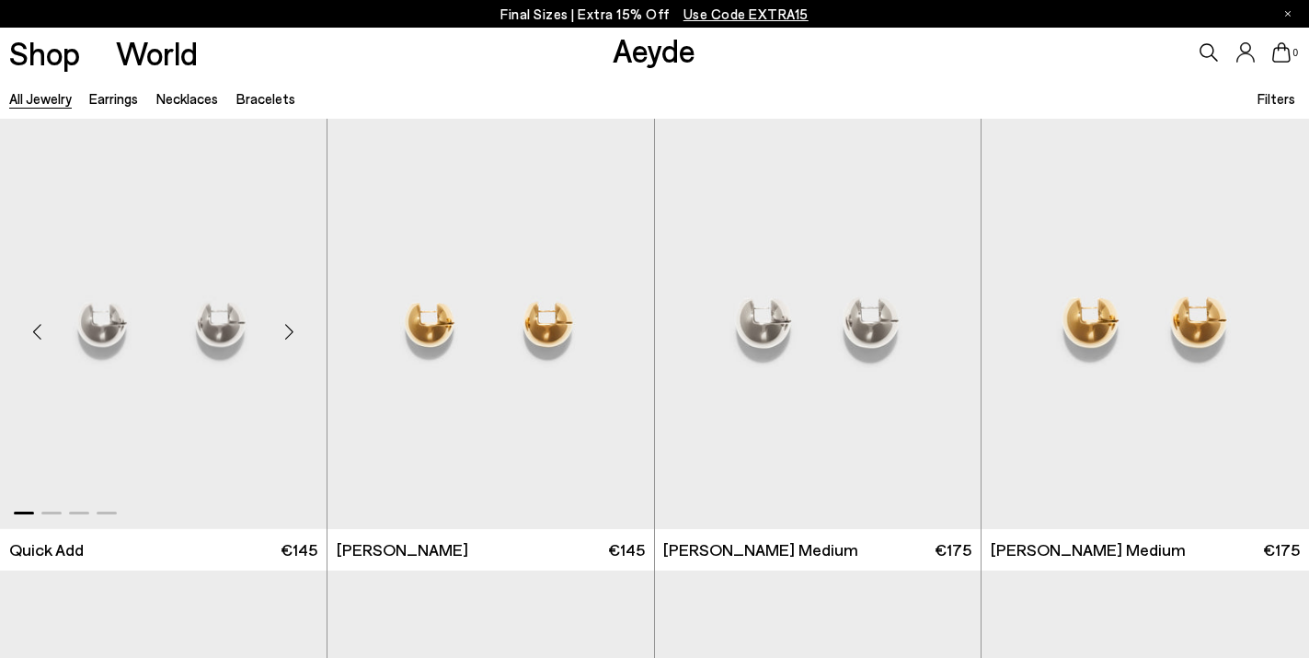
click at [297, 332] on div "Next slide" at bounding box center [289, 331] width 55 height 55
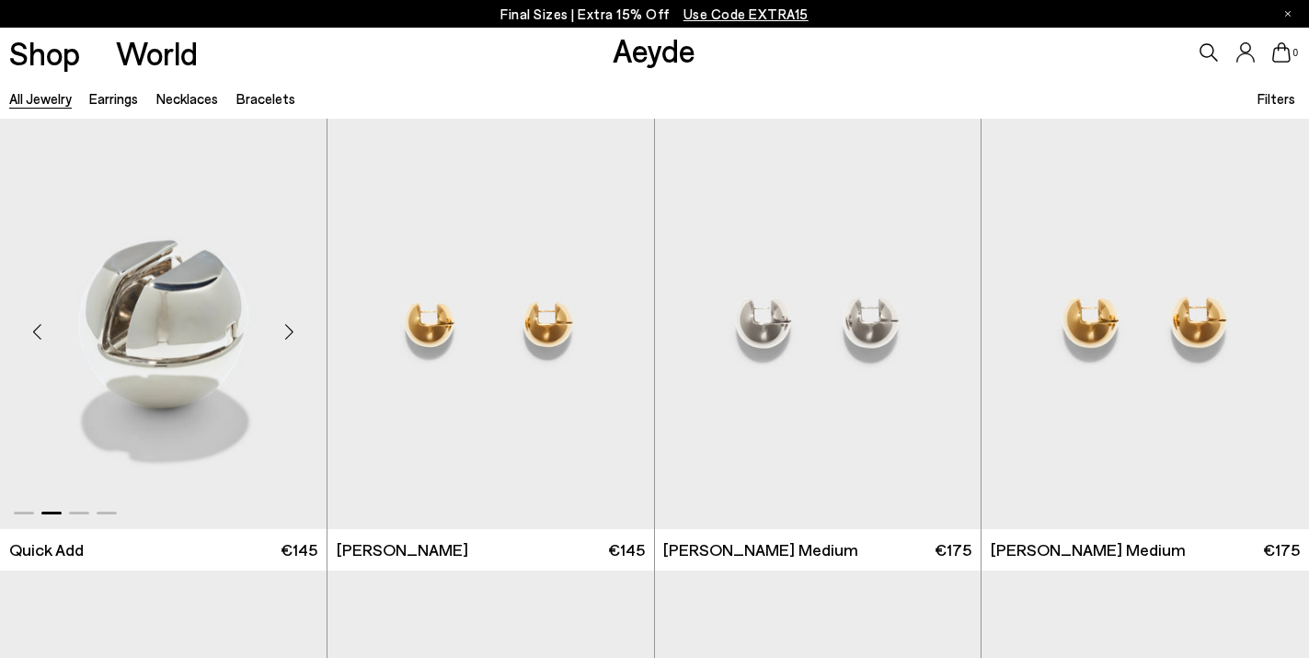
click at [297, 333] on div "Next slide" at bounding box center [289, 331] width 55 height 55
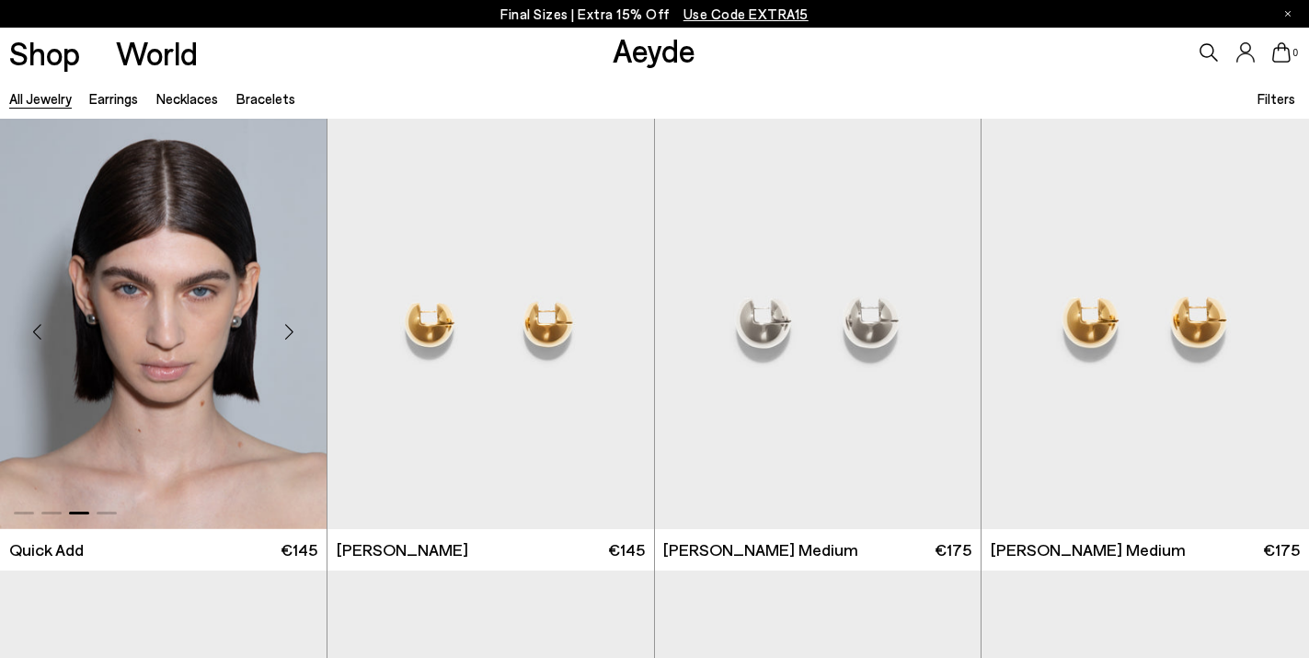
click at [297, 333] on div "Next slide" at bounding box center [289, 331] width 55 height 55
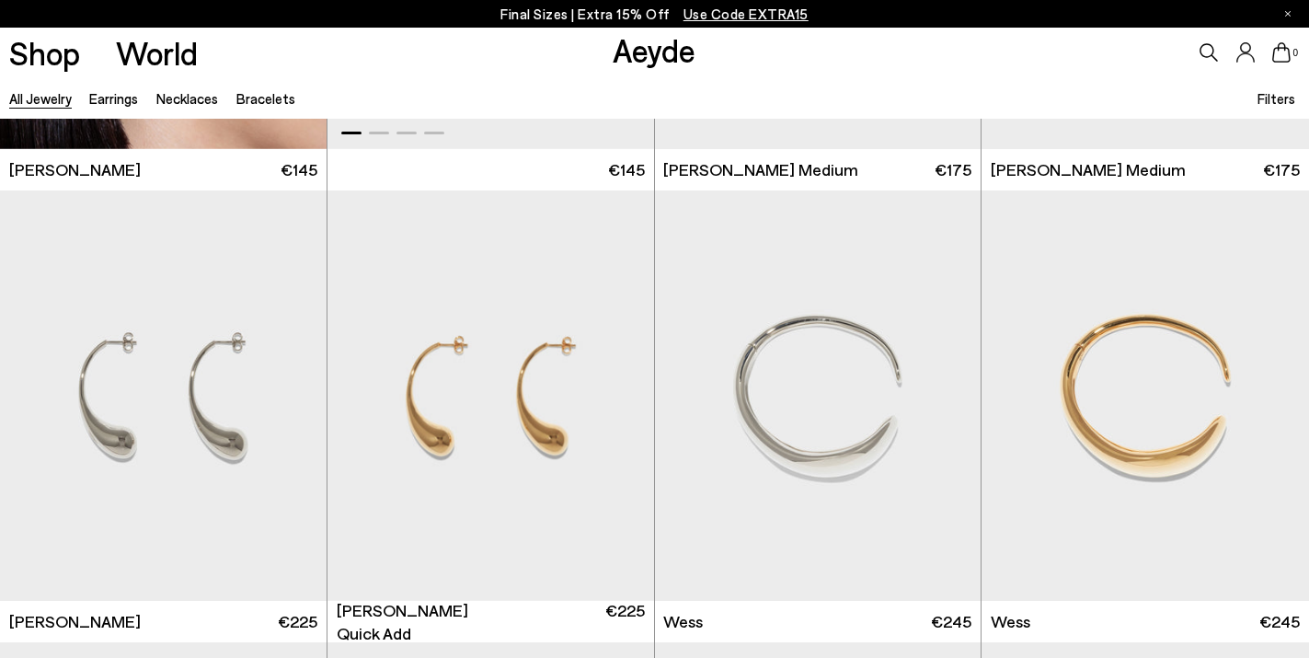
scroll to position [402, 0]
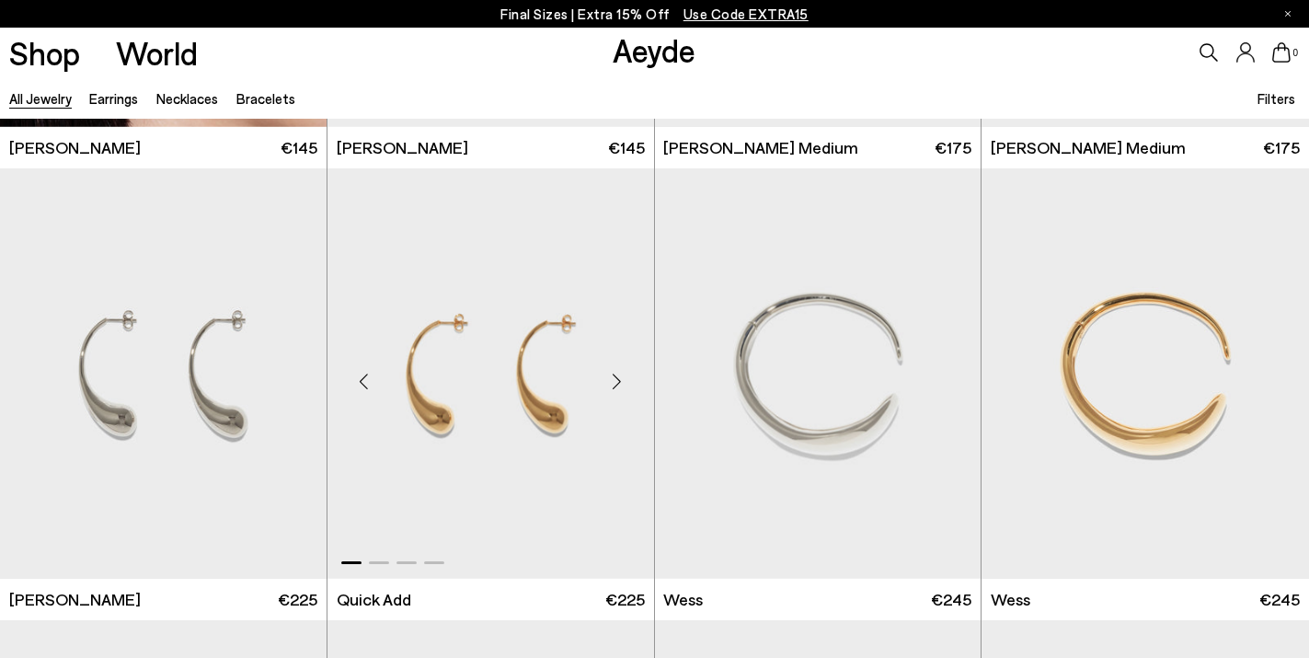
click at [620, 382] on div "Next slide" at bounding box center [617, 380] width 55 height 55
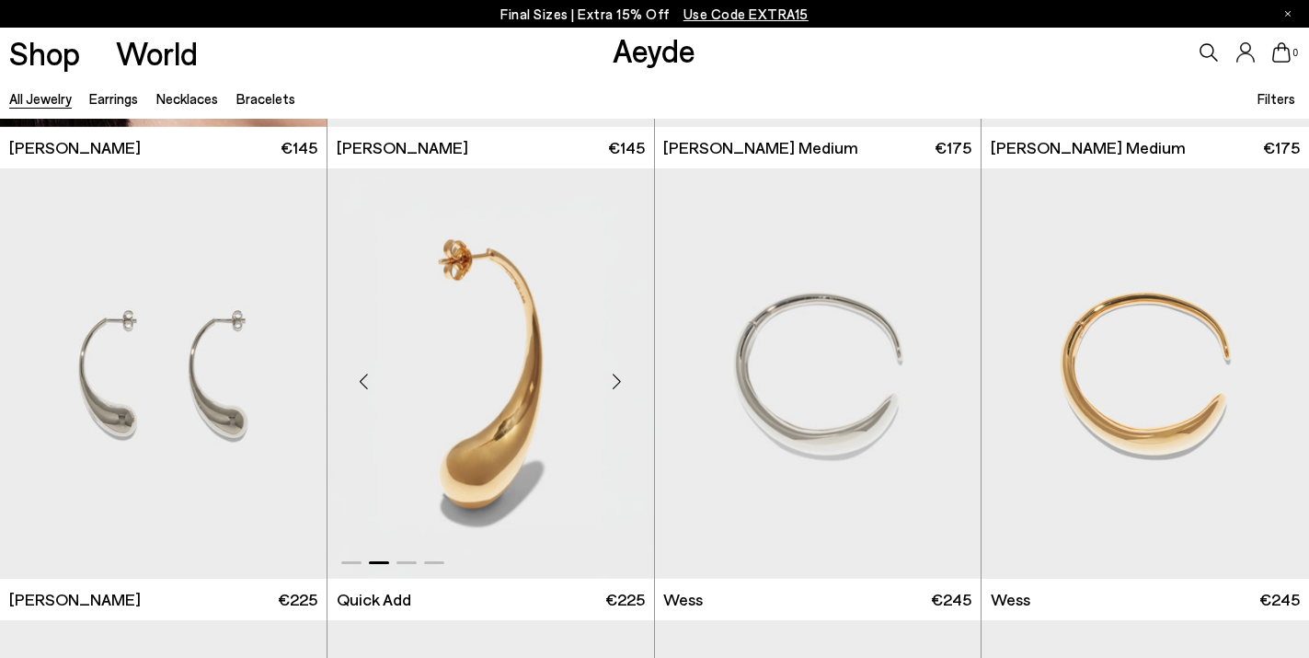
click at [620, 382] on div "Next slide" at bounding box center [617, 380] width 55 height 55
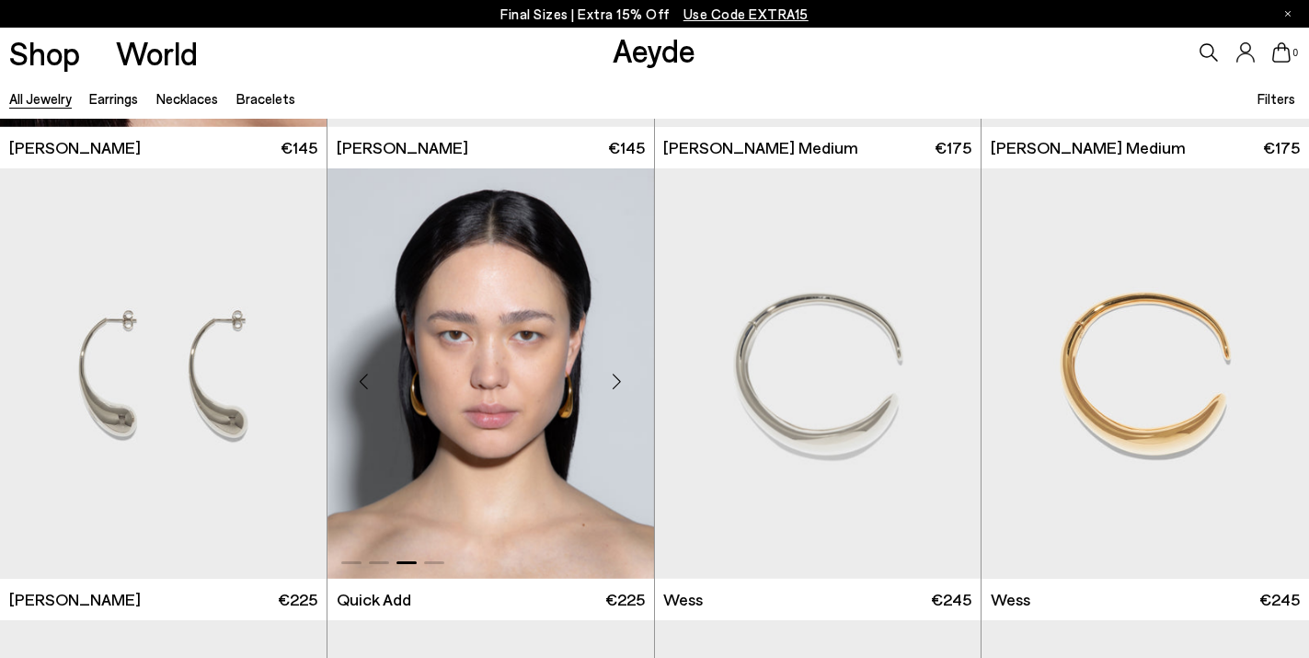
click at [620, 382] on div "Next slide" at bounding box center [617, 380] width 55 height 55
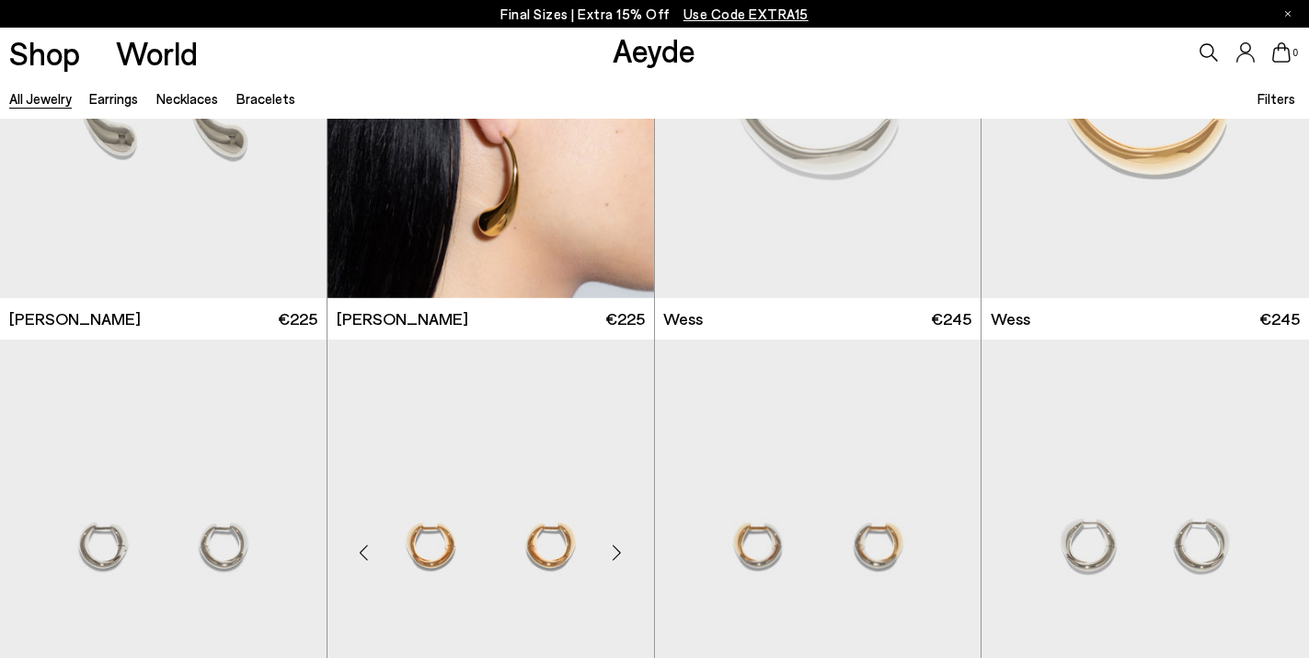
scroll to position [716, 0]
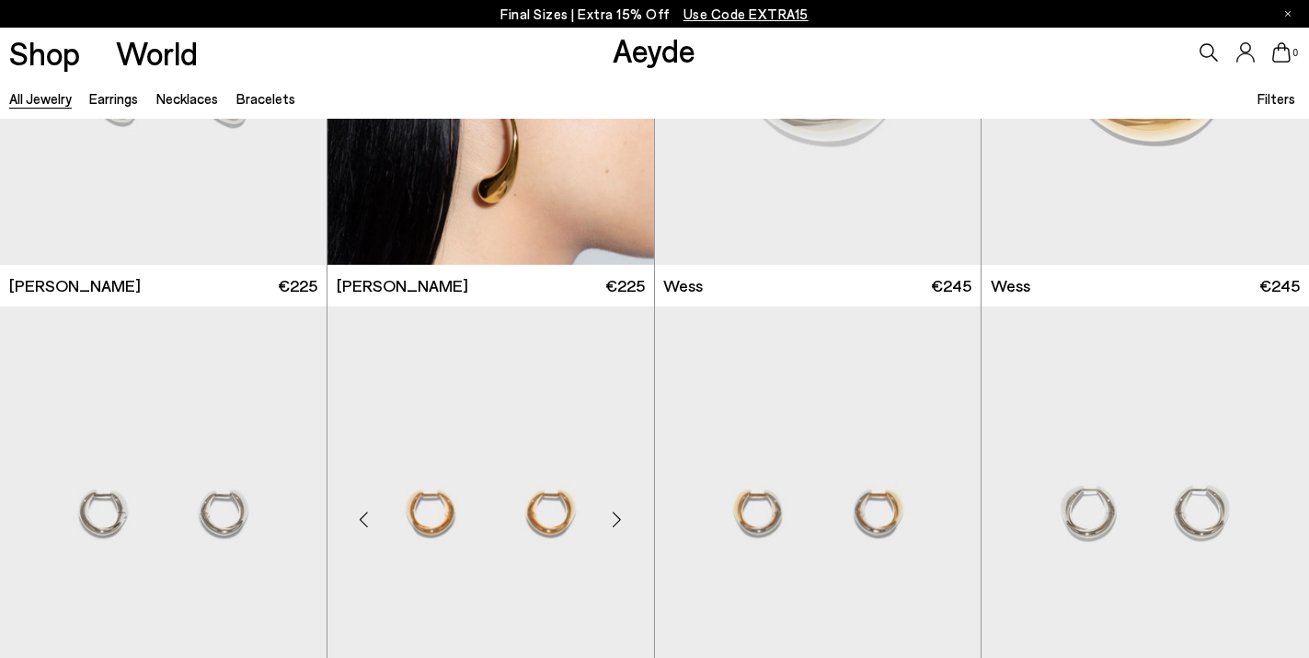
click at [638, 509] on div "Next slide" at bounding box center [617, 518] width 55 height 55
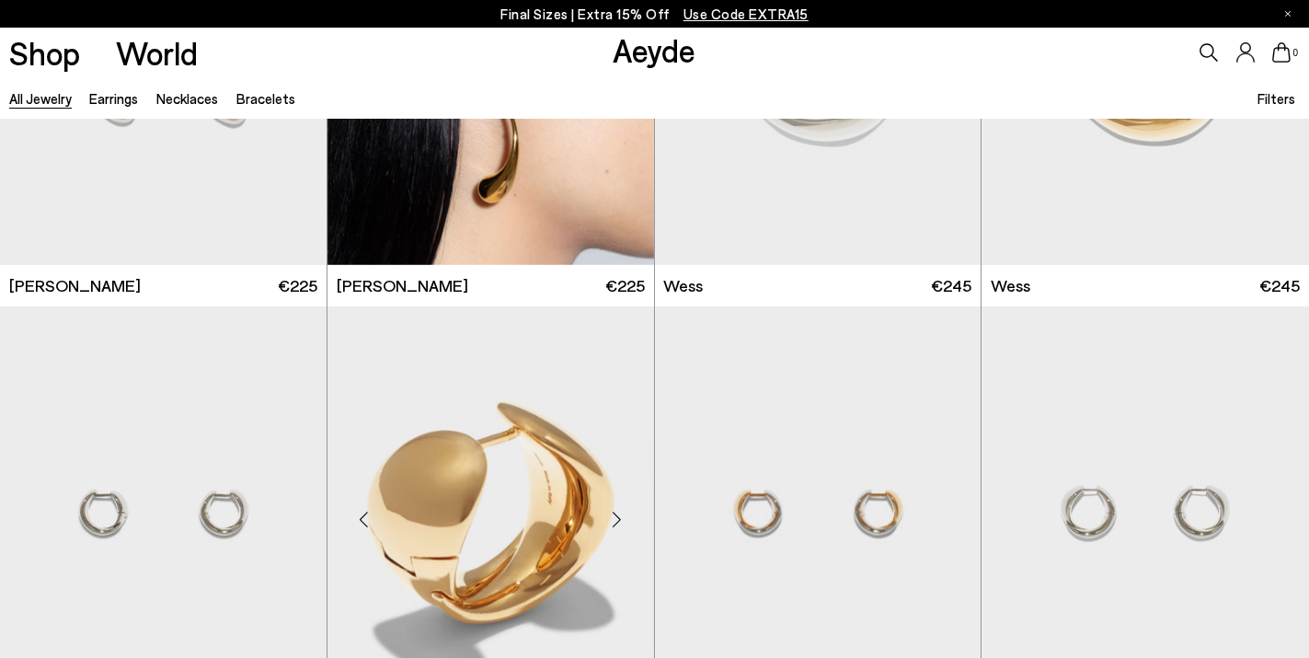
click at [638, 509] on div "Next slide" at bounding box center [617, 518] width 55 height 55
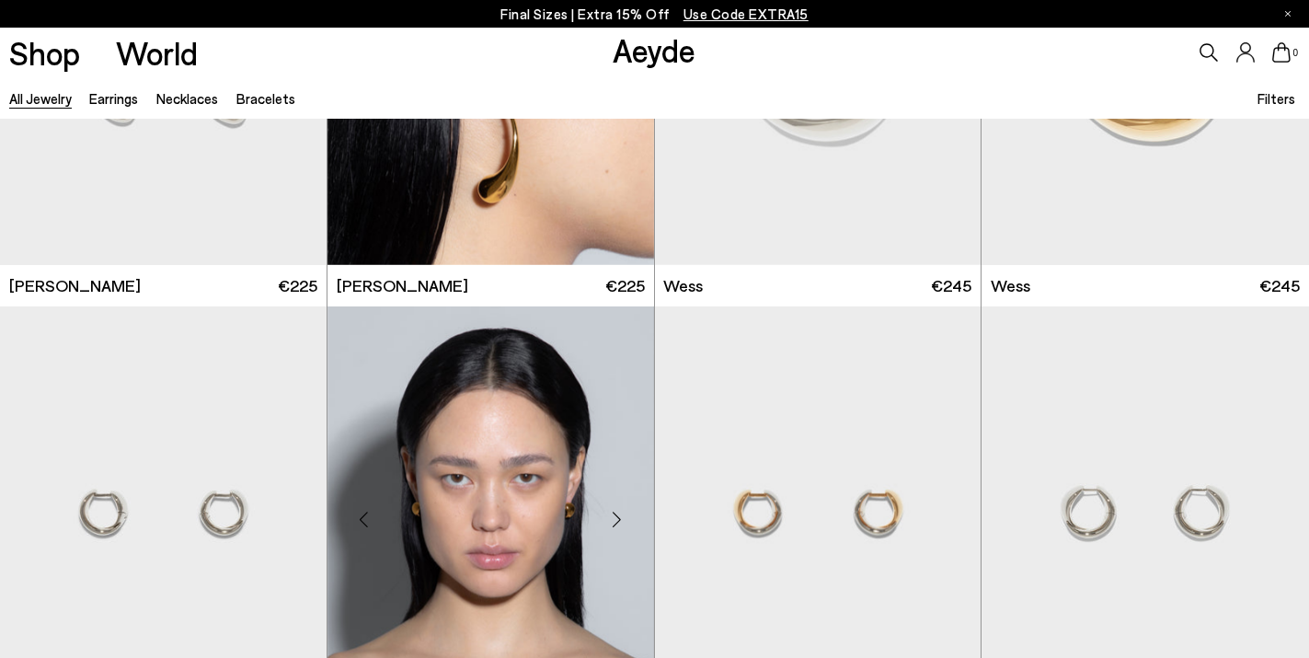
click at [638, 509] on div "Next slide" at bounding box center [617, 518] width 55 height 55
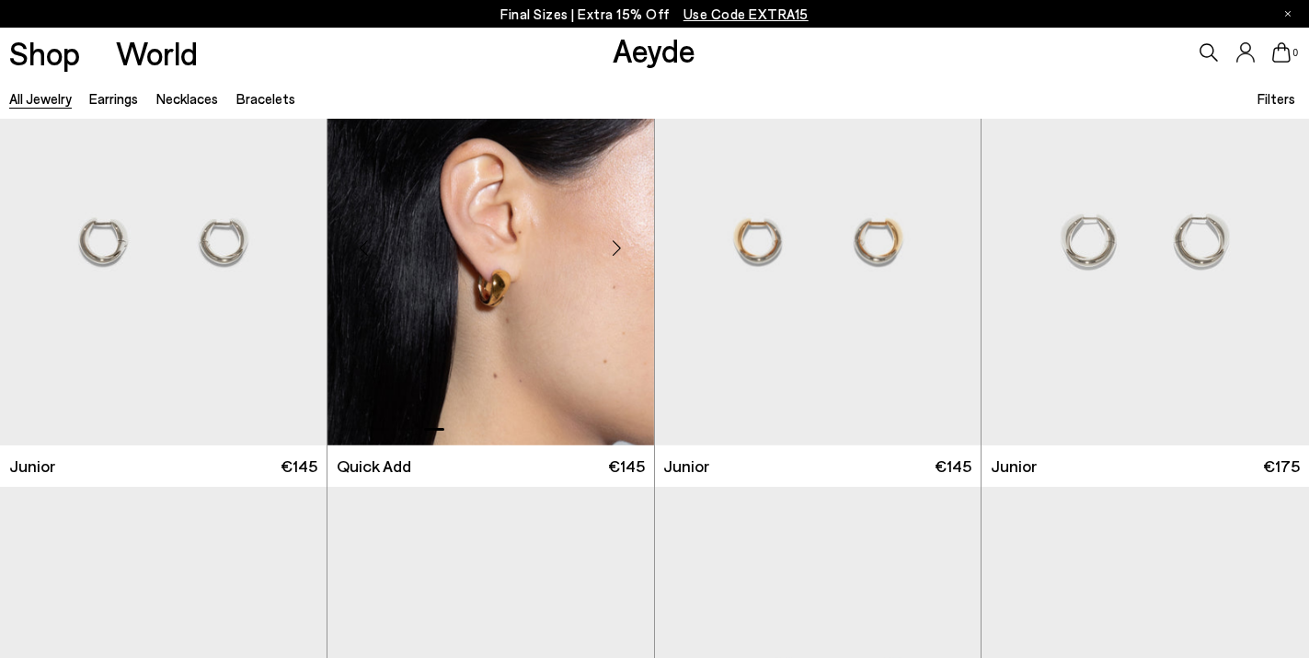
scroll to position [1616, 0]
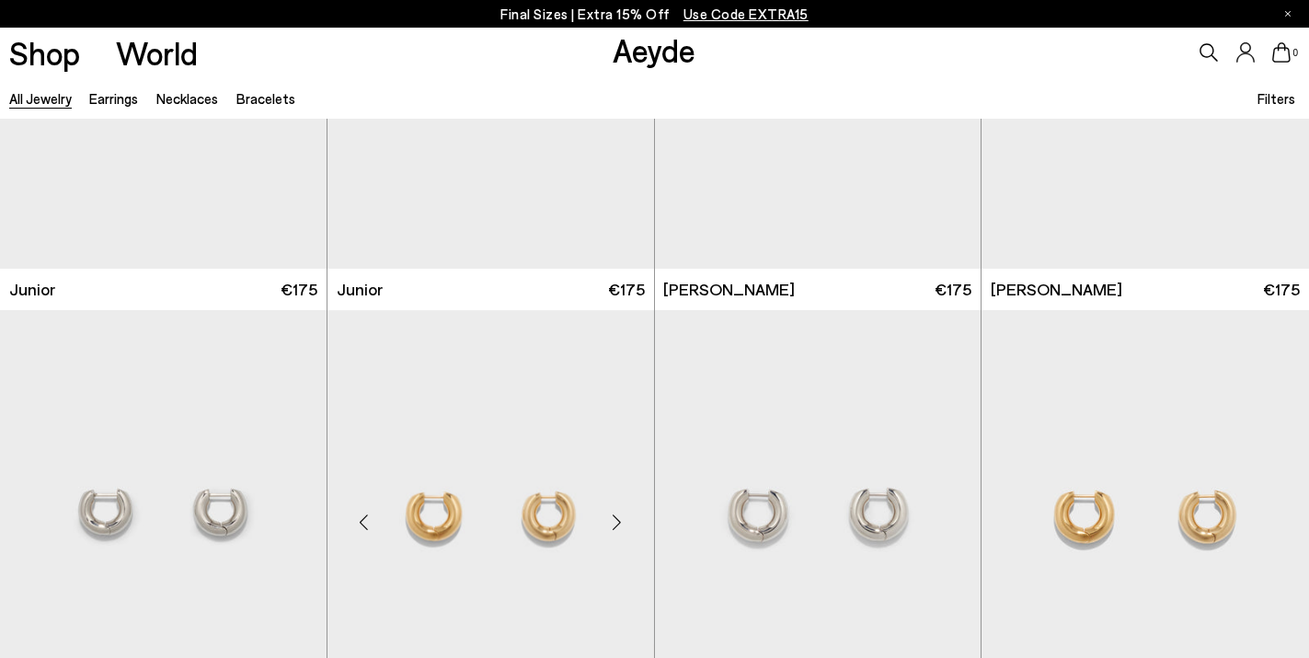
click at [615, 523] on div "Next slide" at bounding box center [617, 522] width 55 height 55
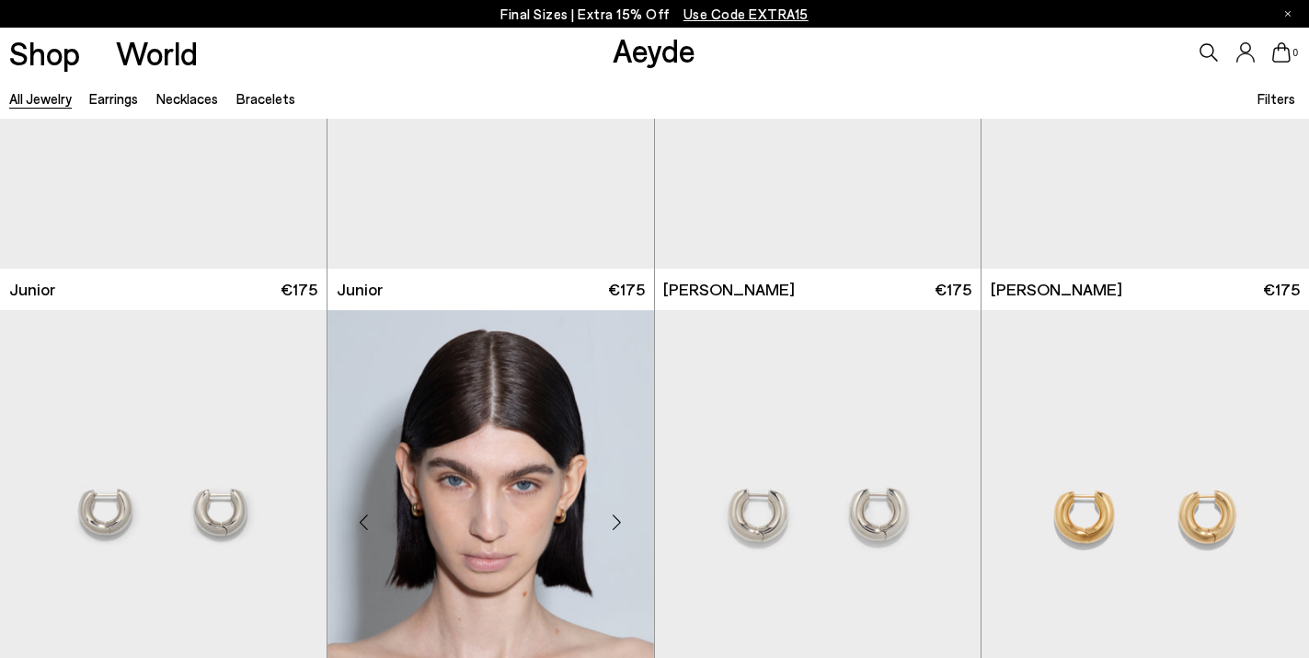
click at [615, 523] on div "Next slide" at bounding box center [617, 522] width 55 height 55
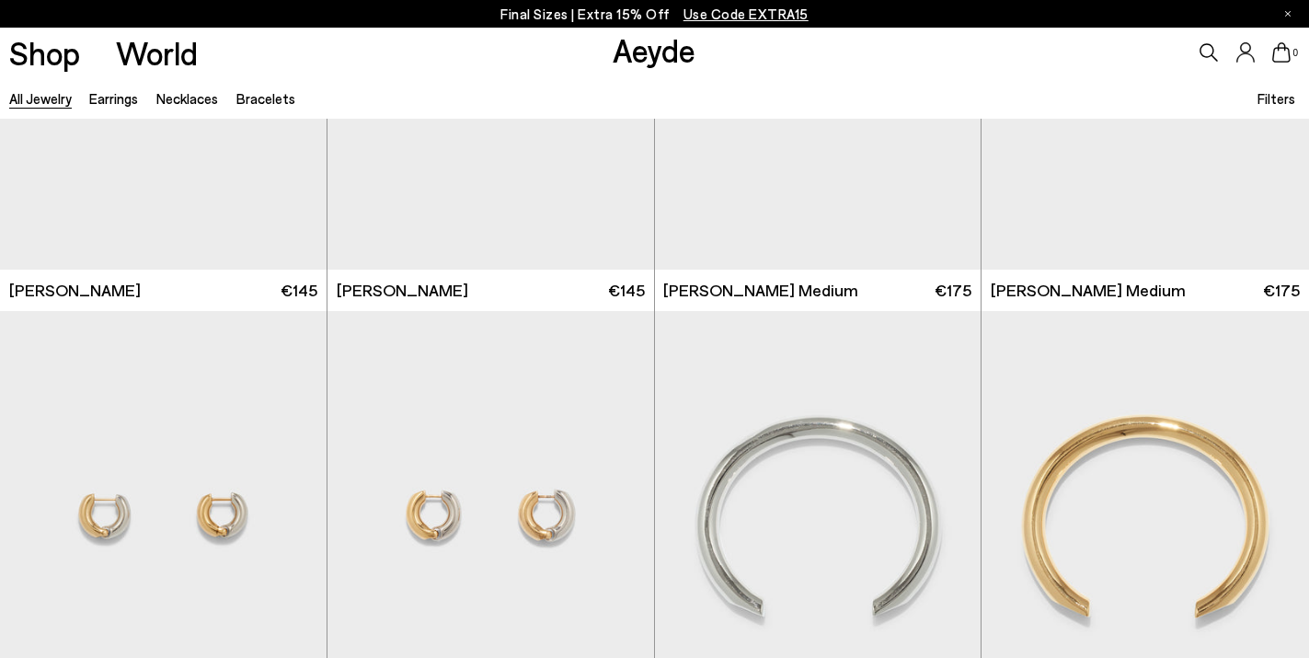
scroll to position [2897, 0]
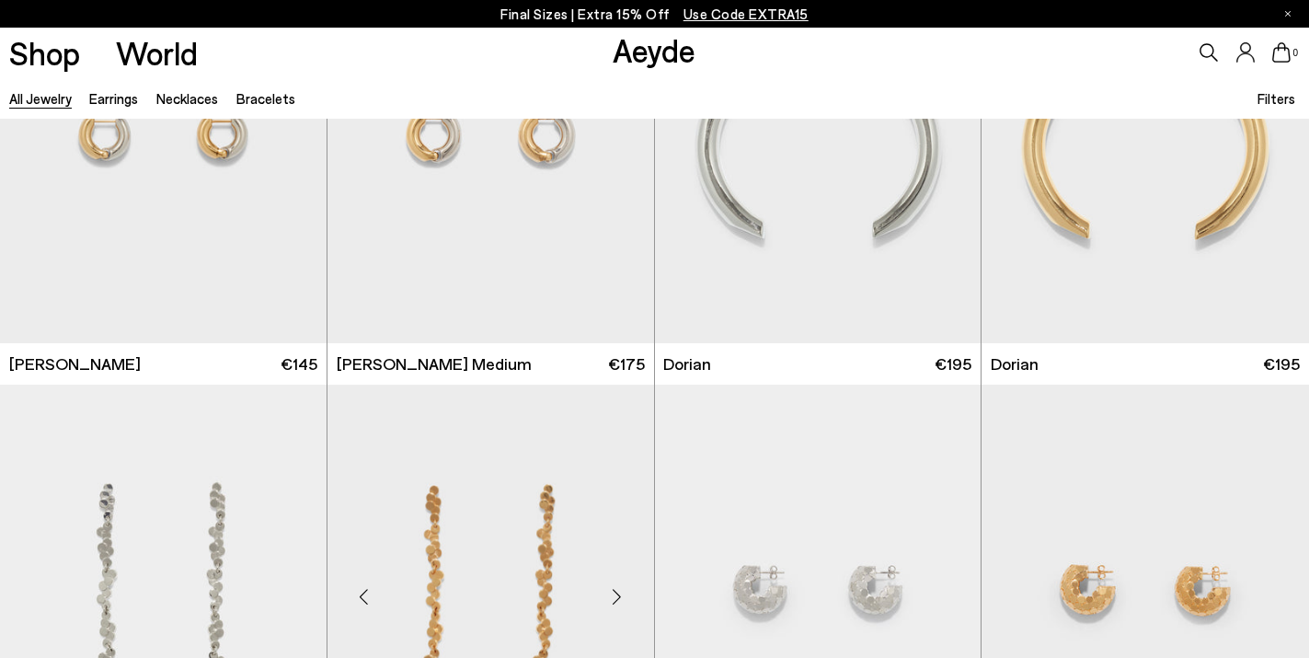
click at [616, 580] on div "Next slide" at bounding box center [617, 596] width 55 height 55
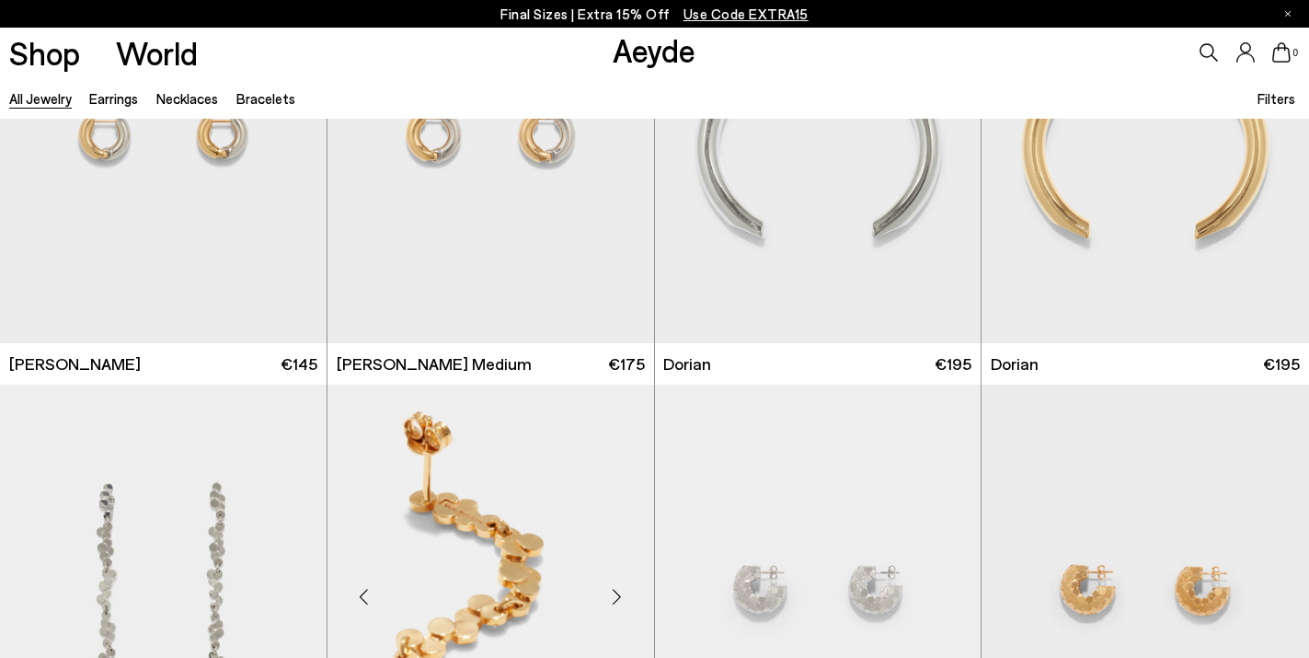
click at [616, 580] on div "Next slide" at bounding box center [617, 596] width 55 height 55
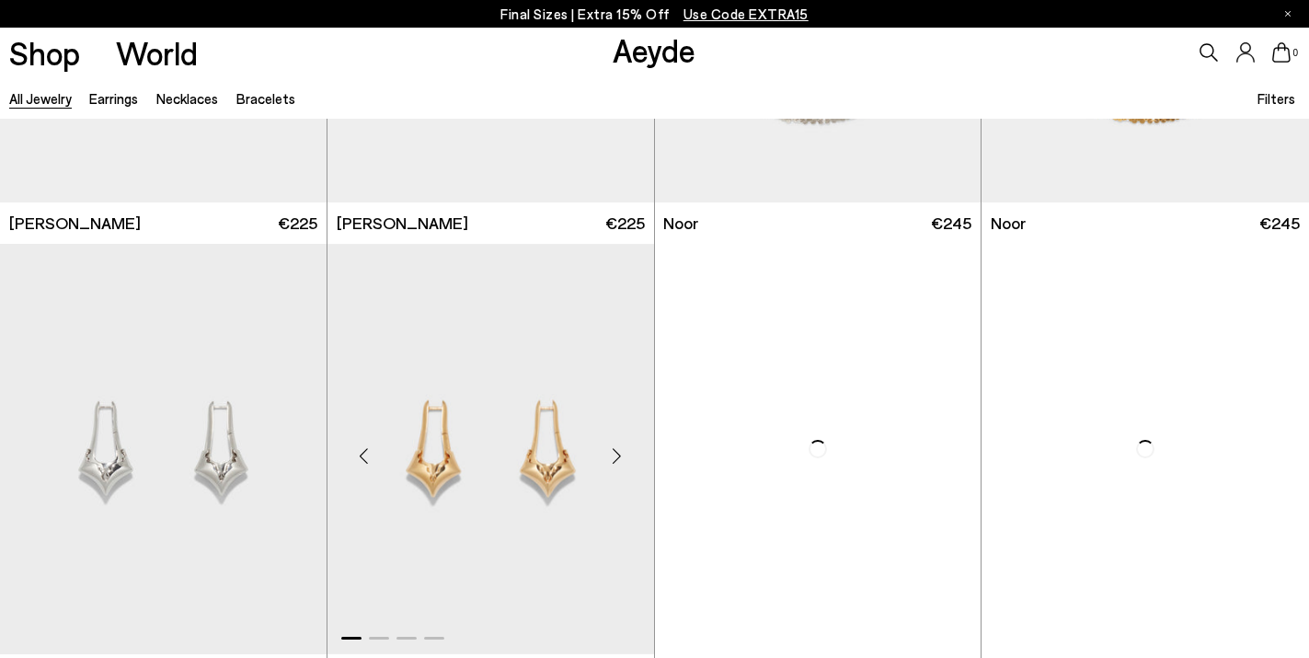
scroll to position [4483, 0]
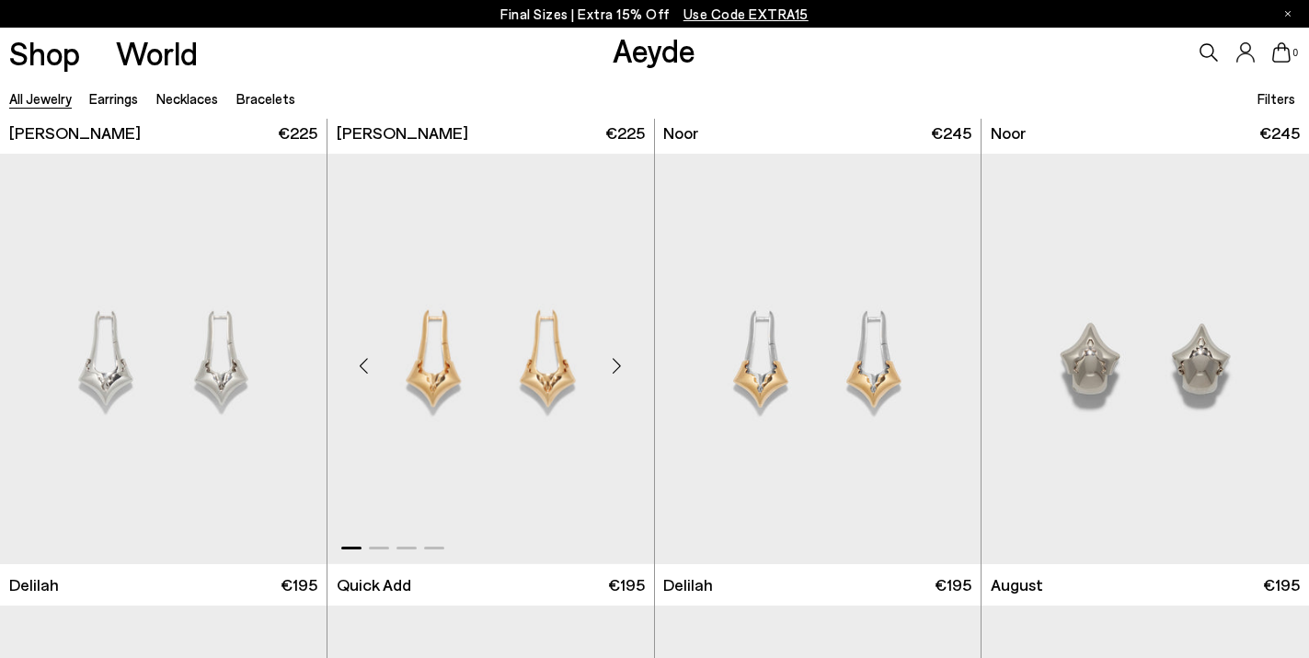
click at [605, 355] on div "Next slide" at bounding box center [617, 366] width 55 height 55
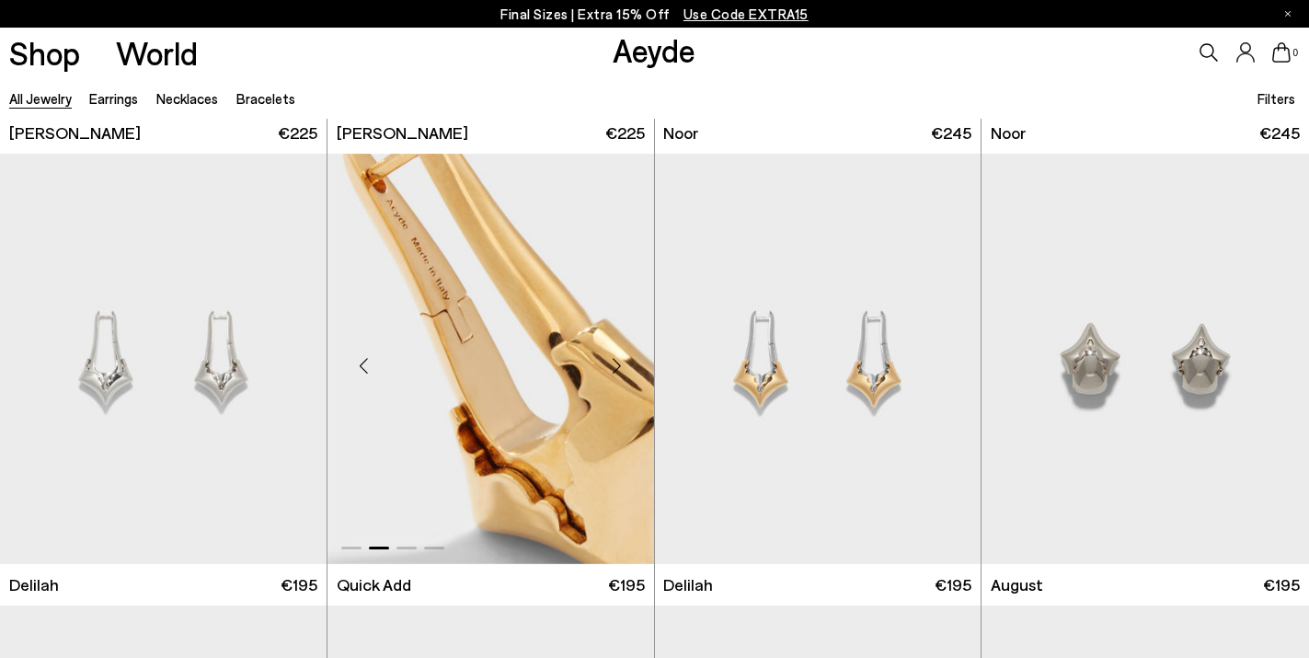
click at [605, 355] on div "Next slide" at bounding box center [617, 366] width 55 height 55
